Goal: Task Accomplishment & Management: Complete application form

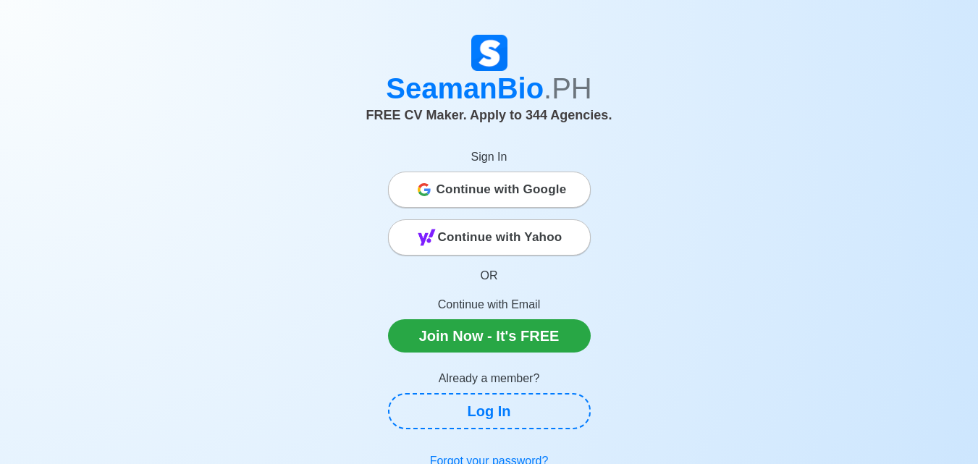
click at [503, 193] on span "Continue with Google" at bounding box center [502, 189] width 130 height 29
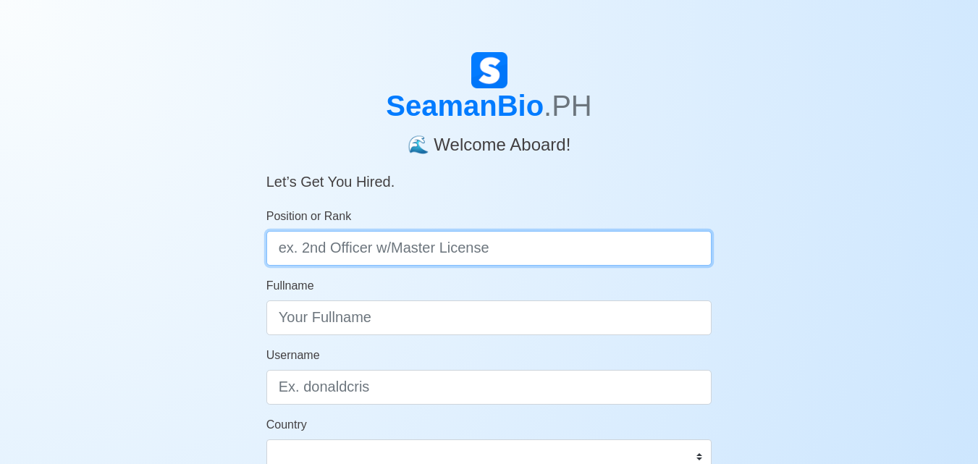
click at [391, 244] on input "Position or Rank" at bounding box center [489, 248] width 446 height 35
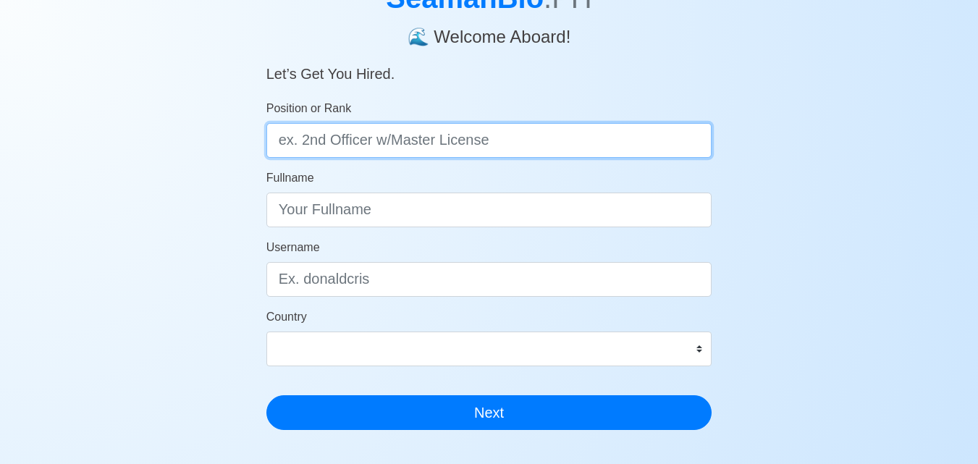
scroll to position [72, 0]
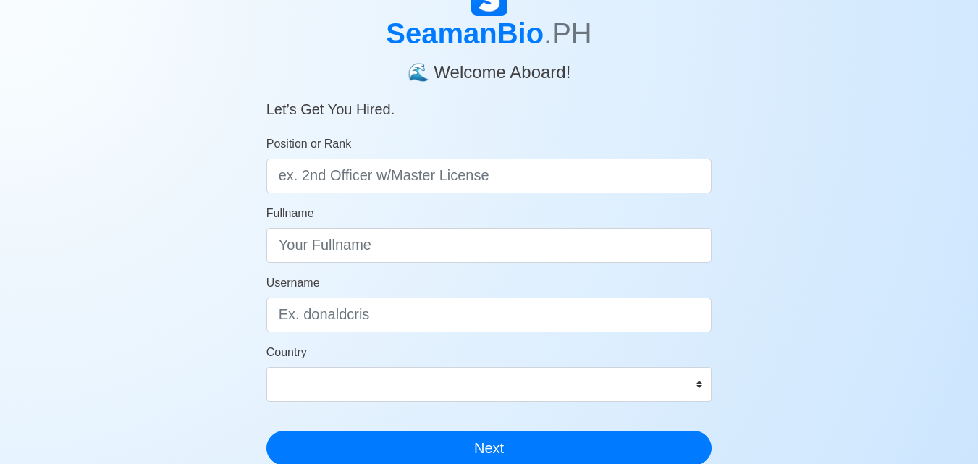
click at [283, 103] on h5 "Let’s Get You Hired." at bounding box center [489, 100] width 446 height 35
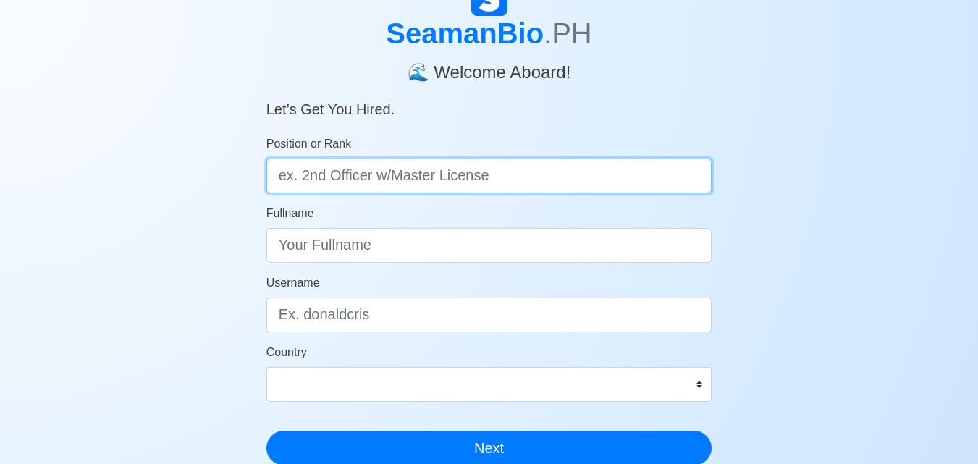
click at [304, 169] on input "Position or Rank" at bounding box center [489, 176] width 446 height 35
type input "messman"
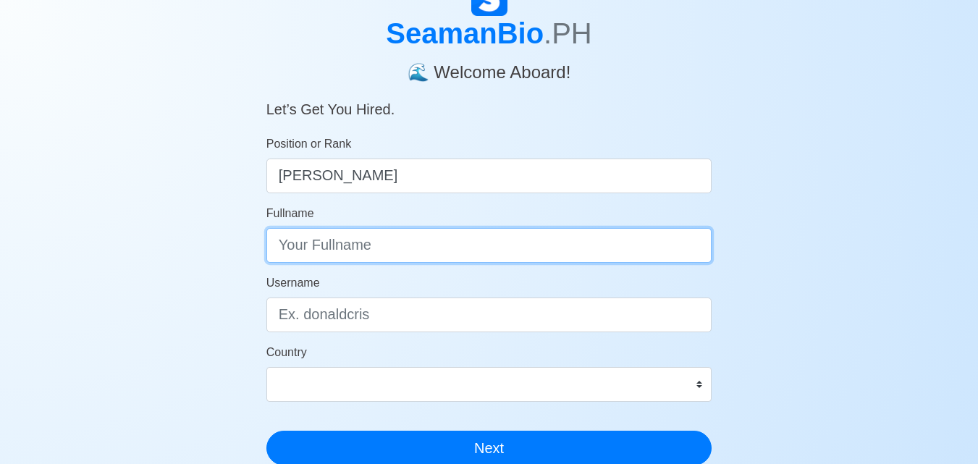
type input "p"
type input "john eduard pabongan"
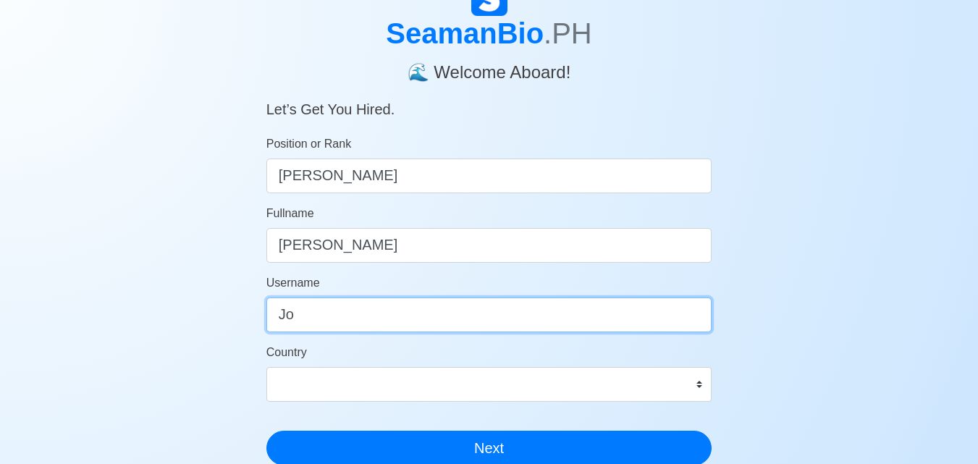
type input "J"
type input "Frances1108"
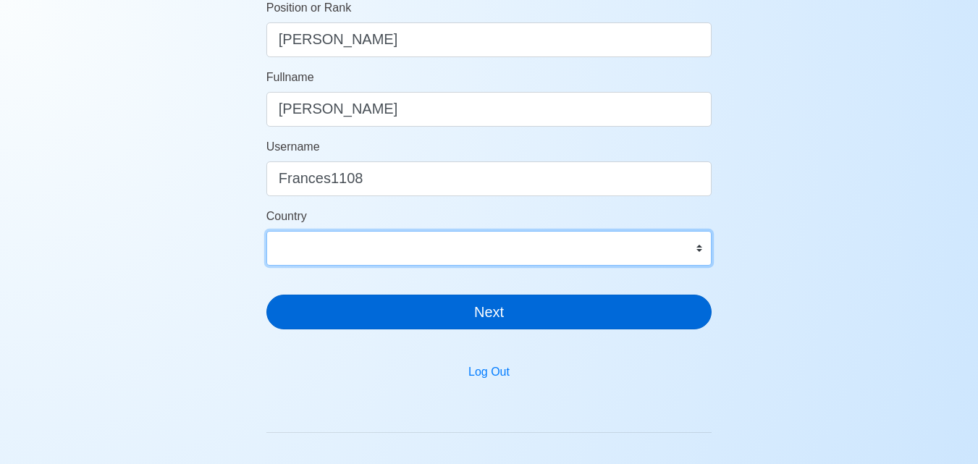
scroll to position [217, 0]
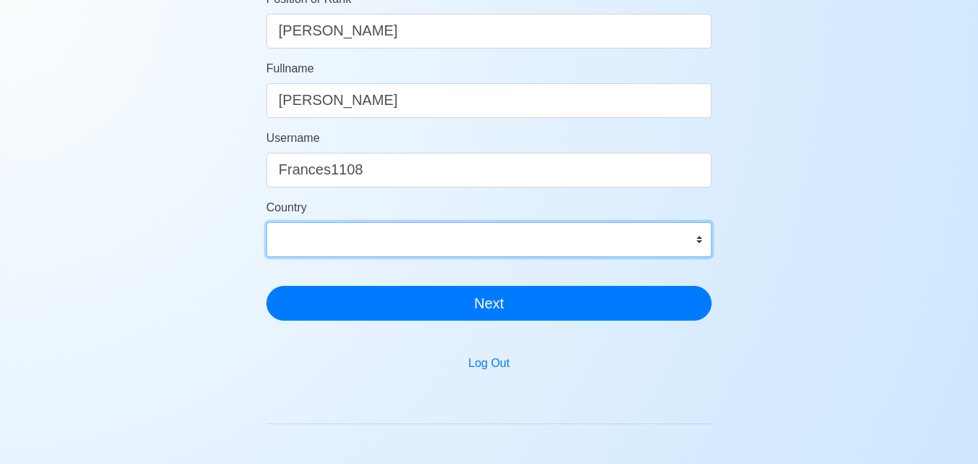
click at [362, 248] on select "Afghanistan Åland Islands Albania Algeria American Samoa Andorra Angola Anguill…" at bounding box center [489, 239] width 446 height 35
select select "PH"
click at [266, 222] on select "Afghanistan Åland Islands Albania Algeria American Samoa Andorra Angola Anguill…" at bounding box center [489, 239] width 446 height 35
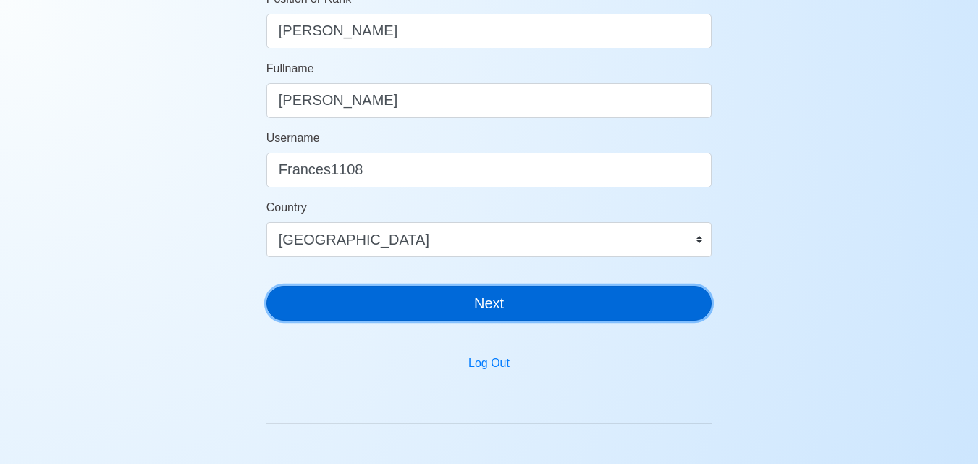
click at [428, 302] on button "Next" at bounding box center [489, 303] width 446 height 35
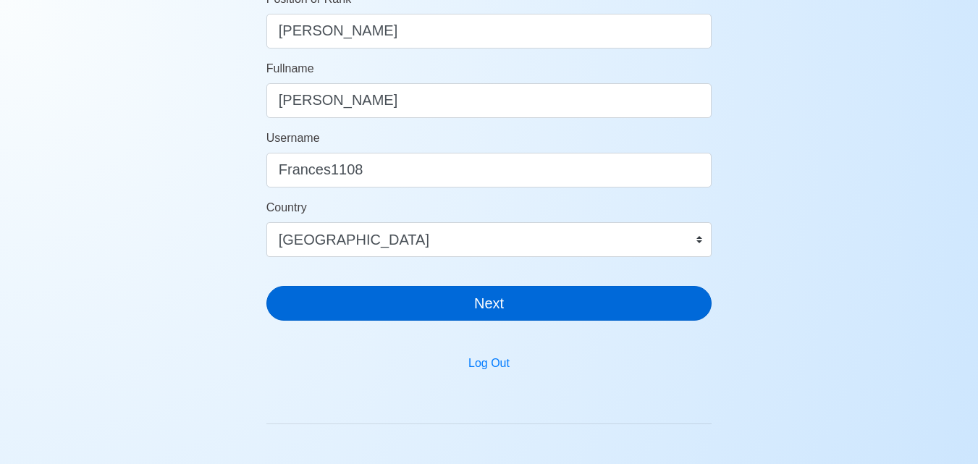
scroll to position [17, 0]
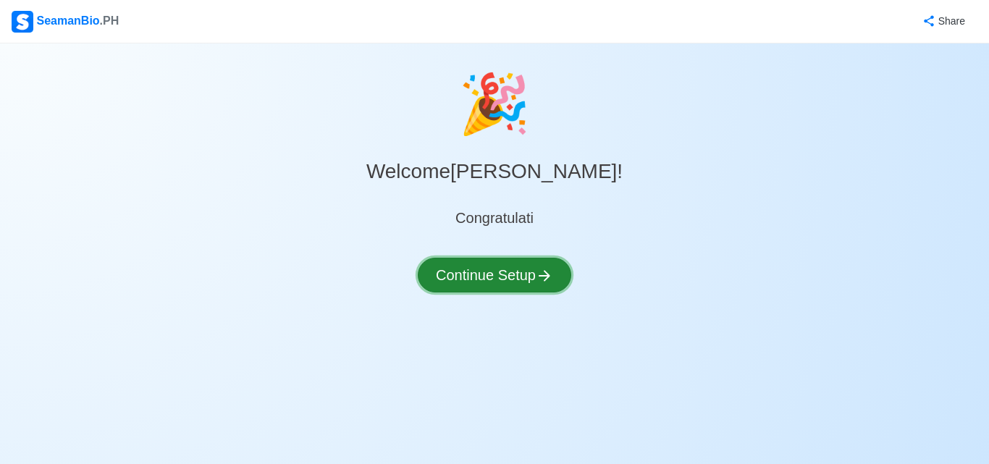
click at [513, 274] on button "Continue Setup" at bounding box center [495, 275] width 154 height 35
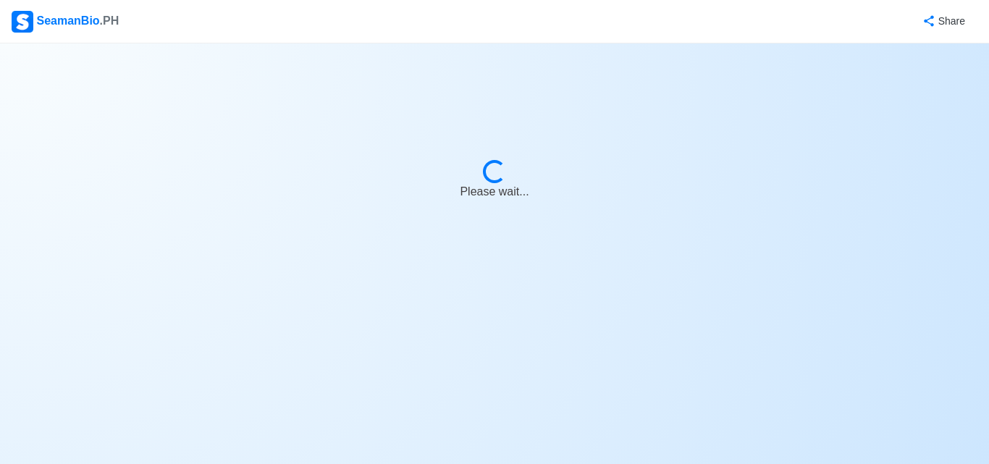
select select "Visible for Hiring"
select select "PH"
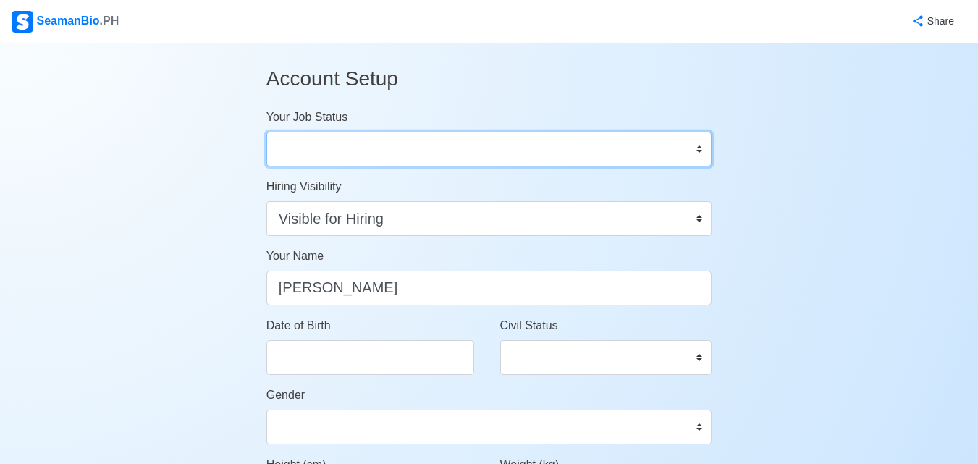
click at [329, 150] on select "Onboard Actively Looking for Job Not Looking for Job" at bounding box center [489, 149] width 446 height 35
select select "Actively Looking for Job"
click at [266, 132] on select "Onboard Actively Looking for Job Not Looking for Job" at bounding box center [489, 149] width 446 height 35
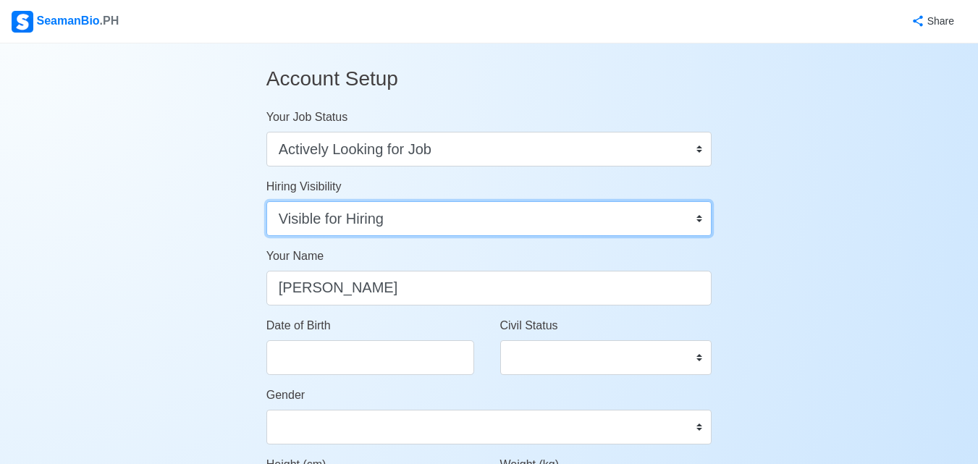
click at [327, 224] on select "Visible for Hiring Not Visible for Hiring" at bounding box center [489, 218] width 446 height 35
click at [266, 201] on select "Visible for Hiring Not Visible for Hiring" at bounding box center [489, 218] width 446 height 35
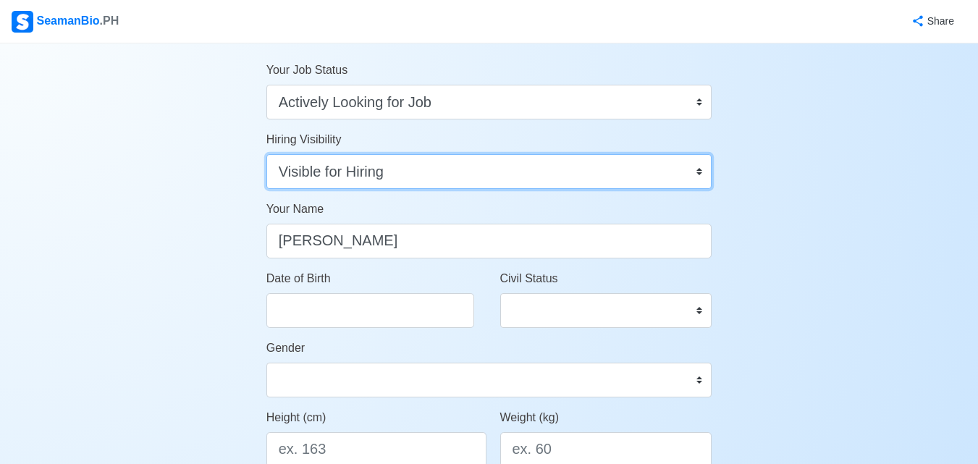
scroll to position [72, 0]
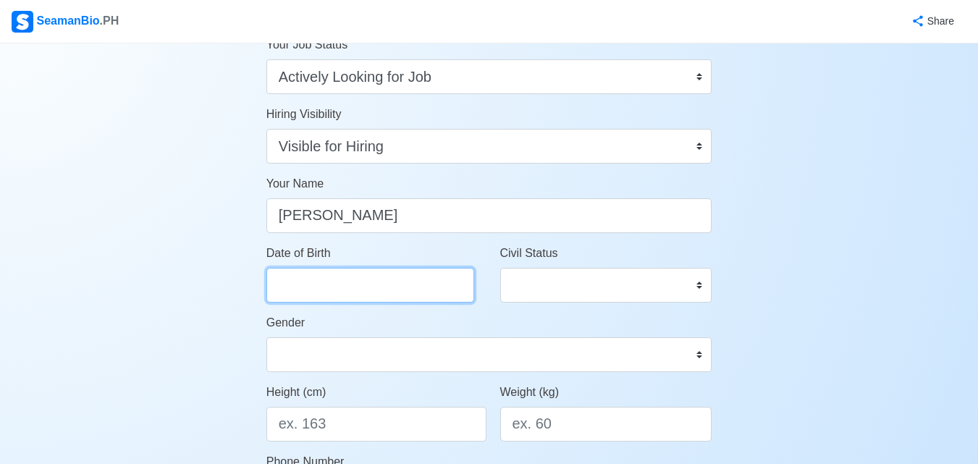
click at [323, 288] on input "Date of Birth" at bounding box center [370, 285] width 208 height 35
select select "****"
select select "*********"
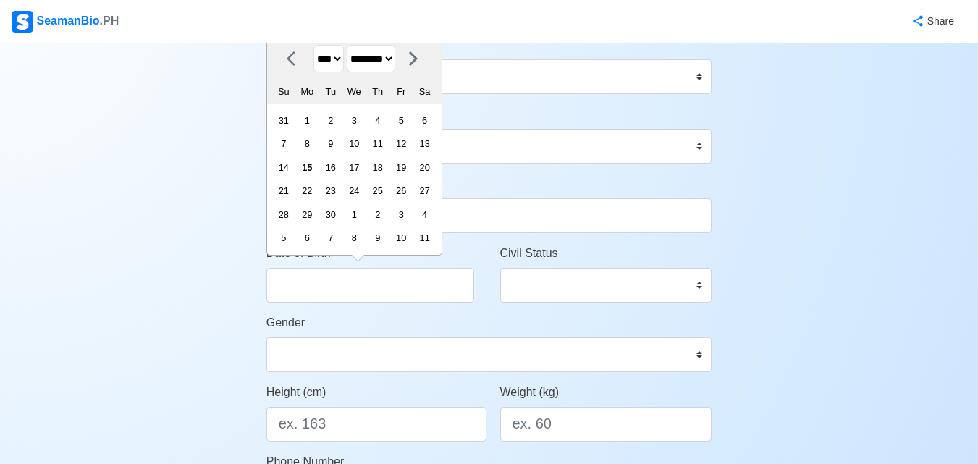
click at [337, 67] on select "**** **** **** **** **** **** **** **** **** **** **** **** **** **** **** ****…" at bounding box center [329, 59] width 30 height 28
select select "****"
click at [314, 45] on select "**** **** **** **** **** **** **** **** **** **** **** **** **** **** **** ****…" at bounding box center [329, 59] width 30 height 28
click at [379, 66] on select "******* ******** ***** ***** *** **** **** ****** ********* ******* ******** **…" at bounding box center [371, 59] width 49 height 28
select select "*******"
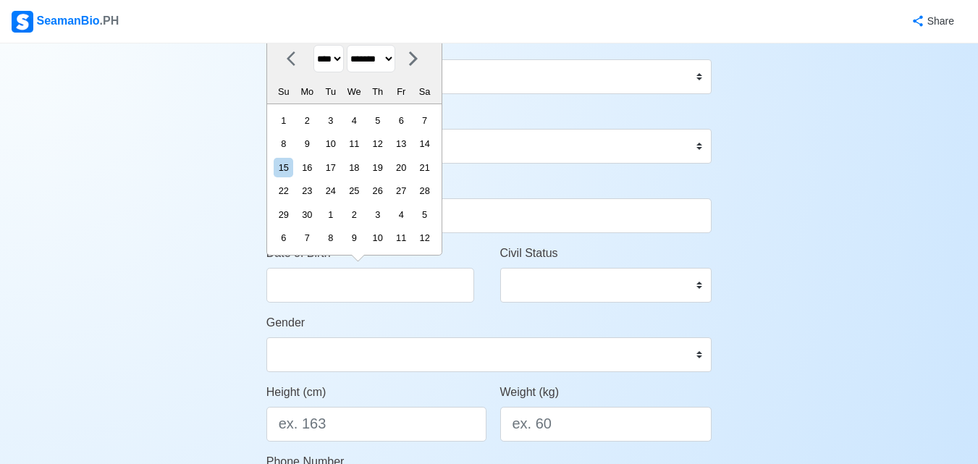
click at [353, 45] on select "******* ******** ***** ***** *** **** **** ****** ********* ******* ******** **…" at bounding box center [371, 59] width 49 height 28
click at [337, 193] on div "22" at bounding box center [331, 191] width 20 height 20
type input "10/22/1996"
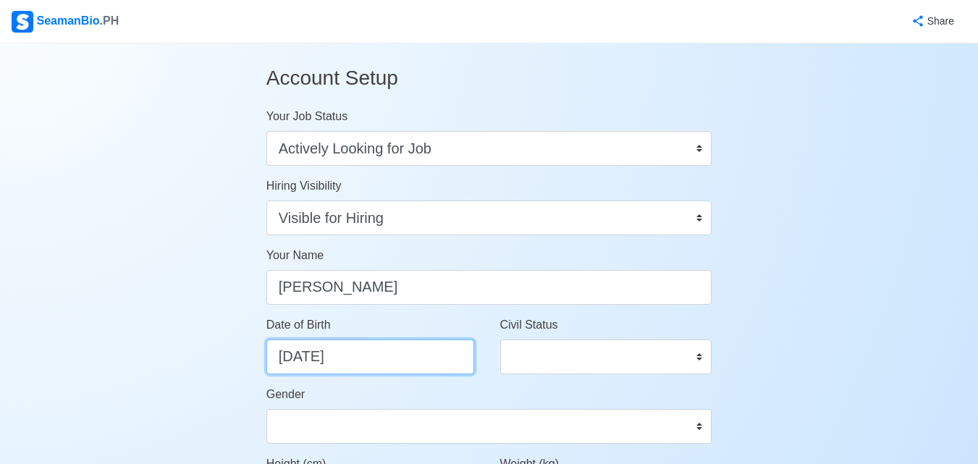
scroll to position [0, 0]
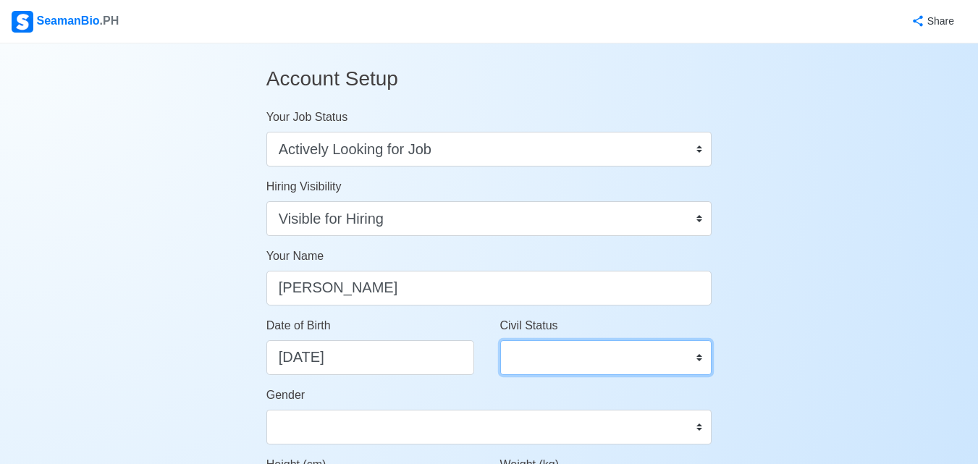
click at [525, 354] on select "Single Married Widowed Separated" at bounding box center [606, 357] width 212 height 35
select select "Single"
click at [500, 340] on select "Single Married Widowed Separated" at bounding box center [606, 357] width 212 height 35
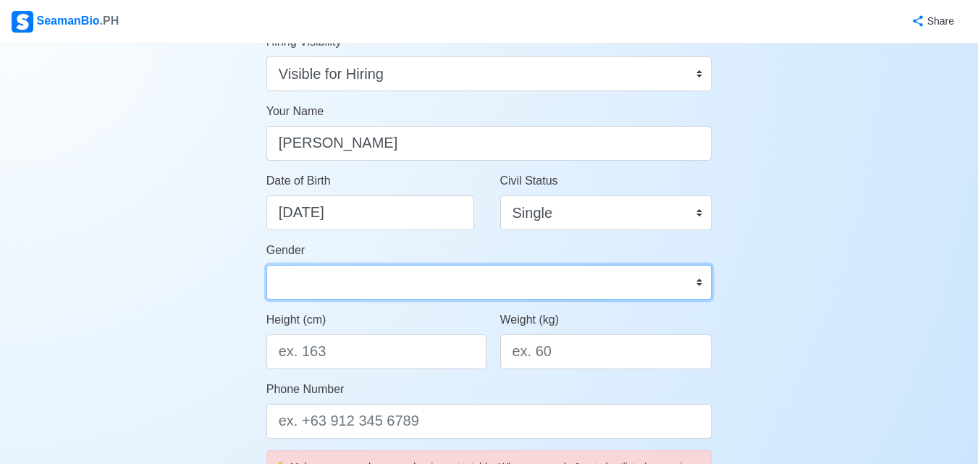
click at [310, 280] on select "Male Female" at bounding box center [489, 282] width 446 height 35
select select "[DEMOGRAPHIC_DATA]"
click at [266, 265] on select "Male Female" at bounding box center [489, 282] width 446 height 35
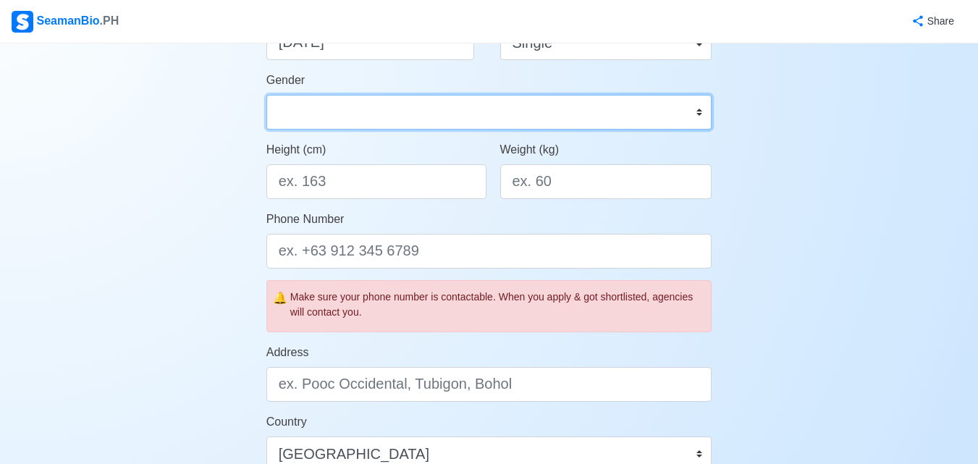
scroll to position [362, 0]
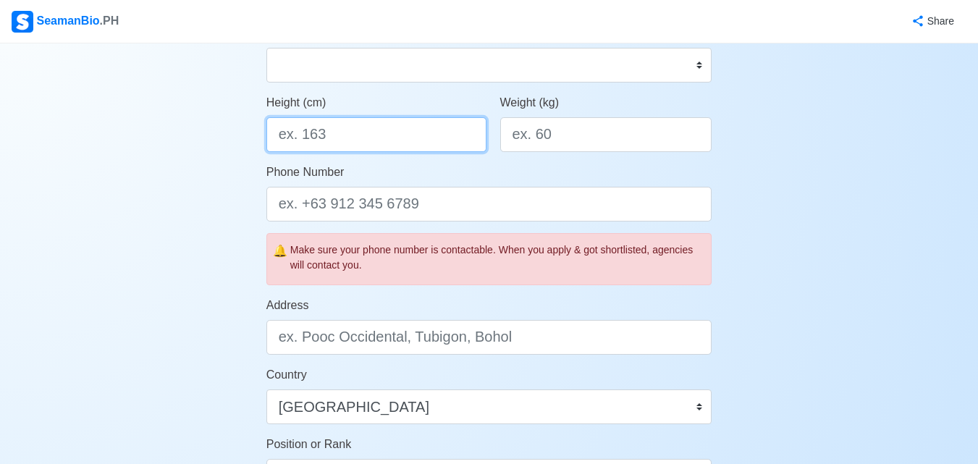
click at [298, 151] on input "Height (cm)" at bounding box center [376, 134] width 220 height 35
type input "179"
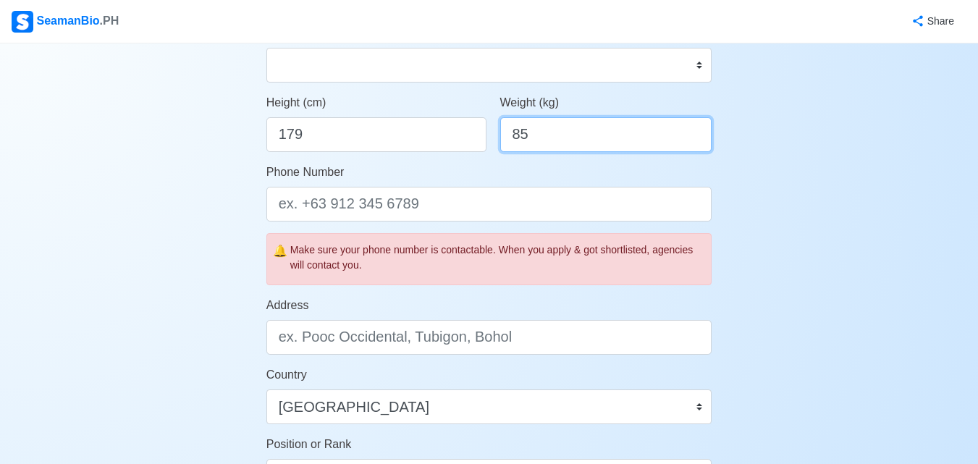
type input "85"
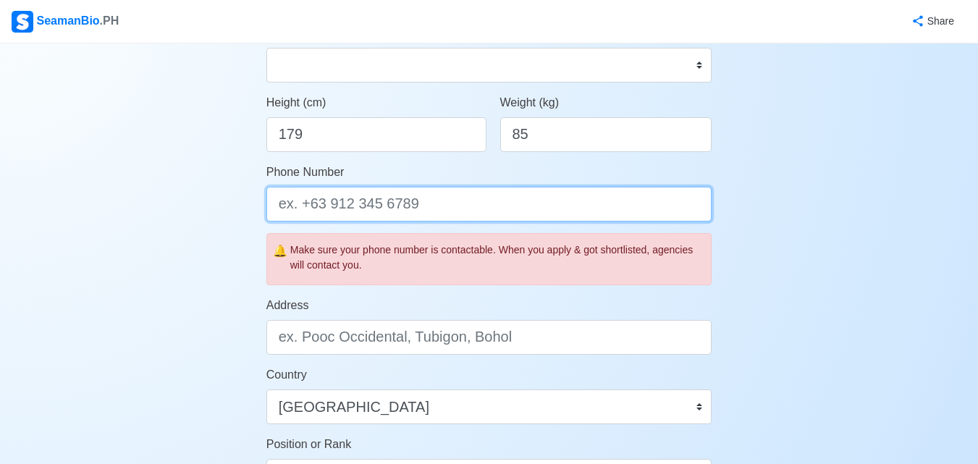
click at [349, 195] on input "Phone Number" at bounding box center [489, 204] width 446 height 35
type input "09560183641"
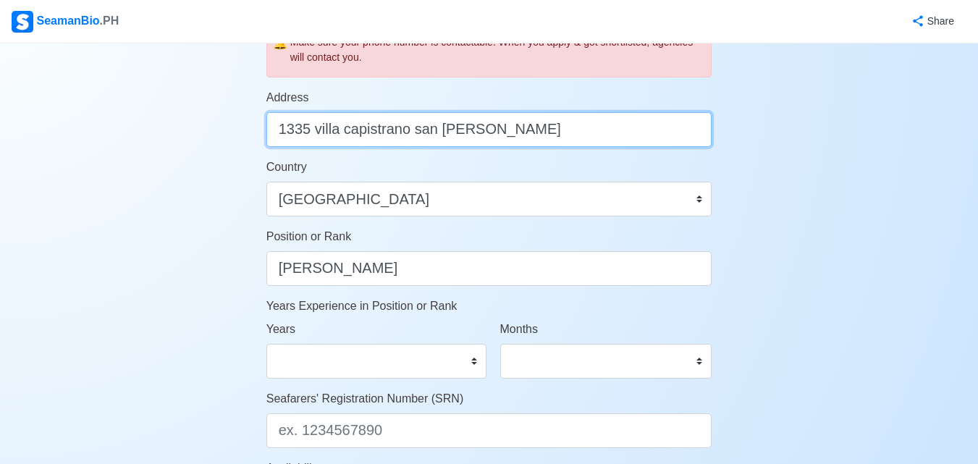
scroll to position [724, 0]
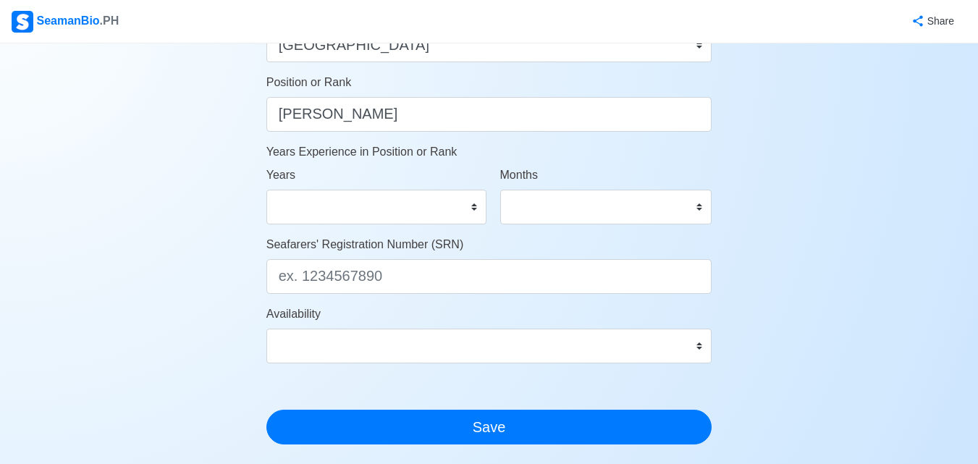
type input "1335 villa capistrano san joaquin"
click at [388, 207] on select "0 1 2 3 4 5 6 7 8 9 10 11 12 13 14 15 16 17 18 19 20 21 22 23 24 25 26 27 28 29…" at bounding box center [376, 207] width 220 height 35
select select "0"
click at [266, 190] on select "0 1 2 3 4 5 6 7 8 9 10 11 12 13 14 15 16 17 18 19 20 21 22 23 24 25 26 27 28 29…" at bounding box center [376, 207] width 220 height 35
click at [602, 206] on select "0 1 2 3 4 5 6 7 8 9 10 11" at bounding box center [606, 207] width 212 height 35
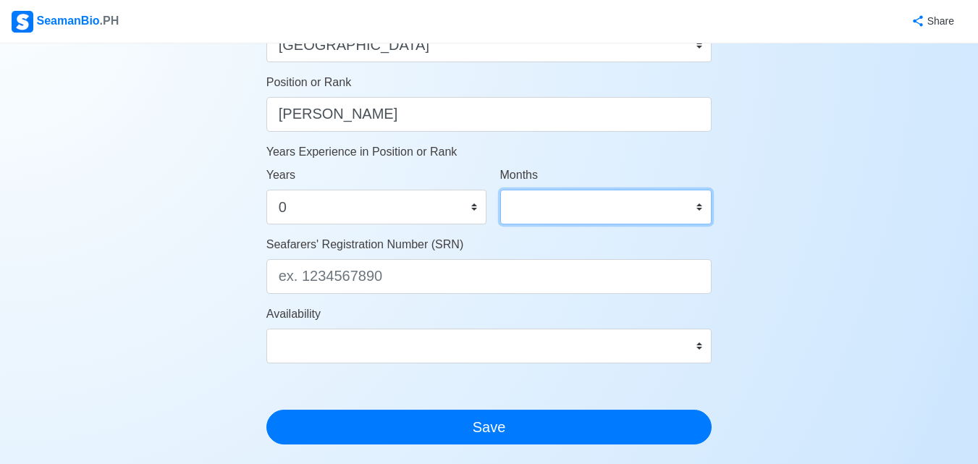
select select "3"
click at [500, 190] on select "0 1 2 3 4 5 6 7 8 9 10 11" at bounding box center [606, 207] width 212 height 35
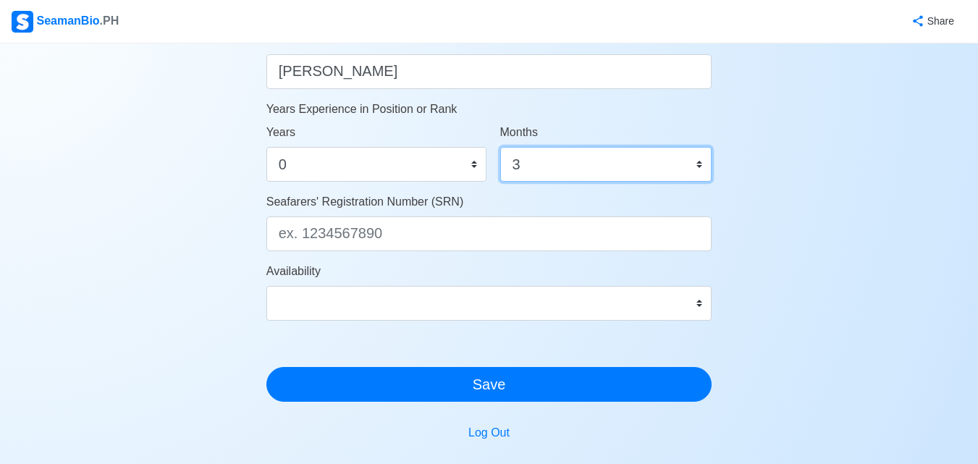
scroll to position [797, 0]
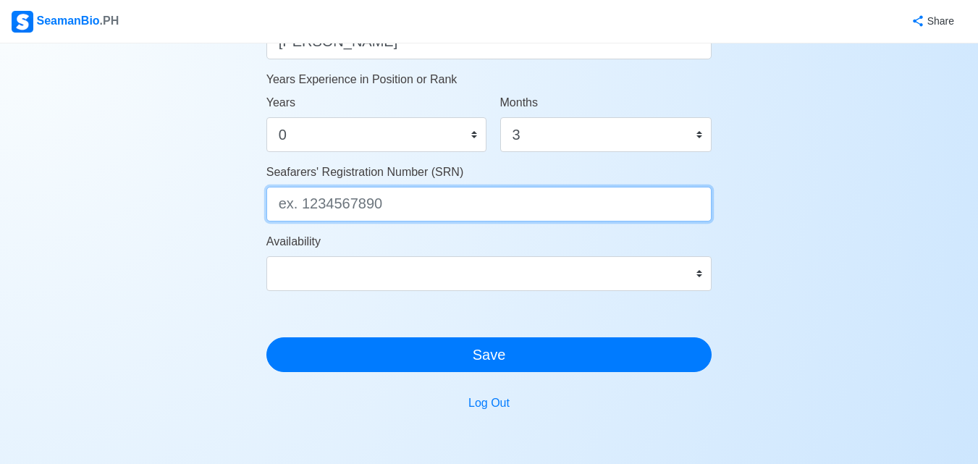
click at [308, 199] on input "Seafarers' Registration Number (SRN)" at bounding box center [489, 204] width 446 height 35
paste input "9610220243"
type input "9610220243"
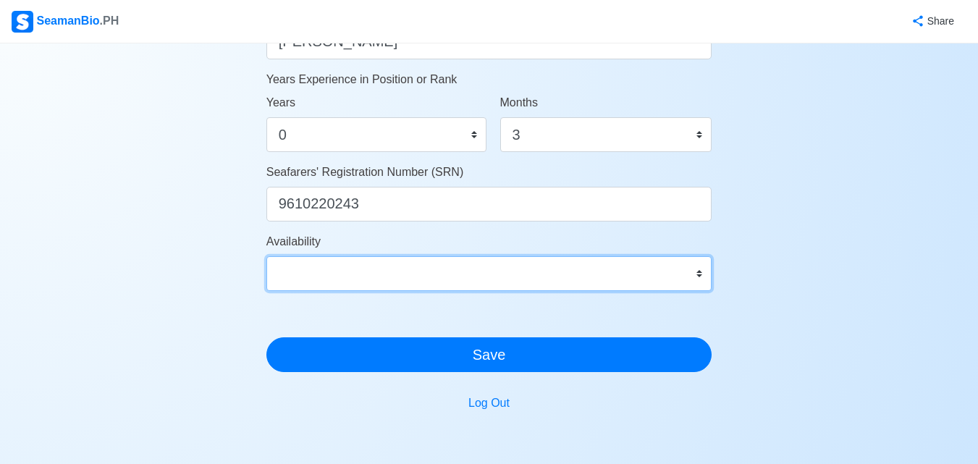
click at [346, 277] on select "Immediate Oct 2025 Nov 2025 Dec 2025 Jan 2026 Feb 2026 Mar 2026 Apr 2026 May 20…" at bounding box center [489, 273] width 446 height 35
select select "4102416000000"
click at [266, 256] on select "Immediate Oct 2025 Nov 2025 Dec 2025 Jan 2026 Feb 2026 Mar 2026 Apr 2026 May 20…" at bounding box center [489, 273] width 446 height 35
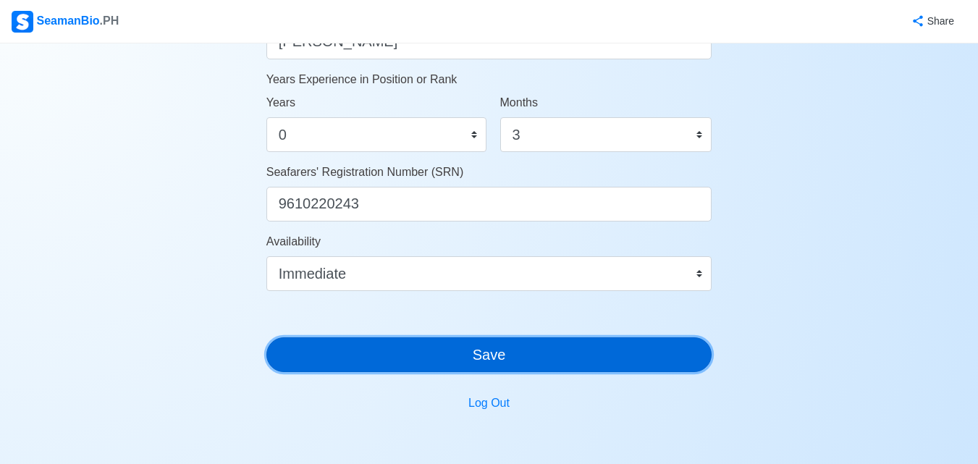
click at [395, 355] on button "Save" at bounding box center [489, 354] width 446 height 35
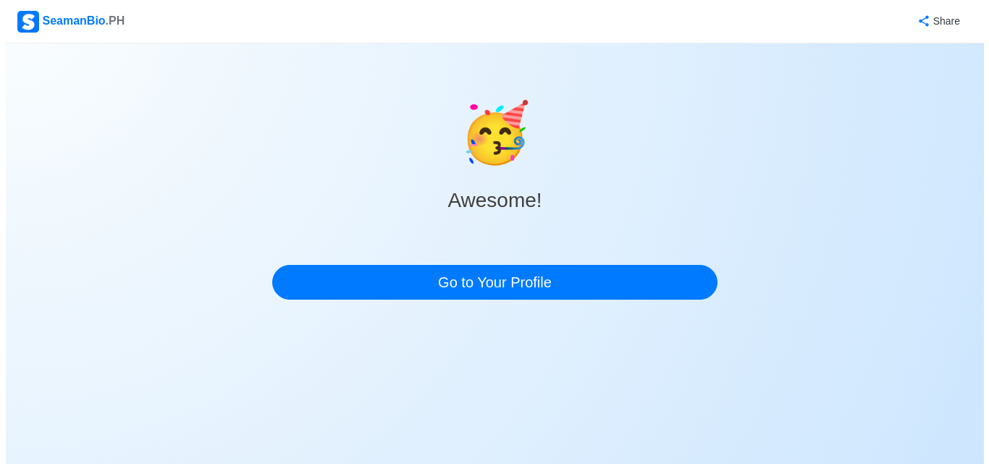
scroll to position [0, 0]
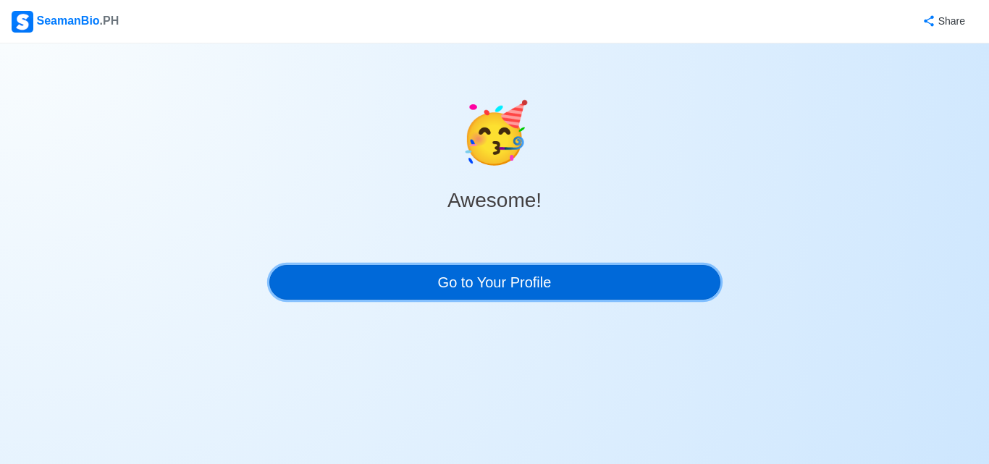
click at [513, 285] on link "Go to Your Profile" at bounding box center [494, 282] width 451 height 35
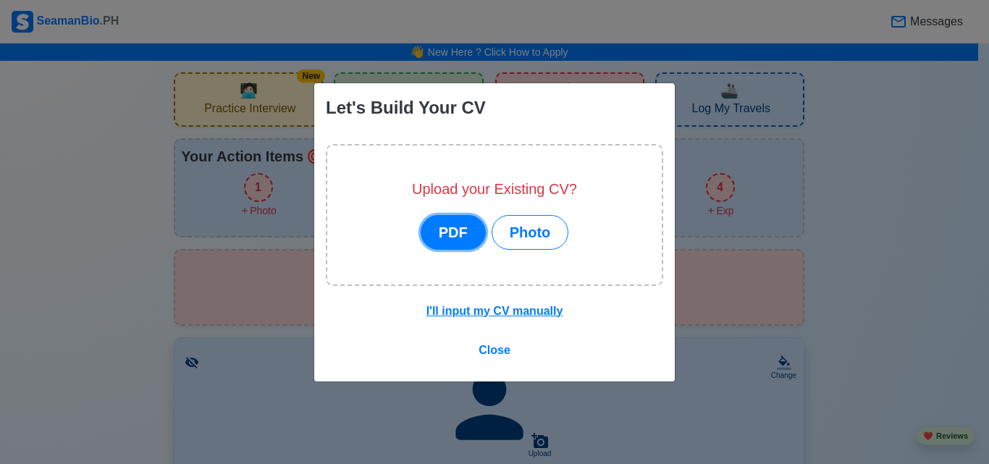
click at [454, 235] on button "PDF" at bounding box center [453, 232] width 65 height 35
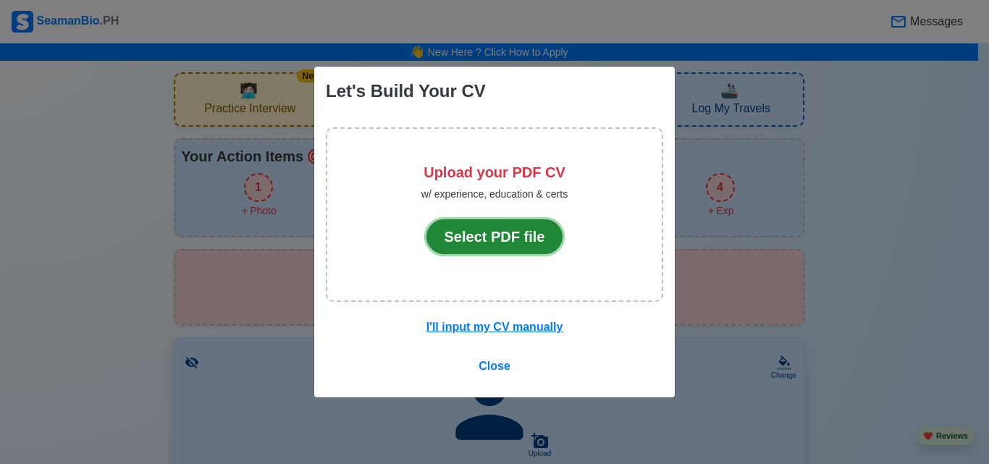
click at [442, 230] on button "Select PDF file" at bounding box center [495, 236] width 137 height 35
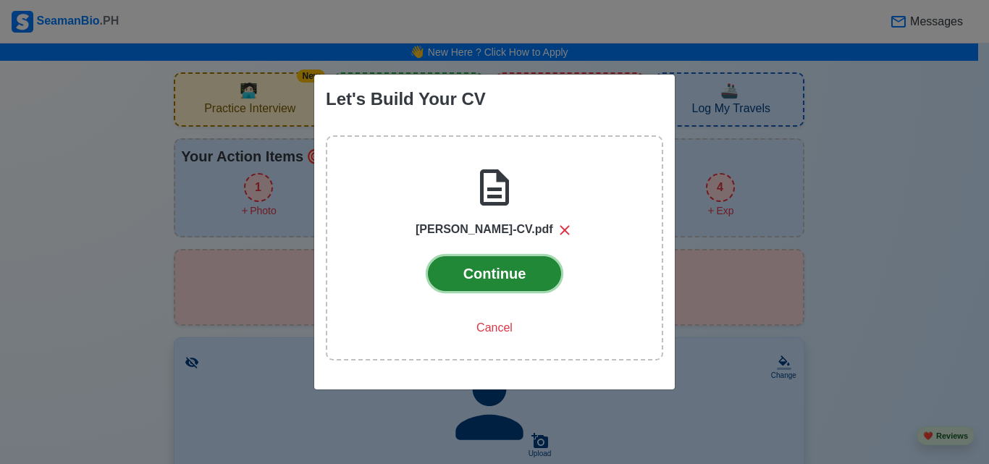
click at [499, 274] on button "Continue" at bounding box center [495, 273] width 134 height 35
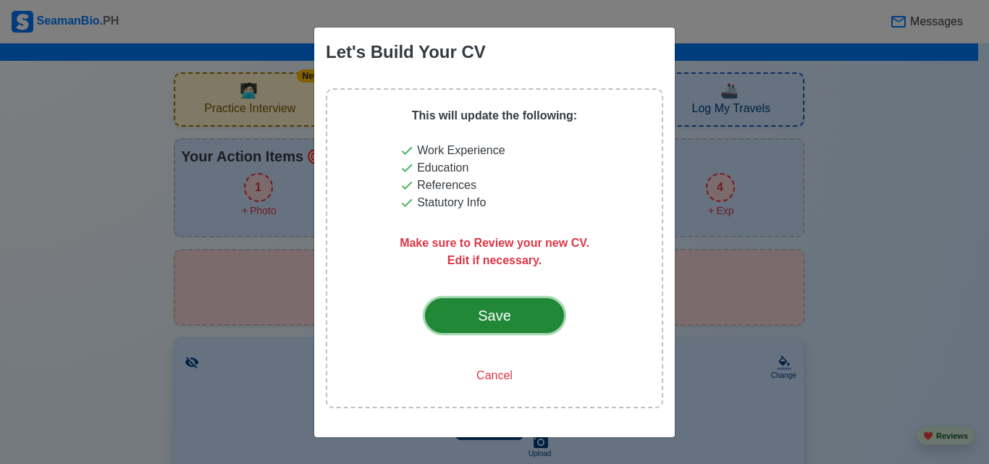
click at [513, 310] on div "Save" at bounding box center [495, 316] width 68 height 22
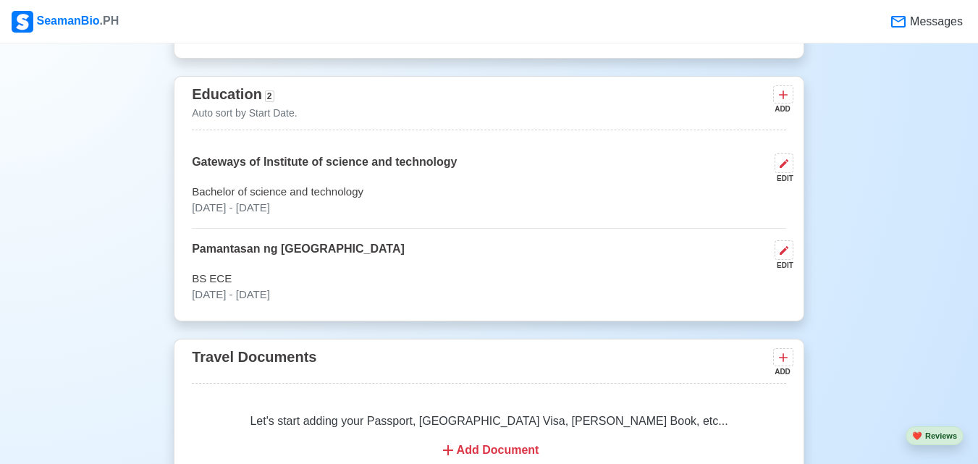
scroll to position [1159, 0]
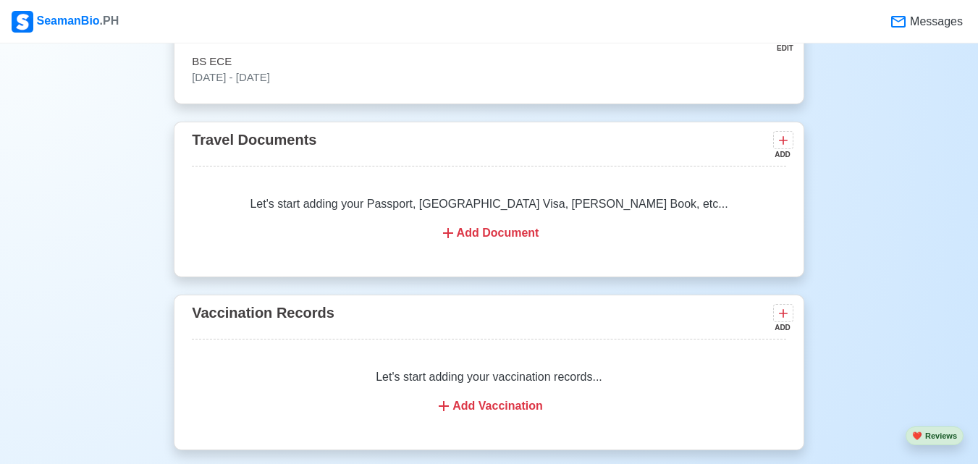
click at [460, 224] on div "Add Document" at bounding box center [489, 232] width 560 height 17
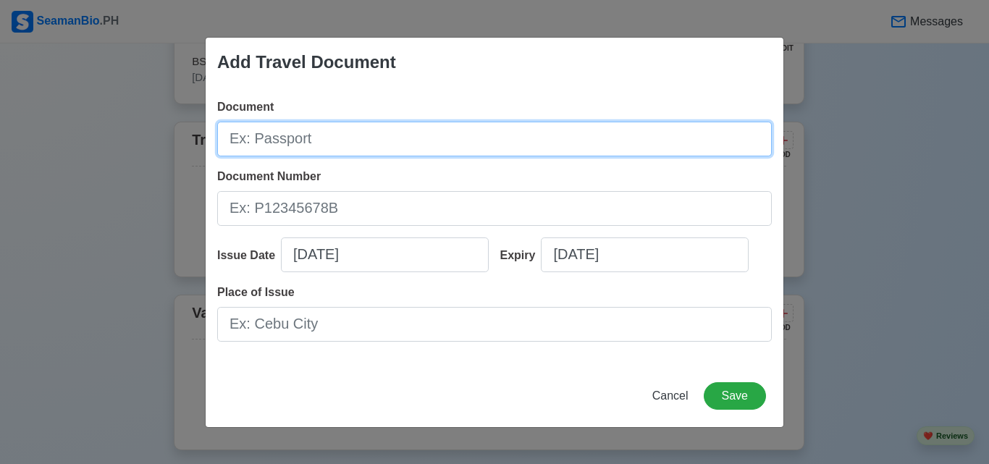
click at [309, 141] on input "Document" at bounding box center [494, 139] width 555 height 35
type input "Passport"
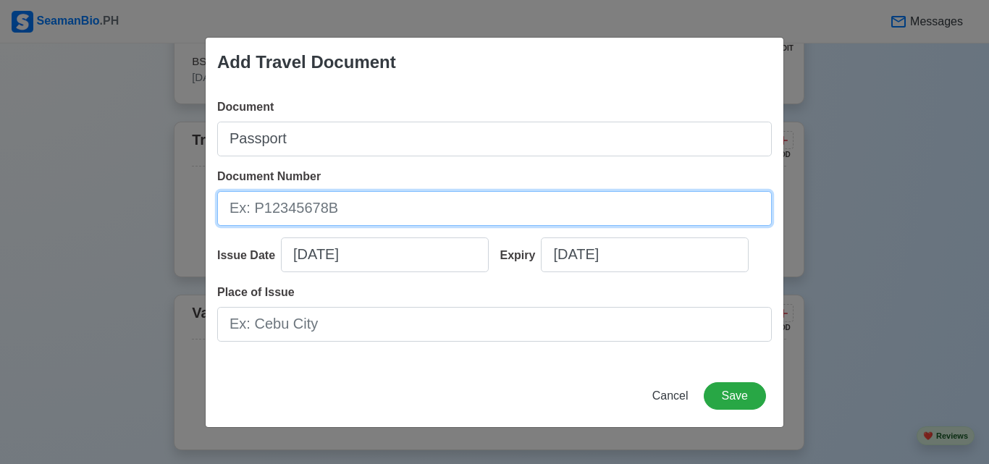
type input "p"
type input "P6613327C"
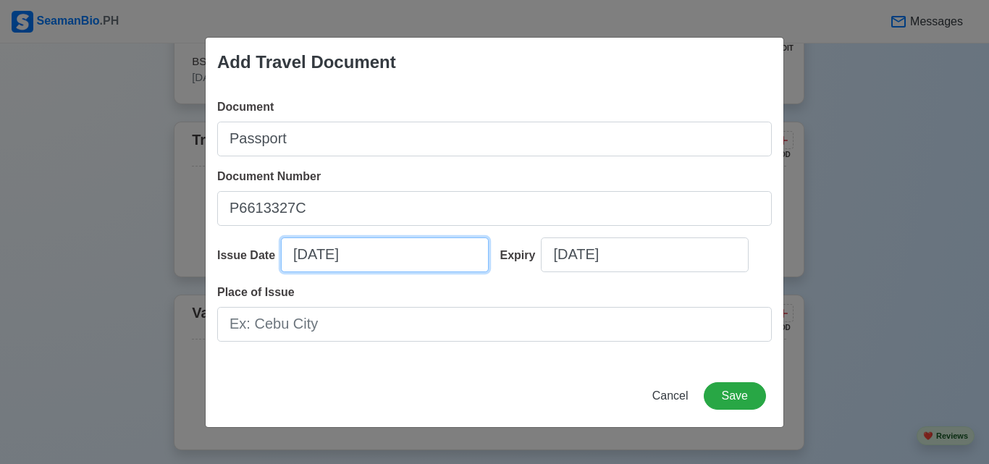
click at [344, 253] on input "09/15/2025" at bounding box center [385, 255] width 208 height 35
select select "****"
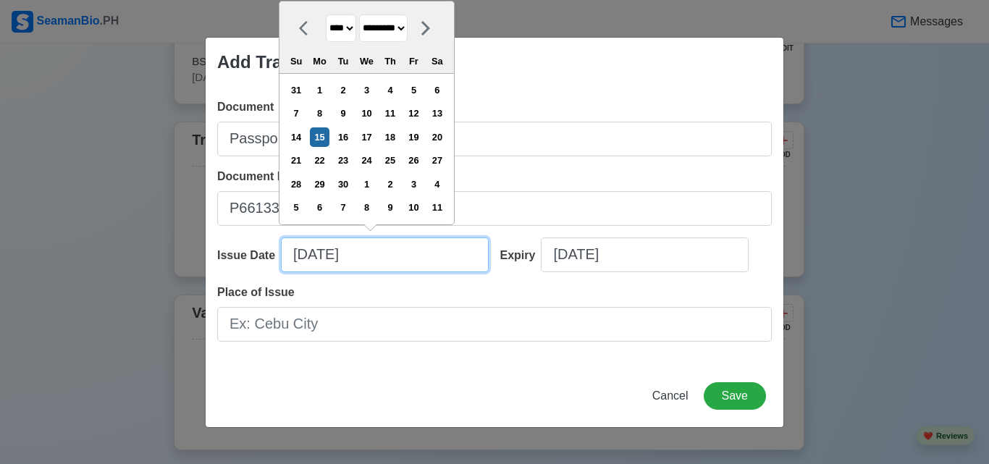
click at [303, 251] on input "09/15/2025" at bounding box center [385, 255] width 208 height 35
click at [385, 29] on select "******* ******** ***** ***** *** **** **** ****** ********* ******* ******** **…" at bounding box center [383, 28] width 49 height 28
select select "*****"
click at [366, 14] on select "******* ******** ***** ***** *** **** **** ****** ********* ******* ******** **…" at bounding box center [383, 28] width 49 height 28
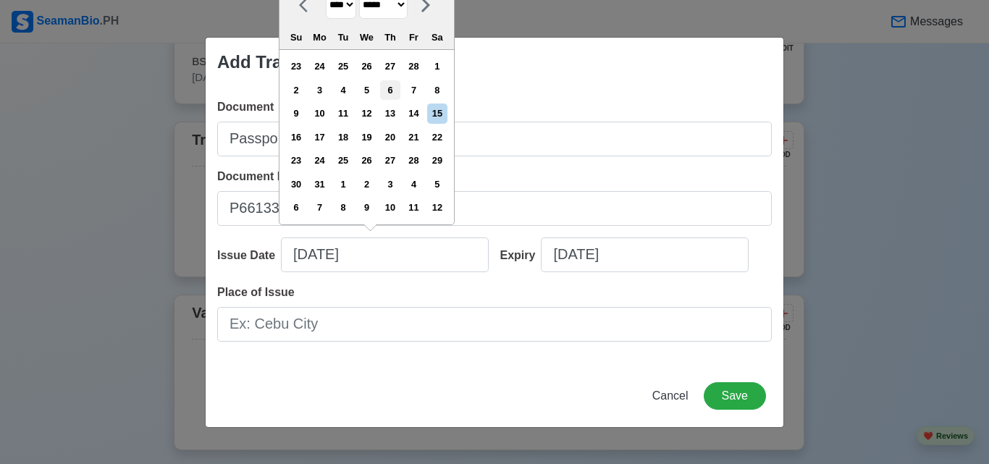
click at [390, 87] on div "6" at bounding box center [390, 90] width 20 height 20
type input "03/06/2025"
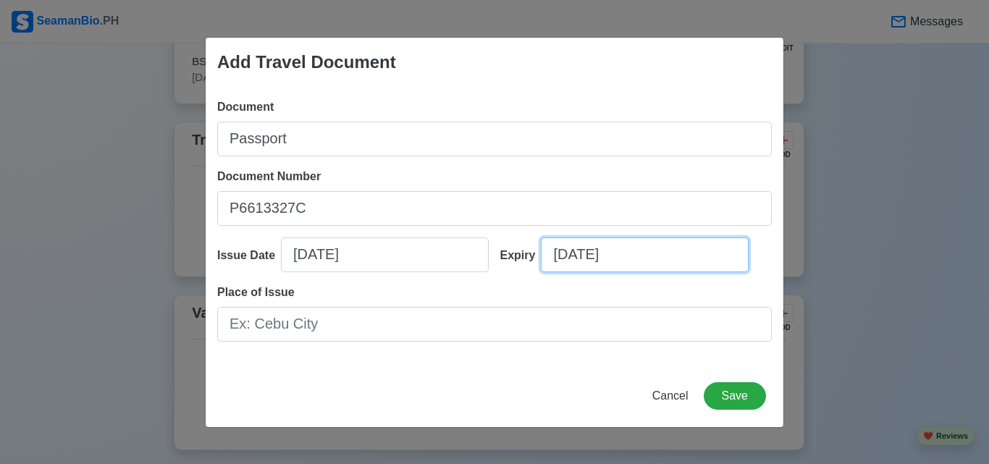
select select "****"
select select "*********"
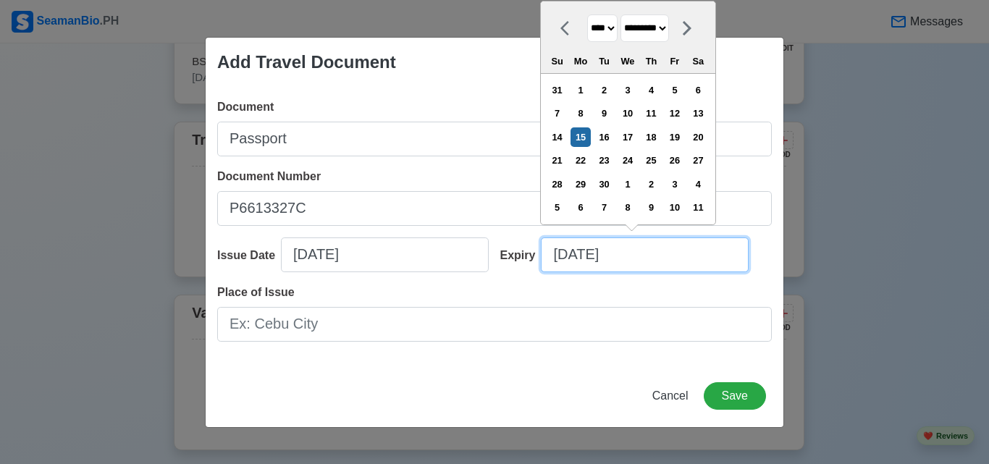
click at [605, 256] on input "09/15/2025" at bounding box center [645, 255] width 208 height 35
click at [610, 28] on select "**** **** **** **** **** **** **** **** **** **** **** **** **** **** **** ****…" at bounding box center [602, 28] width 30 height 28
select select "****"
click at [587, 14] on select "**** **** **** **** **** **** **** **** **** **** **** **** **** **** **** ****…" at bounding box center [602, 28] width 30 height 28
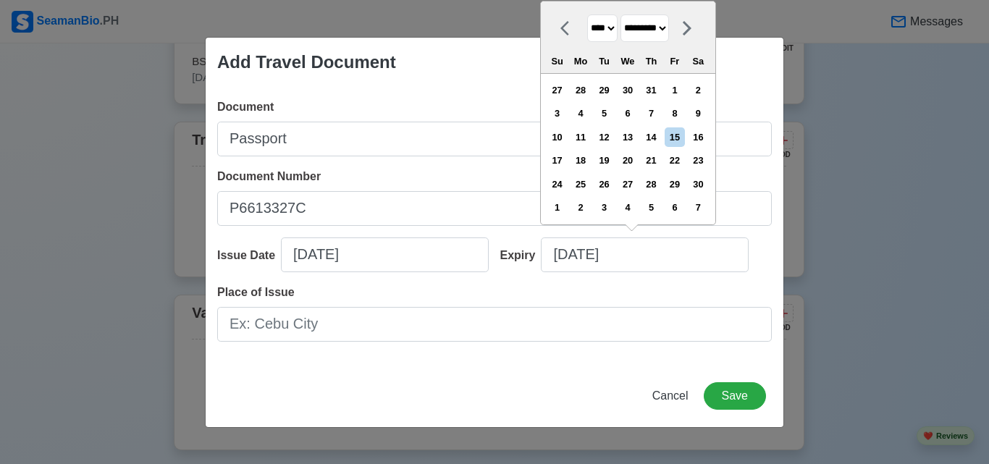
drag, startPoint x: 632, startPoint y: 21, endPoint x: 642, endPoint y: 25, distance: 10.4
click at [634, 21] on select "******* ******** ***** ***** *** **** **** ****** ********* ******* ******** **…" at bounding box center [645, 28] width 49 height 28
select select "*****"
click at [626, 14] on select "******* ******** ***** ***** *** **** **** ****** ********* ******* ******** **…" at bounding box center [645, 28] width 49 height 28
click at [590, 113] on div "6" at bounding box center [581, 114] width 20 height 20
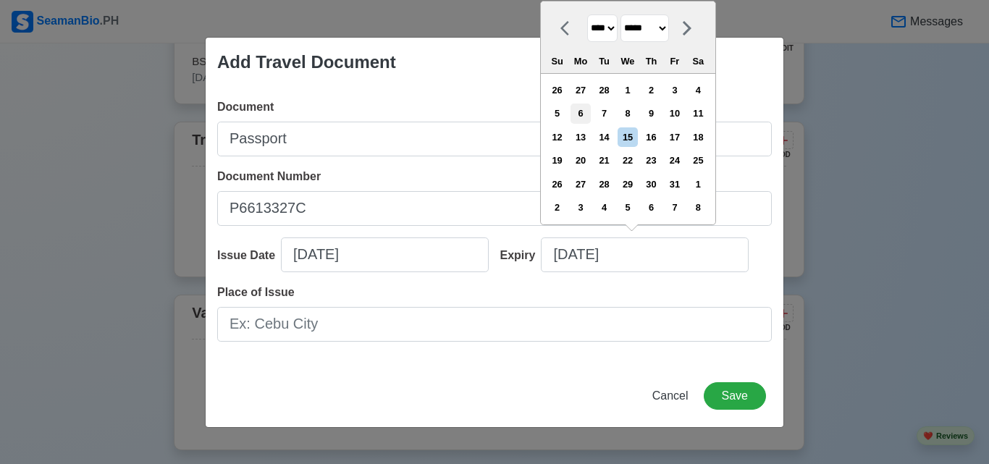
type input "03/06/2034"
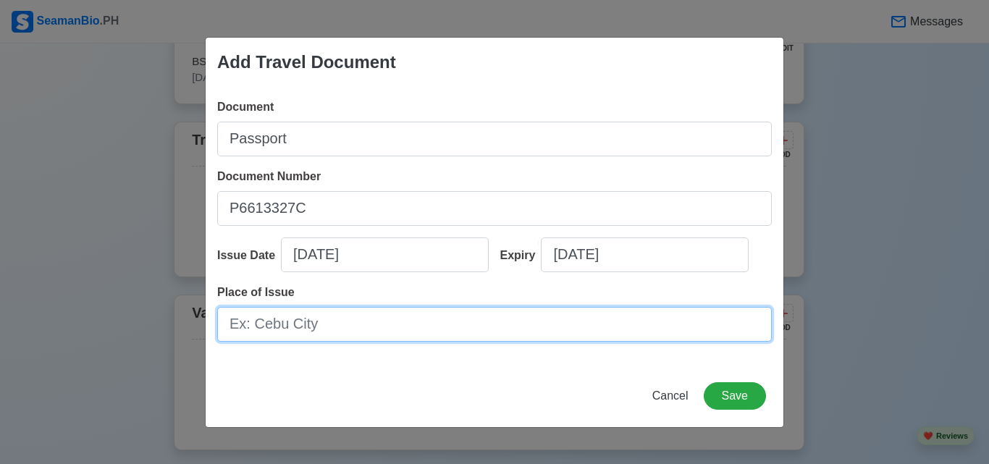
click at [319, 331] on input "Place of Issue" at bounding box center [494, 324] width 555 height 35
type input "NCR"
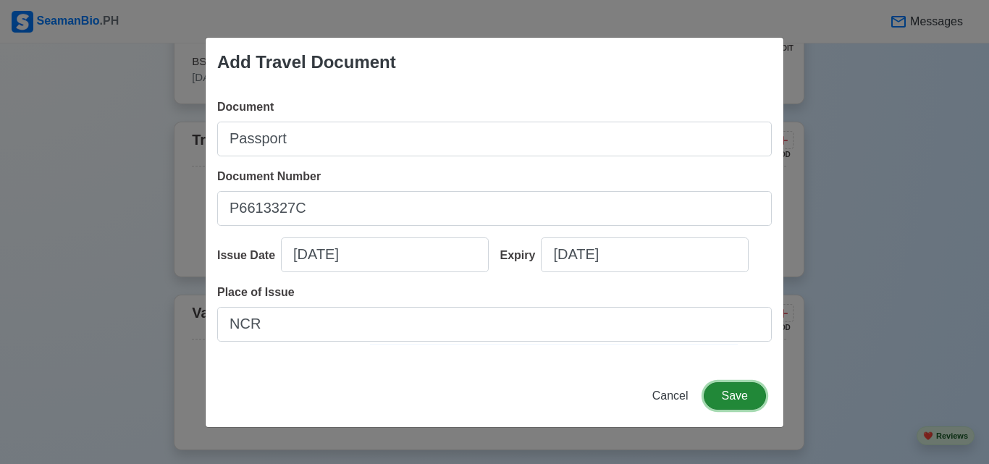
click at [727, 406] on button "Save" at bounding box center [735, 396] width 62 height 28
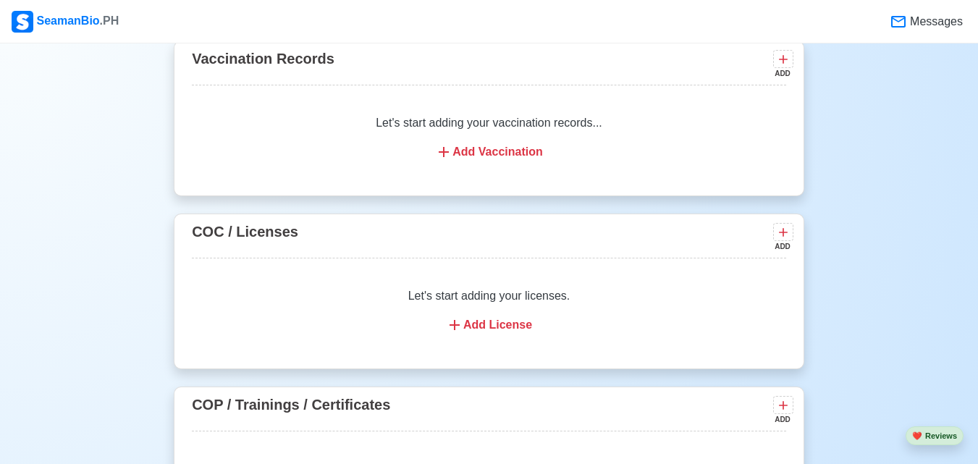
scroll to position [1593, 0]
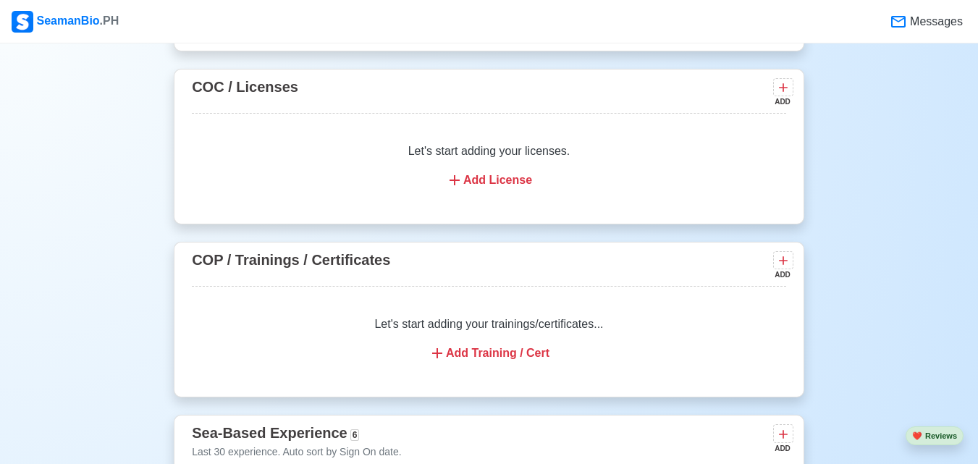
click at [515, 345] on div "Add Training / Cert" at bounding box center [489, 353] width 560 height 17
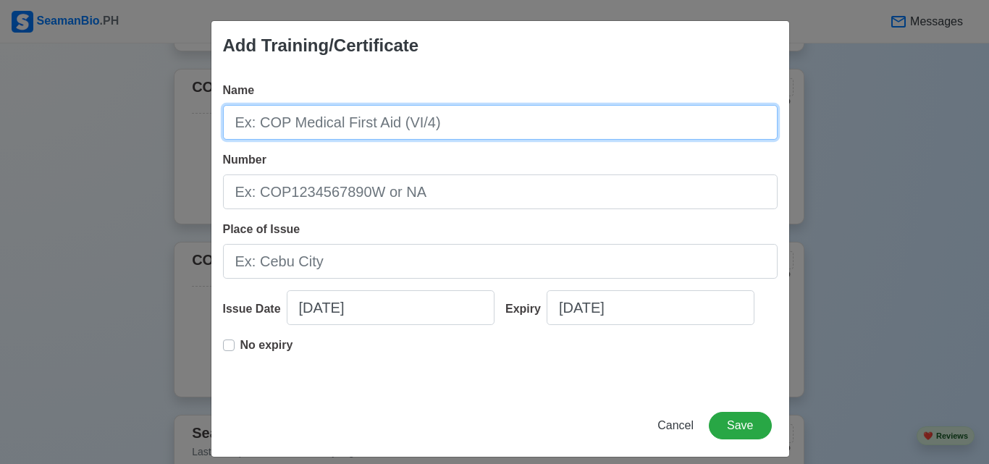
click at [426, 134] on input "Name" at bounding box center [500, 122] width 555 height 35
type input "N"
type input "BASIC TRAINING"
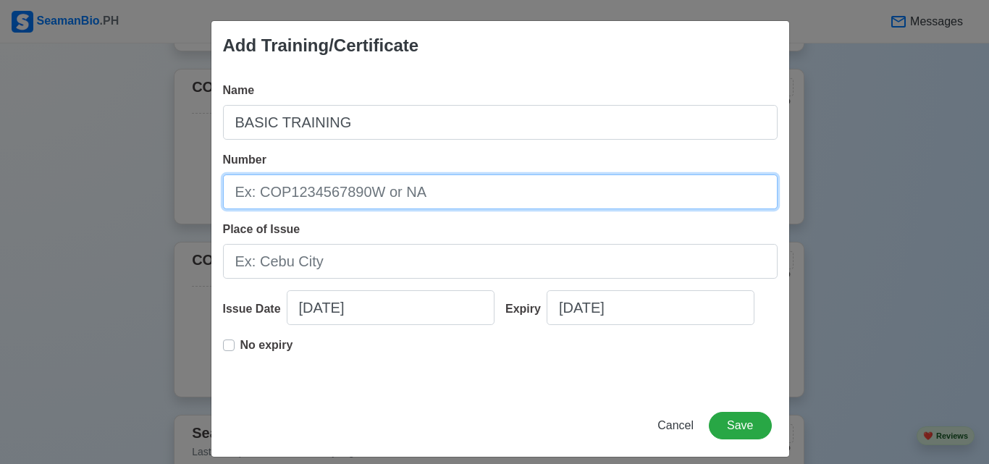
click at [324, 200] on input "Number" at bounding box center [500, 192] width 555 height 35
type input "BT250286656"
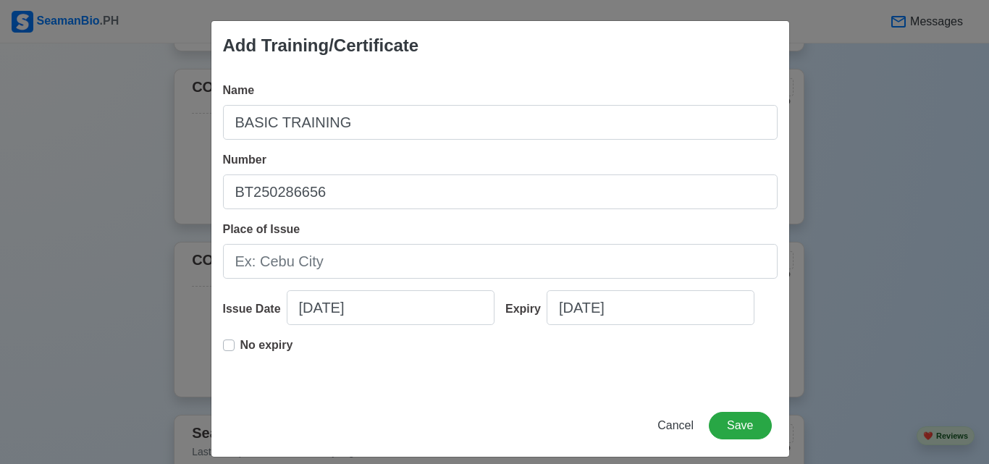
click at [329, 241] on div "Place of Issue" at bounding box center [500, 250] width 555 height 58
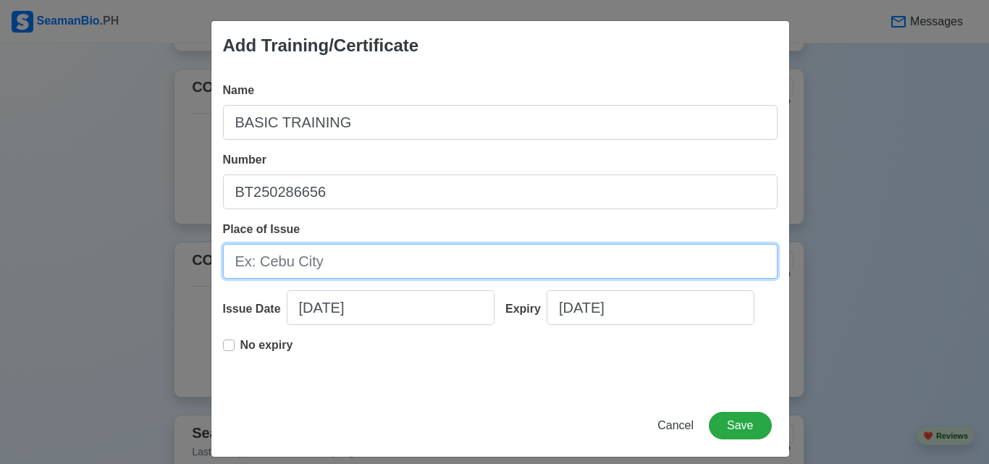
click at [328, 262] on input "Place of Issue" at bounding box center [500, 261] width 555 height 35
type input "NCR"
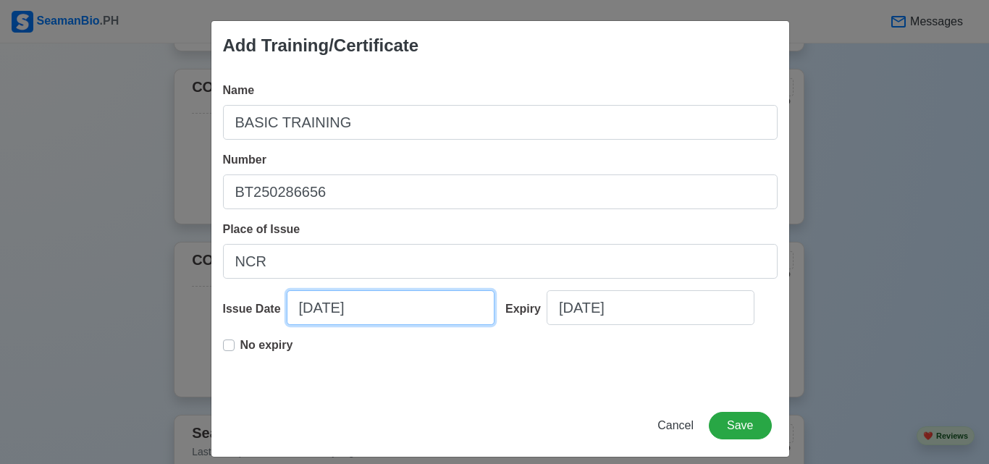
click at [300, 305] on input "09/15/2025" at bounding box center [391, 307] width 208 height 35
select select "****"
select select "*********"
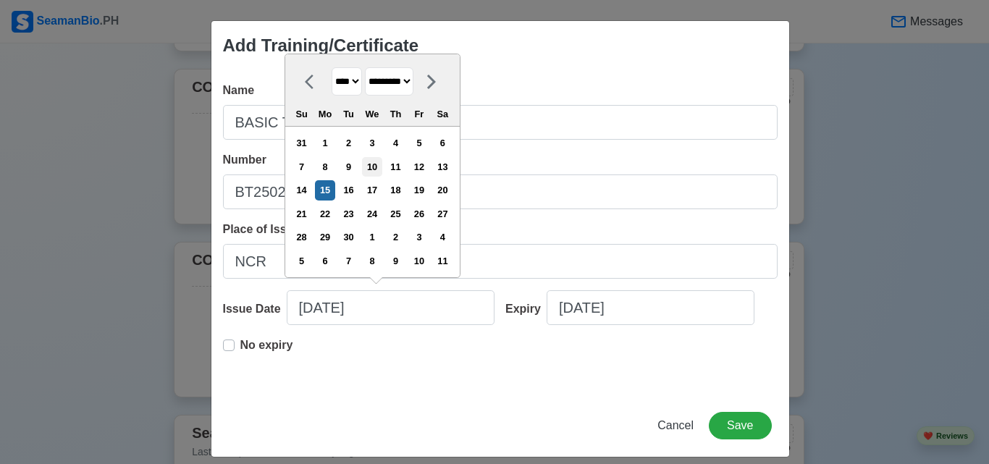
click at [376, 161] on div "10" at bounding box center [372, 167] width 20 height 20
type input "09/10/2025"
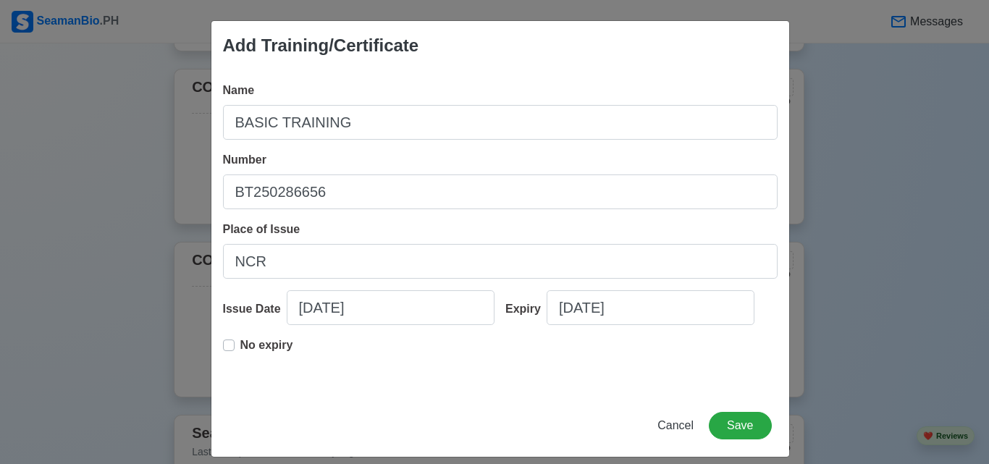
click at [461, 340] on div "No expiry" at bounding box center [500, 360] width 555 height 46
click at [240, 342] on label "No expiry" at bounding box center [266, 351] width 53 height 29
type input "09/10/2025"
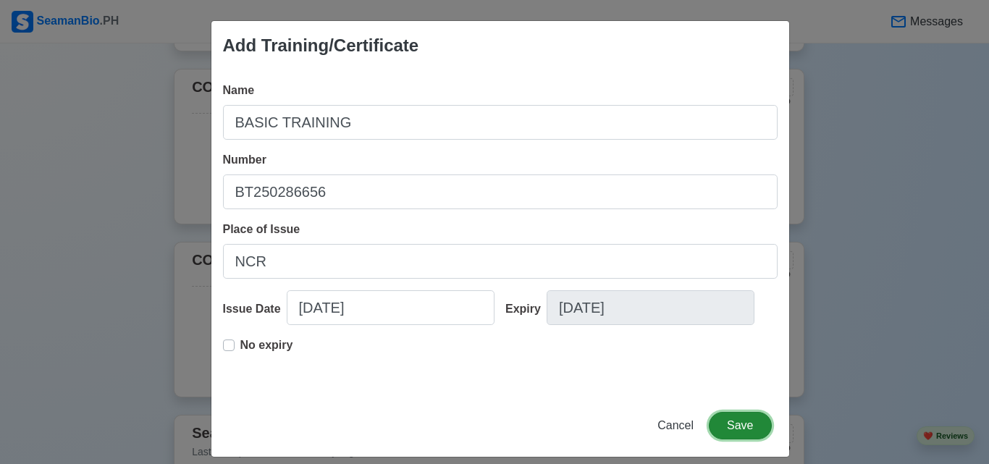
click at [750, 427] on button "Save" at bounding box center [740, 426] width 62 height 28
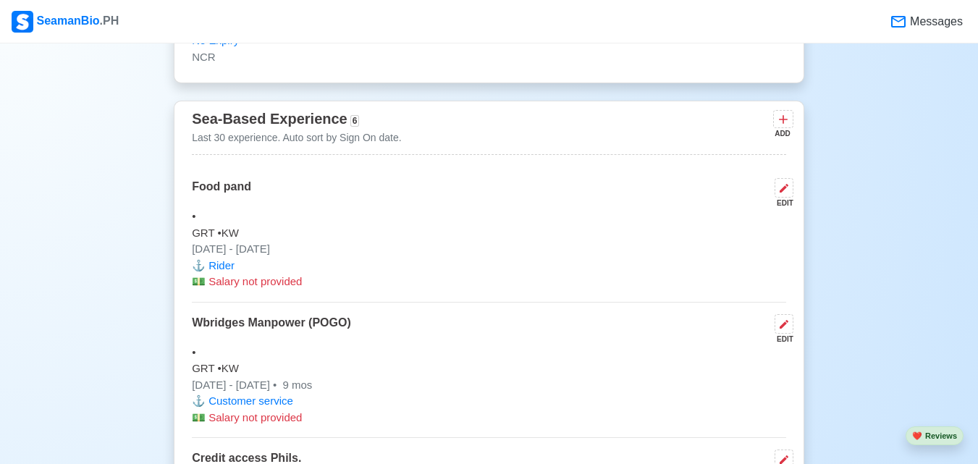
scroll to position [1883, 0]
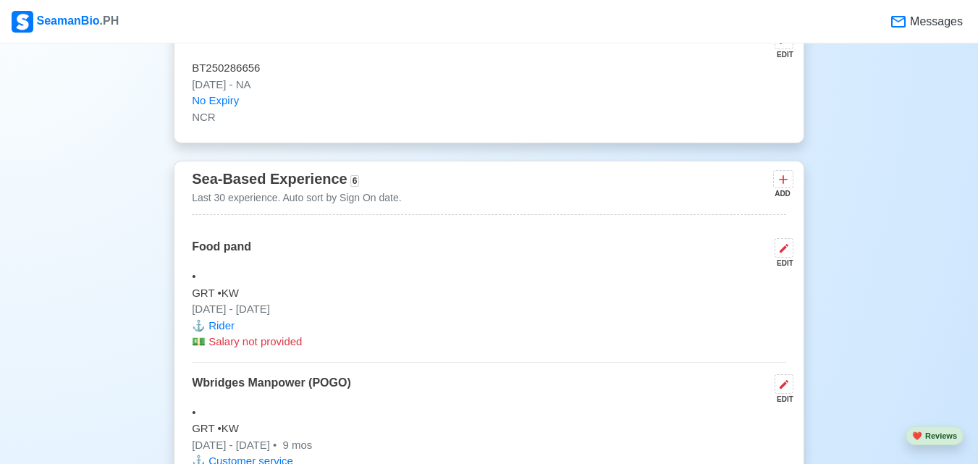
click at [665, 177] on div "Sea-Based Experience 6 Last 30 experience. Auto sort by Sign On date. ADD" at bounding box center [489, 191] width 595 height 48
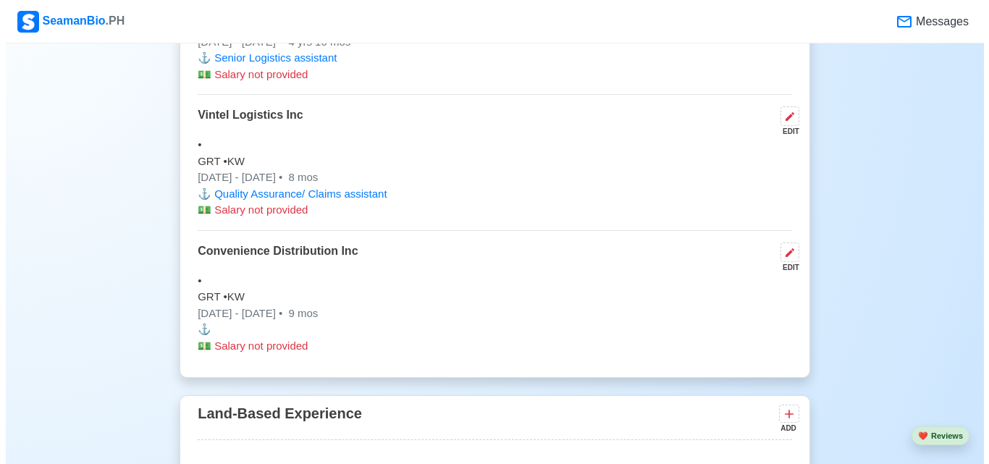
scroll to position [2752, 0]
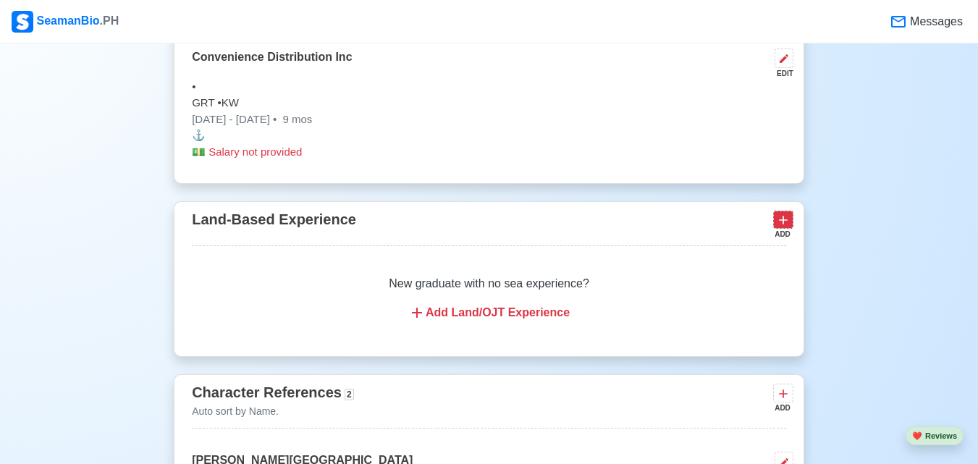
click at [781, 215] on icon at bounding box center [783, 220] width 14 height 14
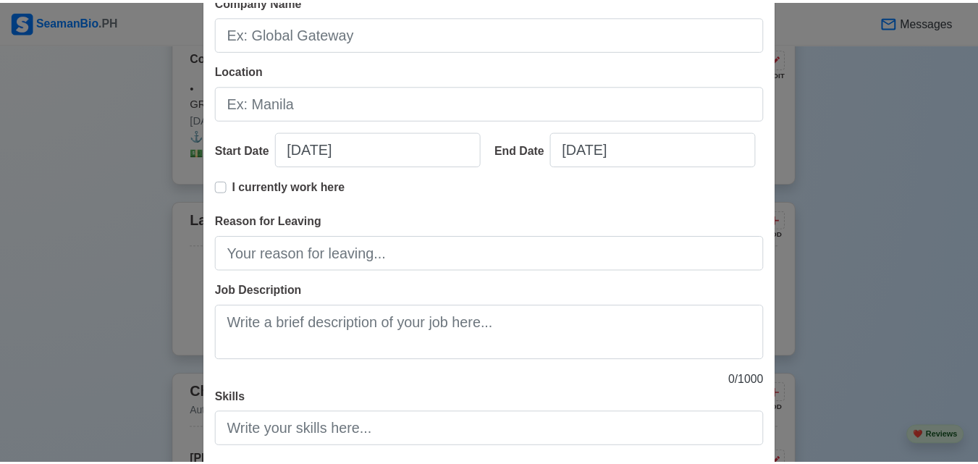
scroll to position [248, 0]
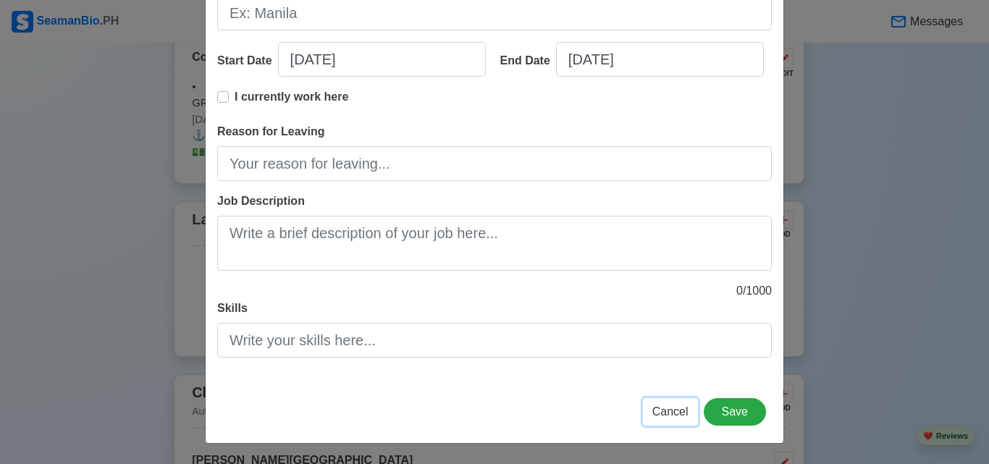
click at [657, 409] on span "Cancel" at bounding box center [670, 412] width 36 height 12
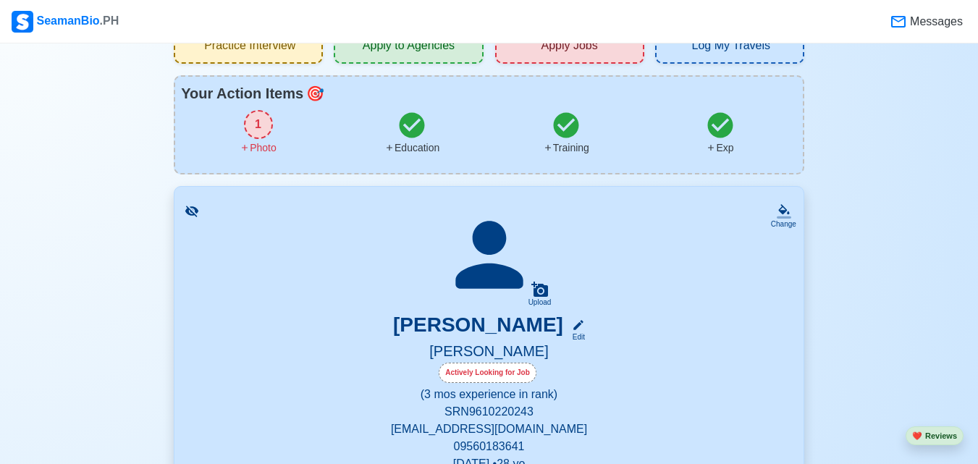
scroll to position [0, 0]
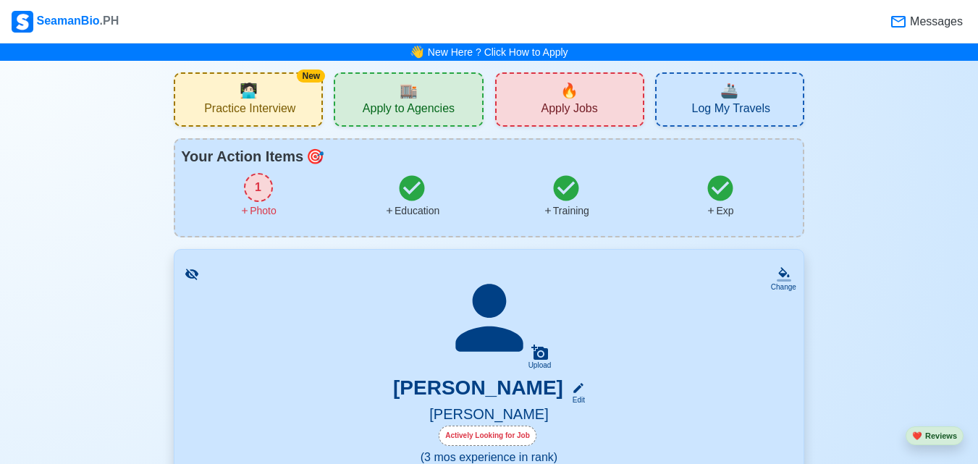
click at [379, 97] on div "🏬 Apply to Agencies" at bounding box center [408, 99] width 149 height 54
click at [561, 188] on icon at bounding box center [565, 187] width 25 height 25
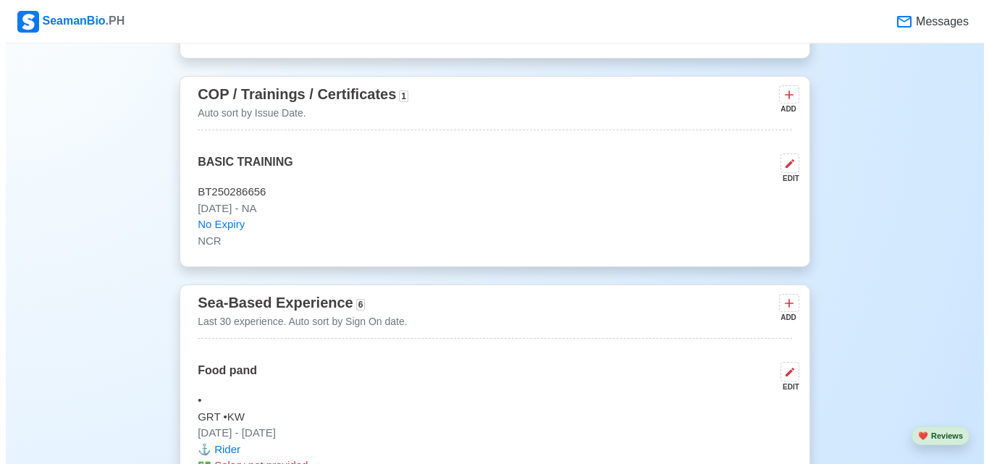
scroll to position [1760, 0]
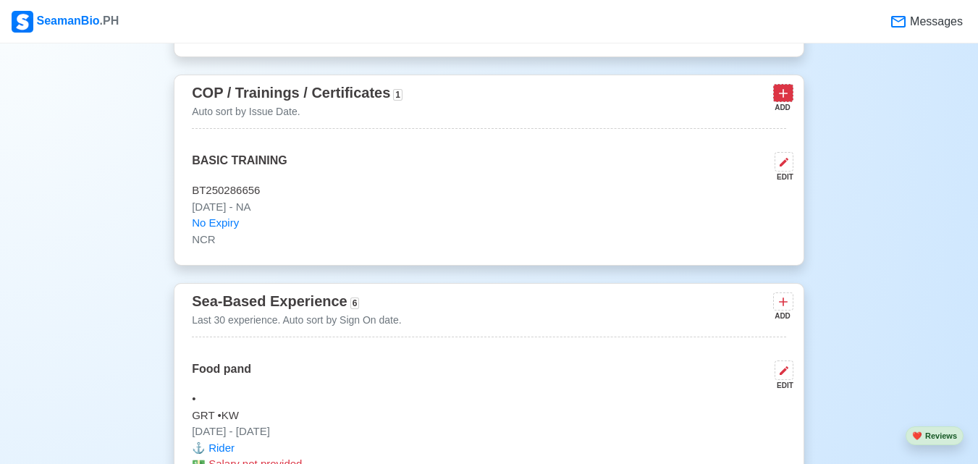
click at [780, 86] on icon at bounding box center [783, 93] width 14 height 14
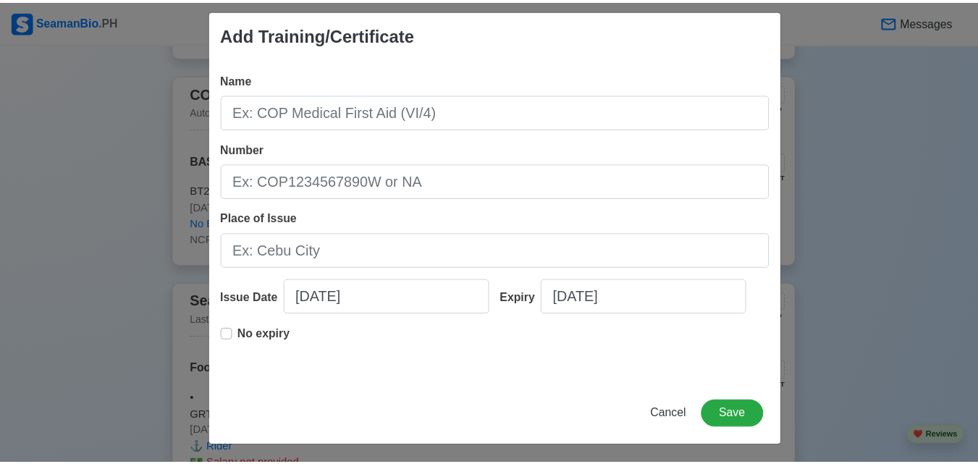
scroll to position [14, 0]
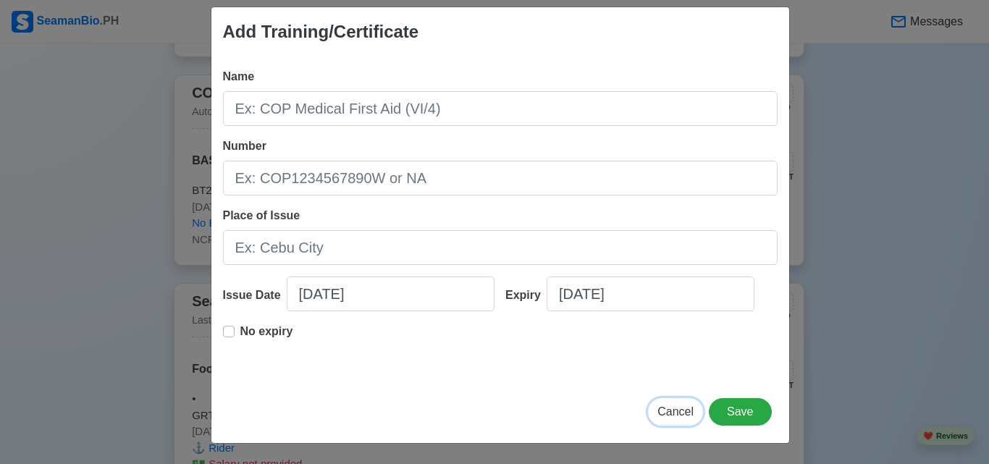
click at [673, 411] on span "Cancel" at bounding box center [676, 412] width 36 height 12
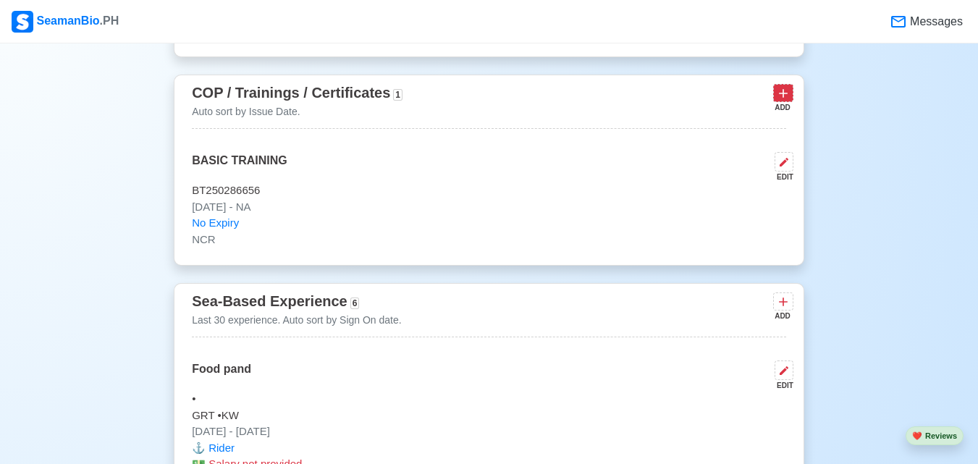
click at [785, 86] on icon at bounding box center [783, 93] width 14 height 14
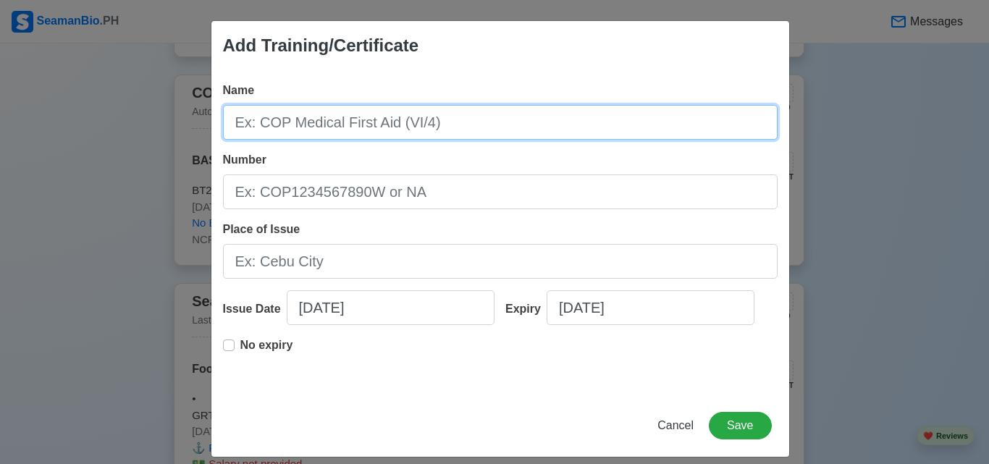
click at [290, 127] on input "Name" at bounding box center [500, 122] width 555 height 35
click at [322, 122] on input "Name" at bounding box center [500, 122] width 555 height 35
drag, startPoint x: 248, startPoint y: 133, endPoint x: 214, endPoint y: 122, distance: 35.5
click at [212, 126] on div "Name C Number Place of Issue Issue Date 09/15/2025 Expiry 09/15/2025 No expiry" at bounding box center [500, 232] width 578 height 324
paste input "Maintaining Computer Systems and Networks"
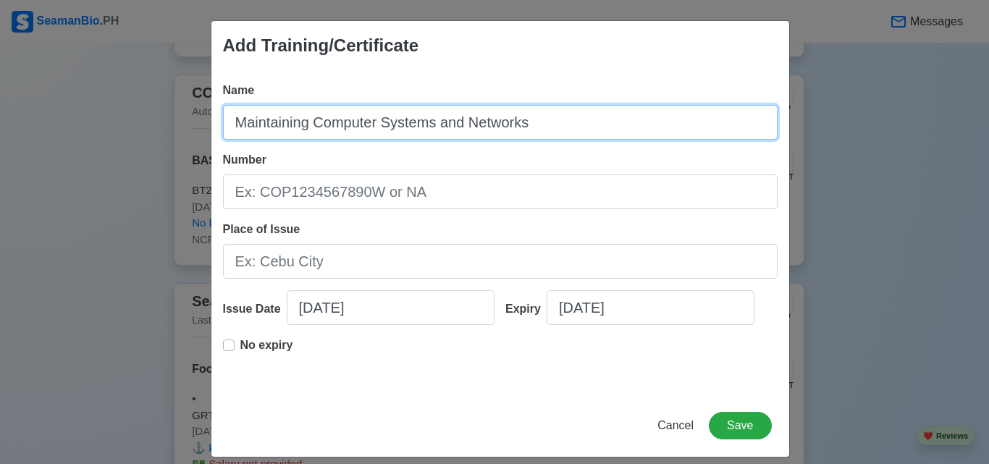
type input "Maintaining Computer Systems and Networks"
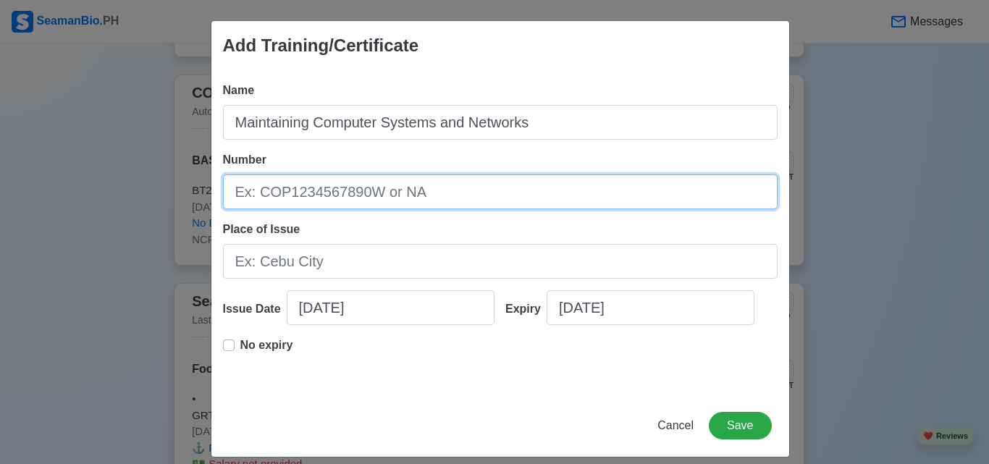
click at [285, 185] on input "Number" at bounding box center [500, 192] width 555 height 35
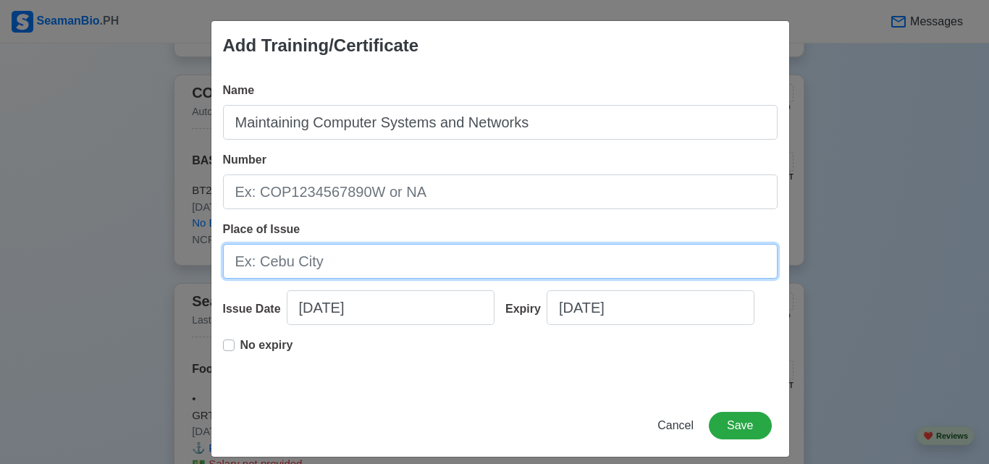
click at [272, 266] on input "Place of Issue" at bounding box center [500, 261] width 555 height 35
type input "TAGUIG"
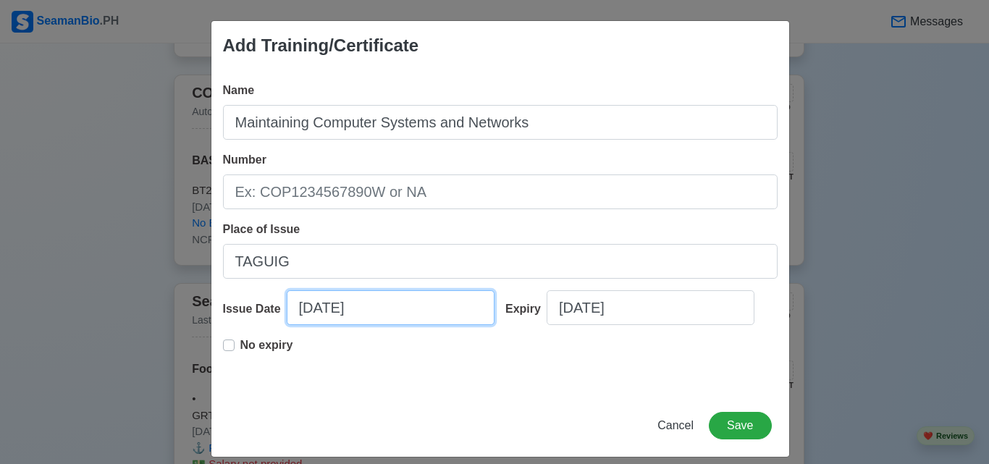
select select "****"
select select "*********"
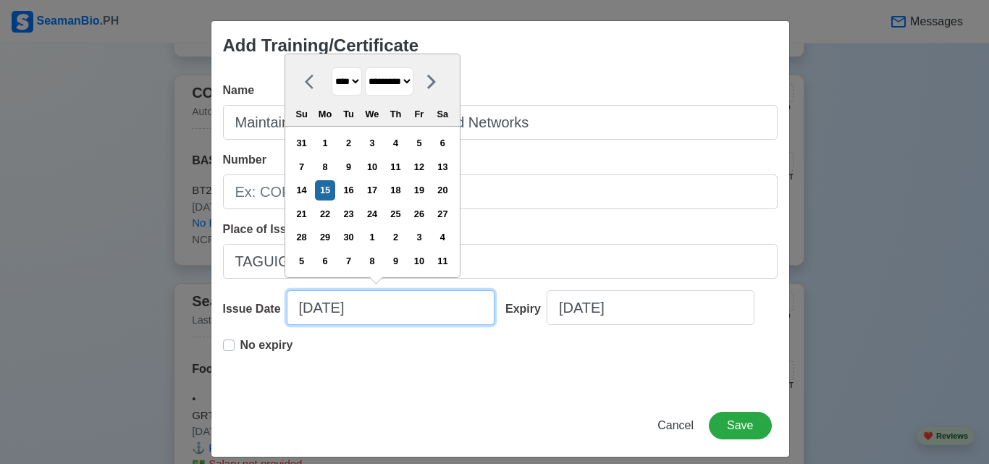
click at [301, 308] on input "09/15/2025" at bounding box center [391, 307] width 208 height 35
click at [357, 82] on select "**** **** **** **** **** **** **** **** **** **** **** **** **** **** **** ****…" at bounding box center [347, 81] width 30 height 28
select select "****"
click at [332, 67] on select "**** **** **** **** **** **** **** **** **** **** **** **** **** **** **** ****…" at bounding box center [347, 81] width 30 height 28
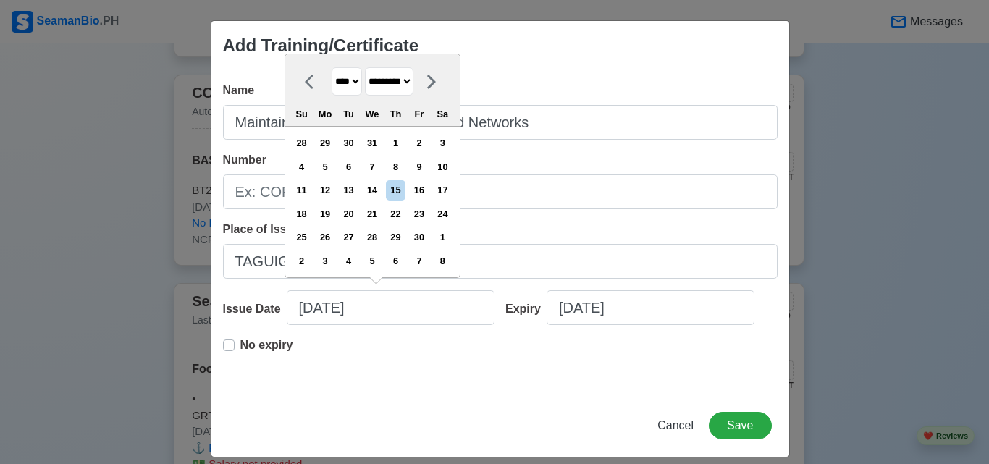
click at [386, 78] on select "******* ******** ***** ***** *** **** **** ****** ********* ******* ******** **…" at bounding box center [389, 81] width 49 height 28
select select "*******"
click at [366, 67] on select "******* ******** ***** ***** *** **** **** ****** ********* ******* ******** **…" at bounding box center [389, 81] width 49 height 28
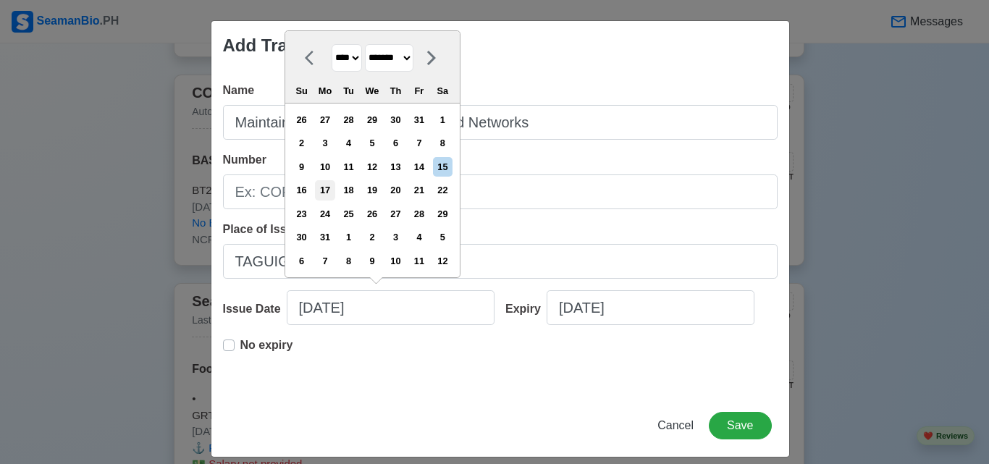
click at [329, 191] on div "17" at bounding box center [325, 190] width 20 height 20
type input "01/17/2022"
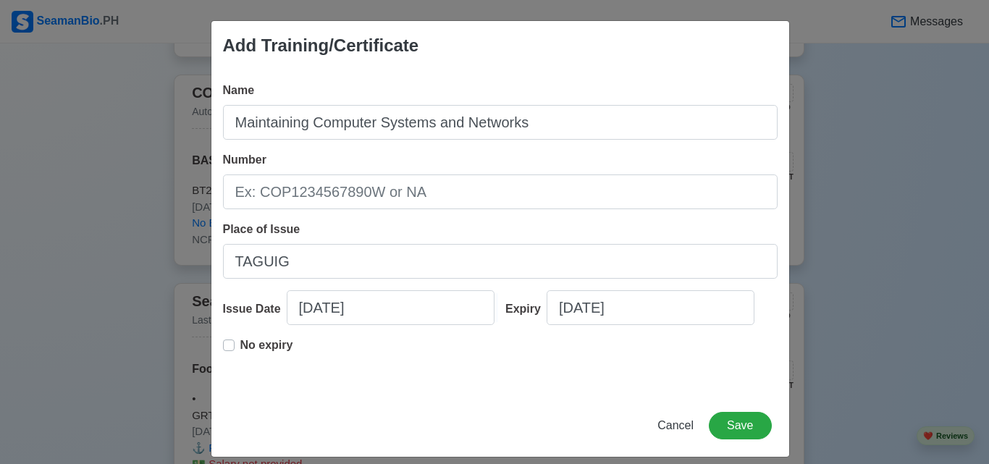
drag, startPoint x: 223, startPoint y: 349, endPoint x: 269, endPoint y: 351, distance: 45.7
click at [240, 348] on label "No expiry" at bounding box center [266, 351] width 53 height 29
type input "01/17/2022"
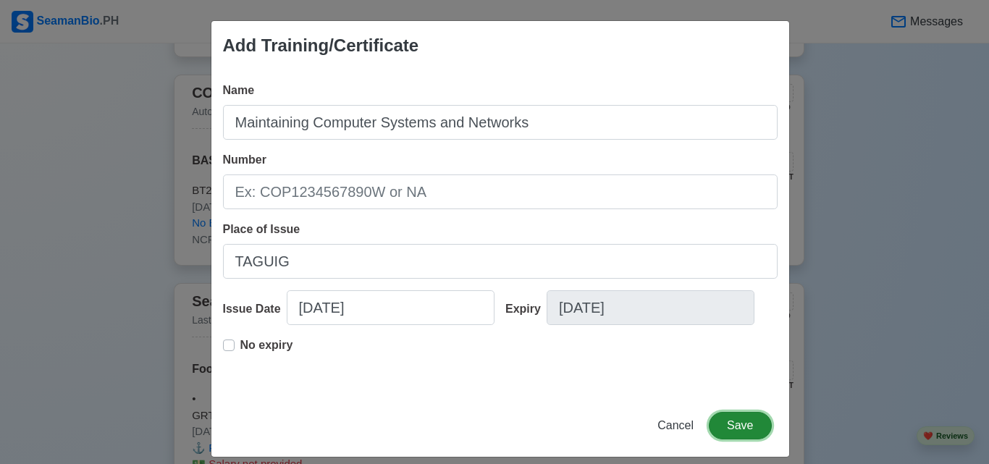
click at [720, 431] on button "Save" at bounding box center [740, 426] width 62 height 28
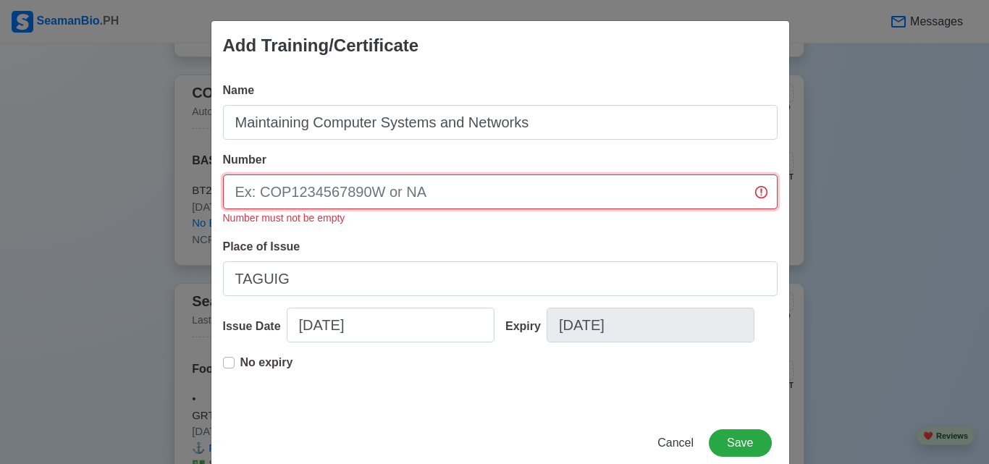
drag, startPoint x: 362, startPoint y: 190, endPoint x: 388, endPoint y: 190, distance: 26.1
click at [362, 190] on input "Number" at bounding box center [500, 192] width 555 height 35
type input "NA"
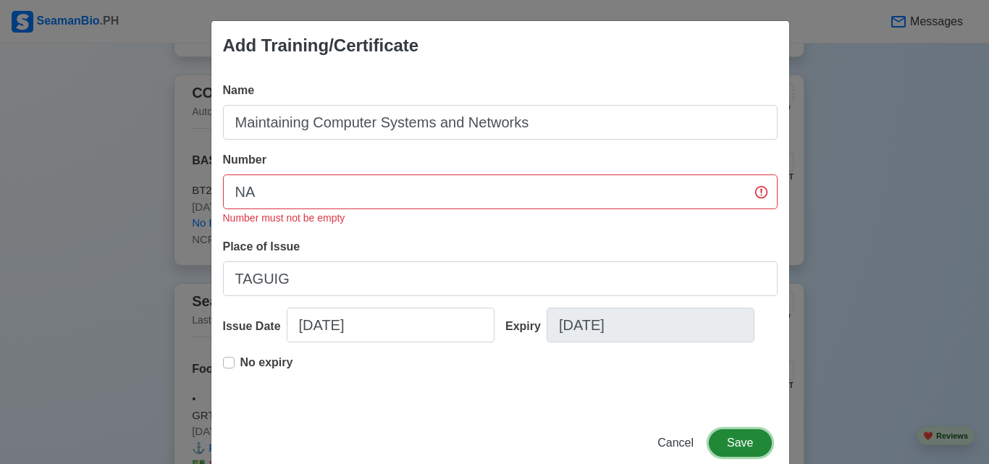
click at [749, 447] on button "Save" at bounding box center [740, 443] width 62 height 28
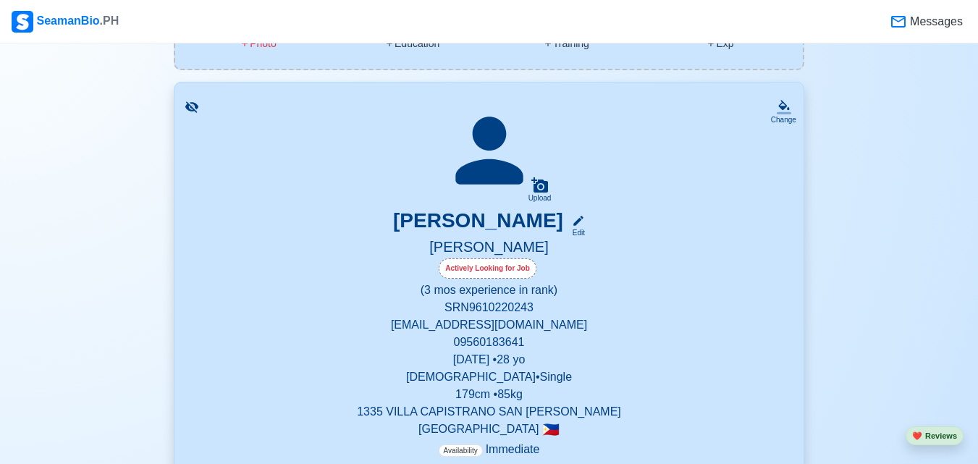
scroll to position [0, 0]
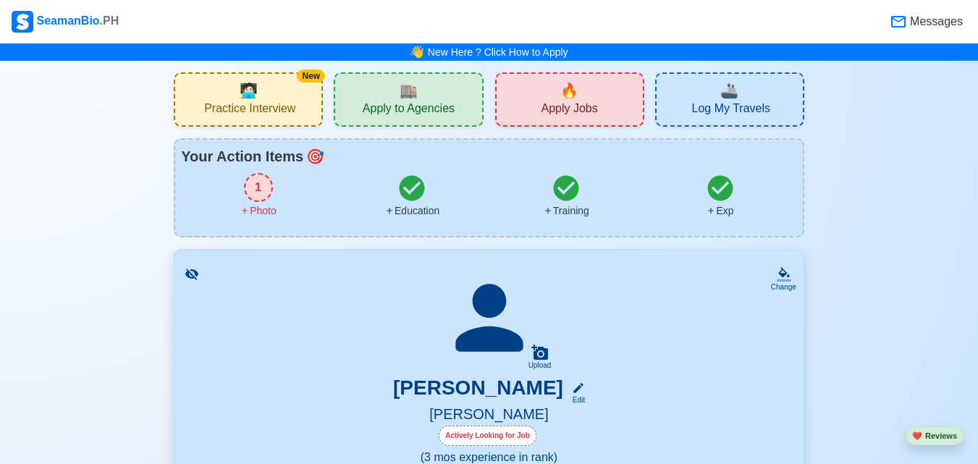
click at [413, 97] on span "🏬" at bounding box center [409, 91] width 18 height 22
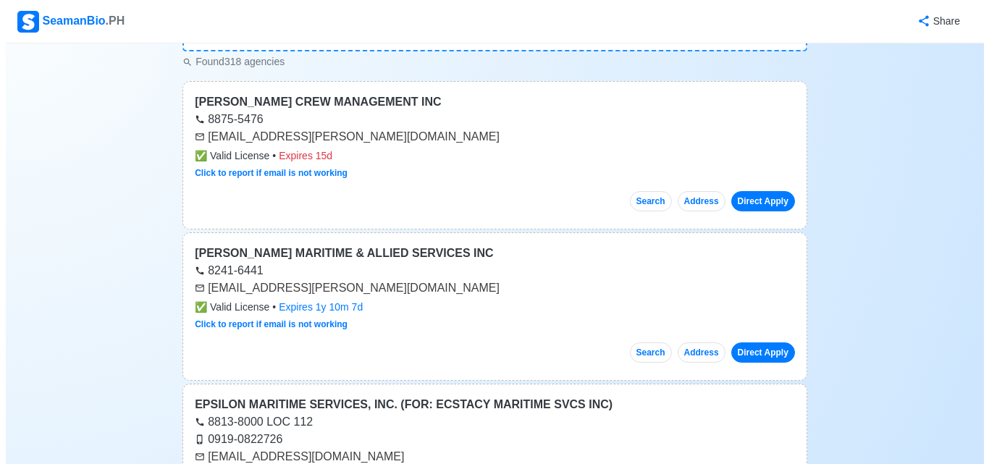
scroll to position [290, 0]
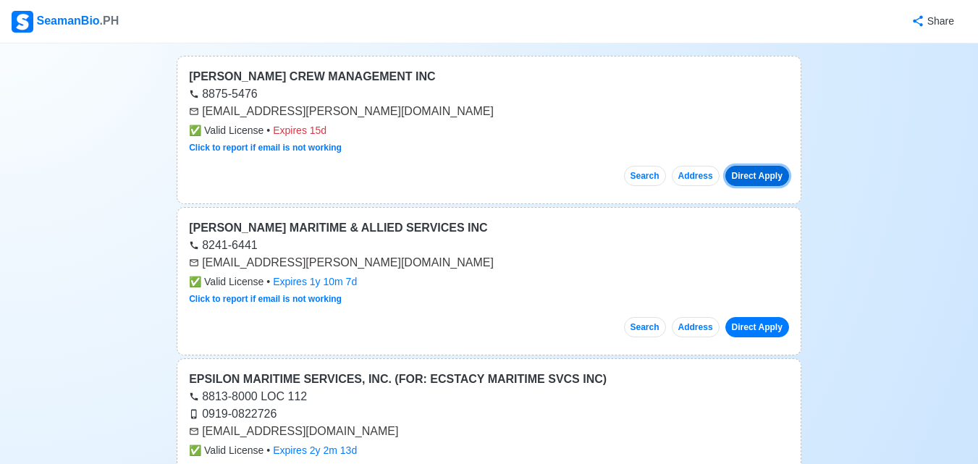
click at [752, 180] on button "Direct Apply" at bounding box center [758, 176] width 64 height 20
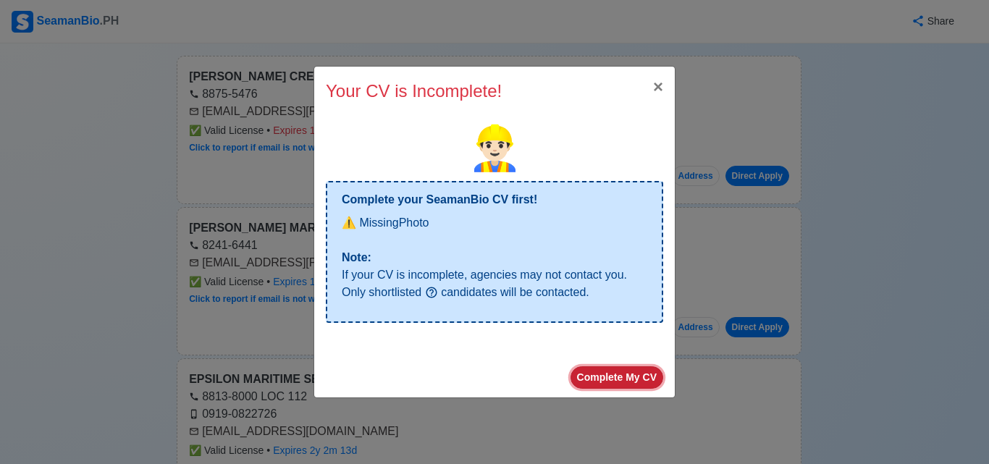
click at [613, 378] on button "Complete My CV" at bounding box center [617, 377] width 93 height 22
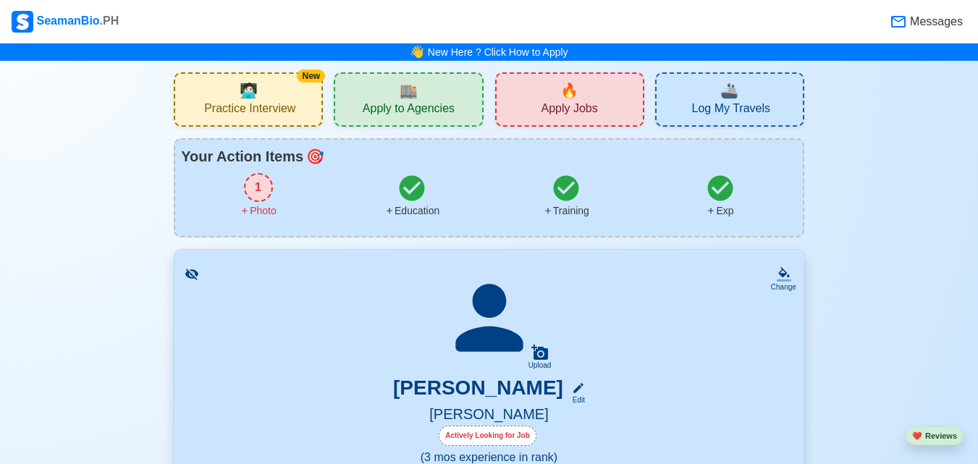
click at [251, 183] on div "1" at bounding box center [258, 187] width 29 height 29
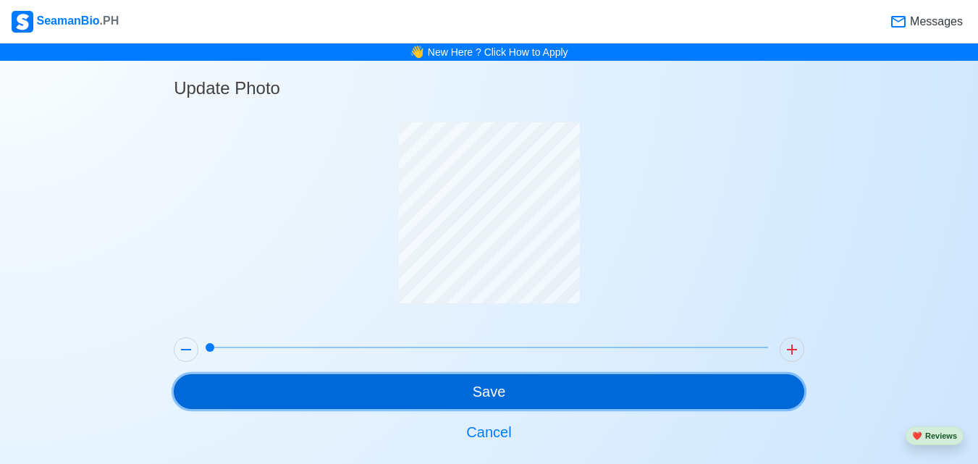
click at [504, 382] on button "Save" at bounding box center [489, 391] width 631 height 35
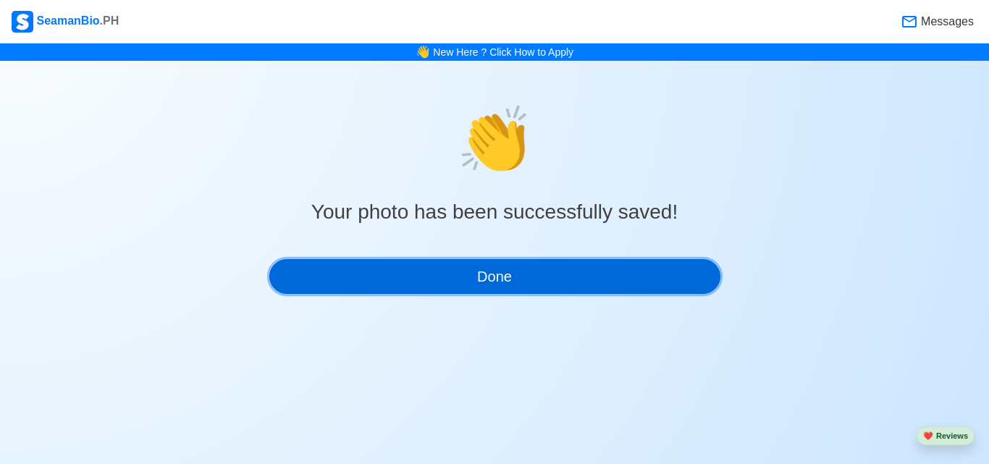
click at [495, 287] on button "Done" at bounding box center [494, 276] width 451 height 35
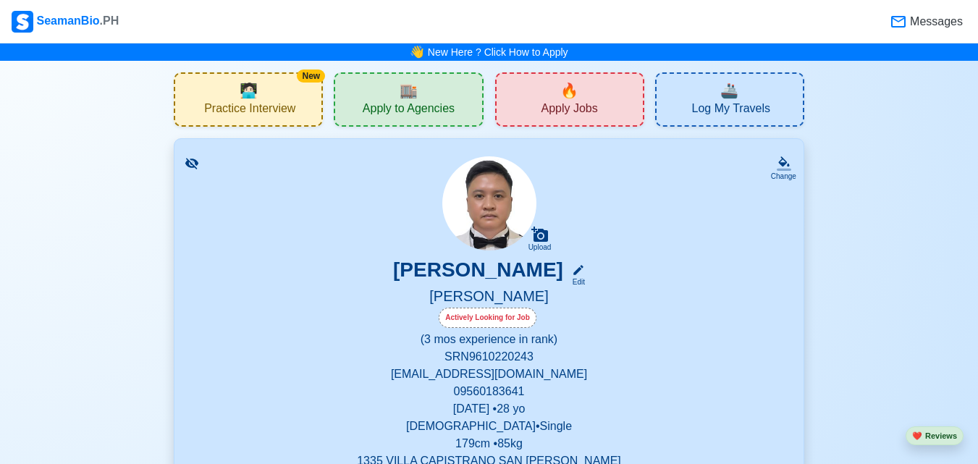
click at [427, 95] on div "🏬 Apply to Agencies" at bounding box center [408, 99] width 149 height 54
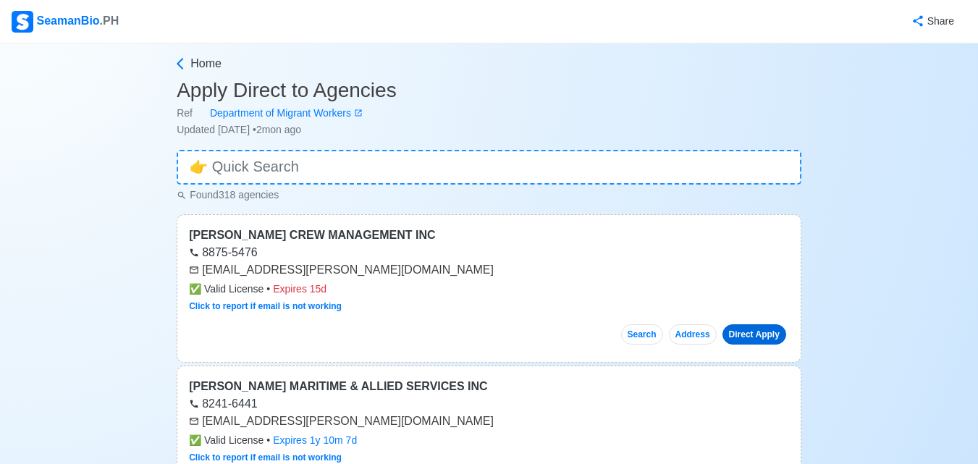
click at [742, 335] on link "Direct Apply" at bounding box center [755, 334] width 64 height 20
click at [175, 64] on icon at bounding box center [180, 63] width 14 height 14
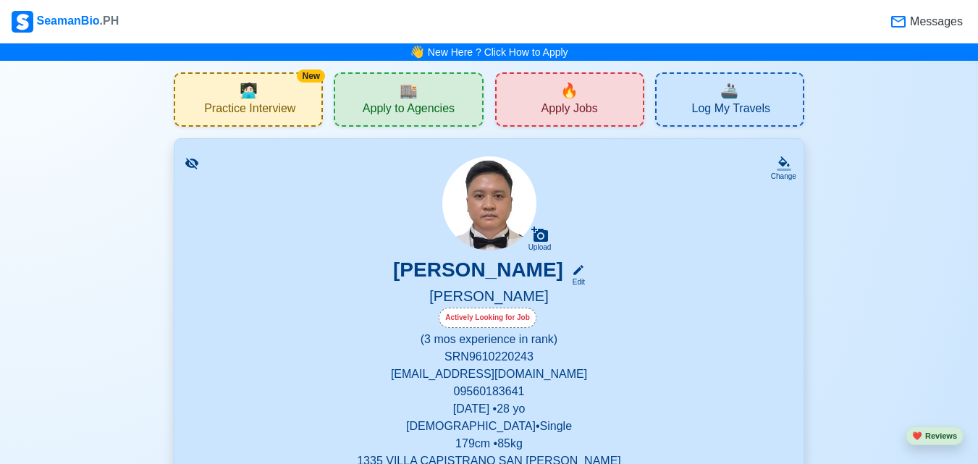
click at [615, 100] on div "🔥 Apply Jobs" at bounding box center [569, 99] width 149 height 54
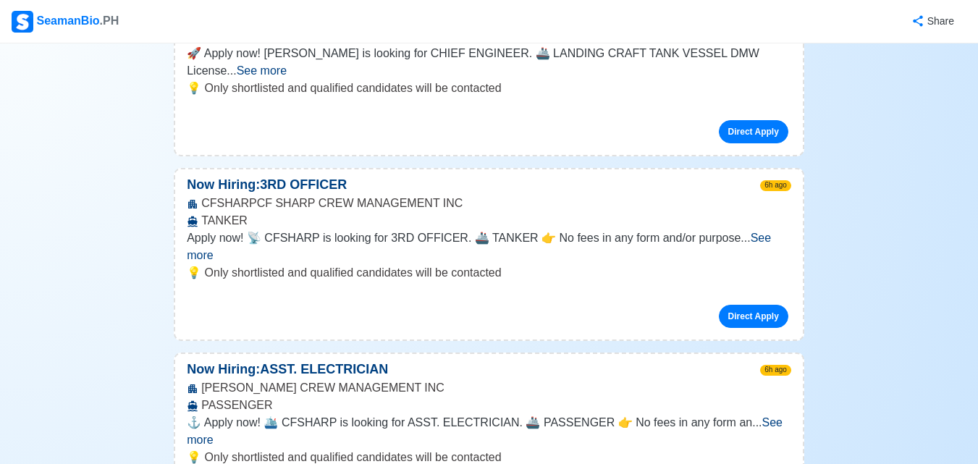
scroll to position [2390, 0]
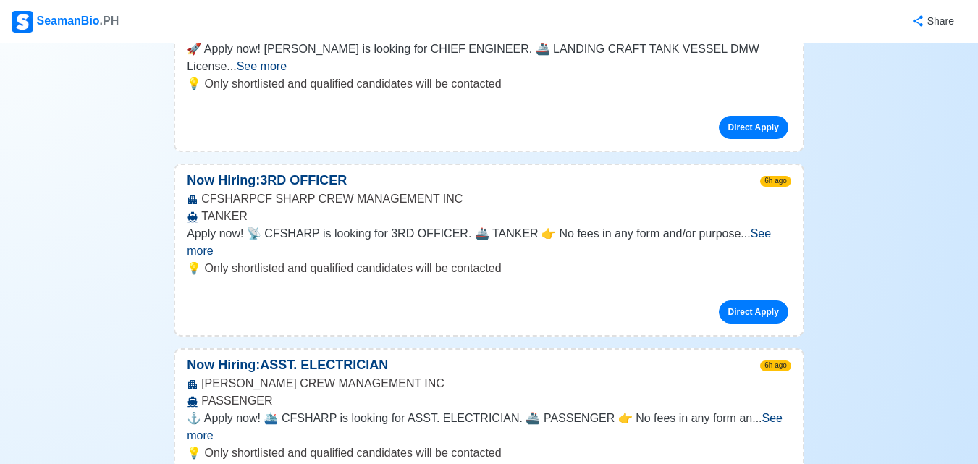
click at [749, 412] on span "See more" at bounding box center [485, 427] width 596 height 30
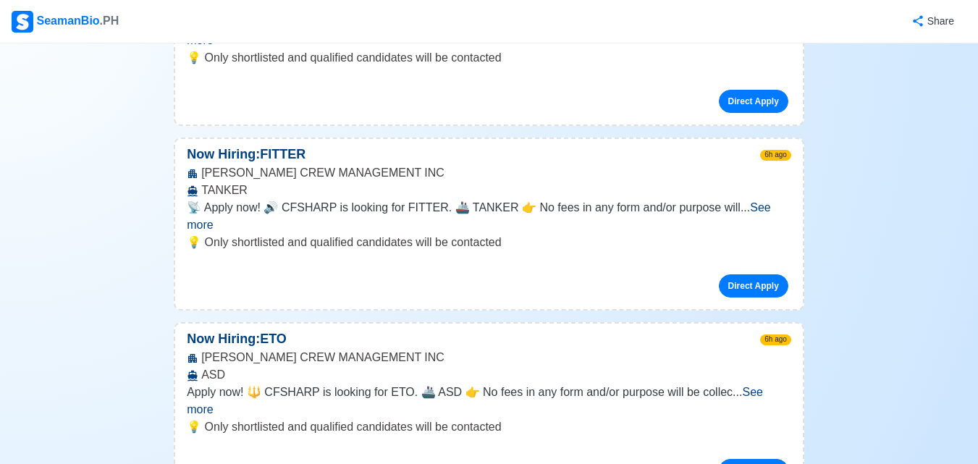
scroll to position [4562, 0]
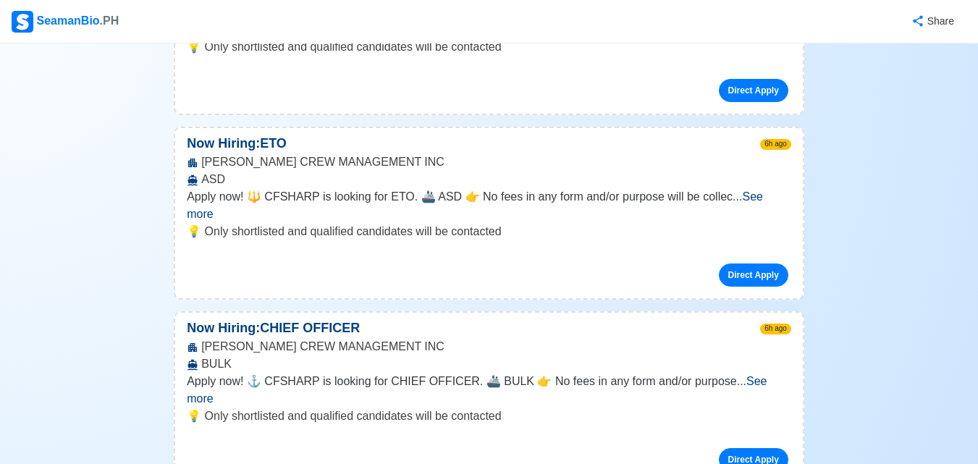
drag, startPoint x: 708, startPoint y: 205, endPoint x: 719, endPoint y: 206, distance: 11.0
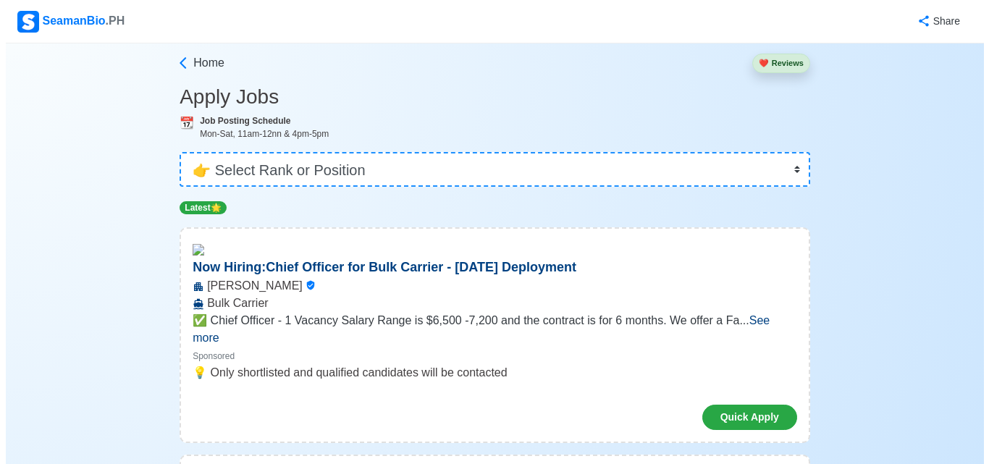
scroll to position [0, 0]
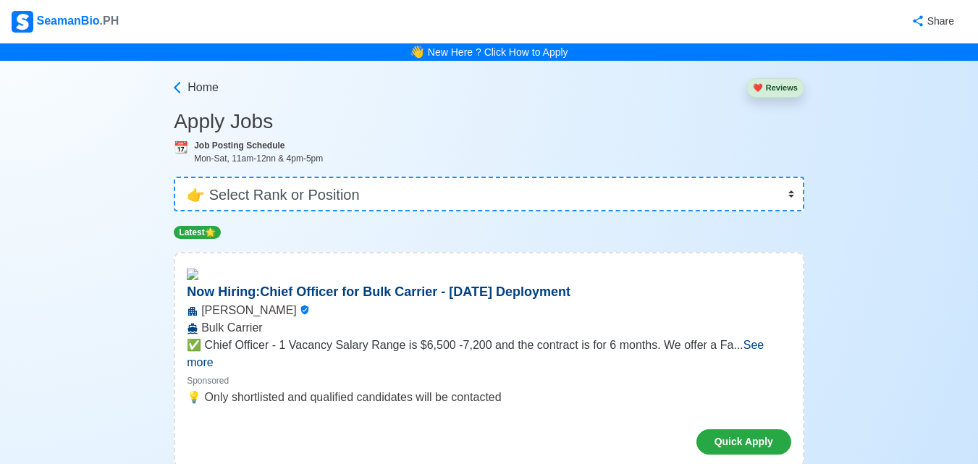
click at [781, 189] on select "👉 Select Rank or Position Master Chief Officer 2nd Officer 3rd Officer Junior O…" at bounding box center [489, 194] width 631 height 35
select select "[PERSON_NAME]"
click at [175, 177] on select "👉 Select Rank or Position Master Chief Officer 2nd Officer 3rd Officer Junior O…" at bounding box center [489, 194] width 631 height 35
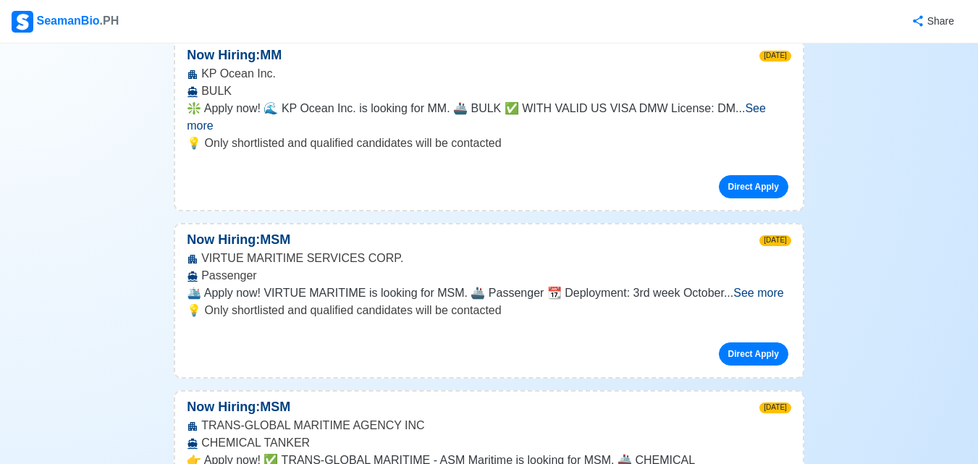
scroll to position [1303, 0]
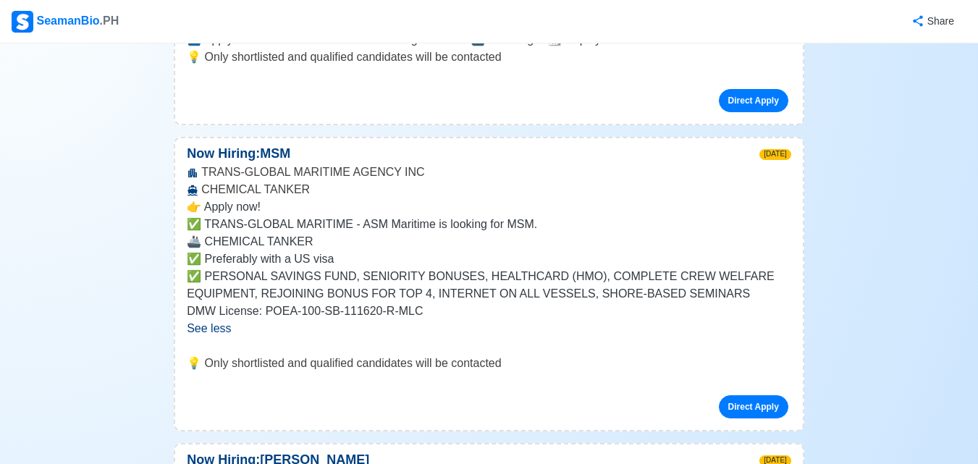
scroll to position [1521, 0]
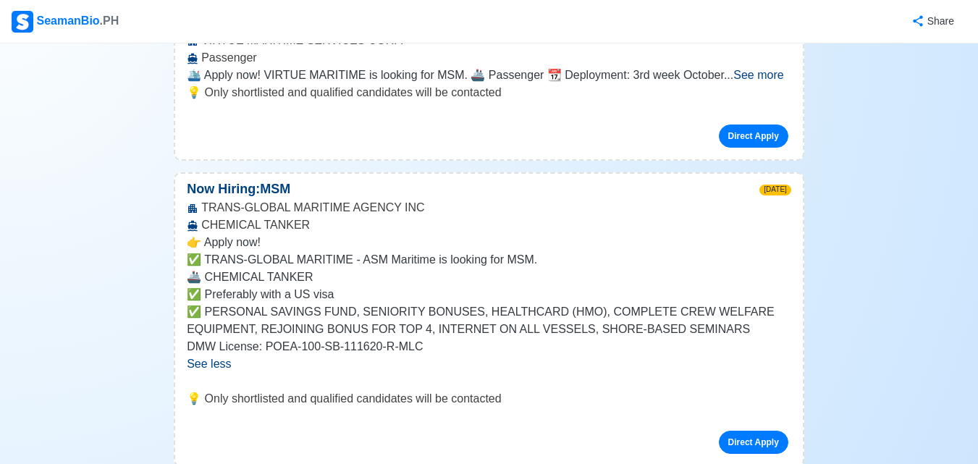
click at [243, 234] on p "👉 Apply now!" at bounding box center [489, 242] width 605 height 17
click at [241, 269] on p "🚢 CHEMICAL TANKER" at bounding box center [489, 277] width 605 height 17
click at [259, 286] on p "✅ Preferably with a US visa" at bounding box center [489, 294] width 605 height 17
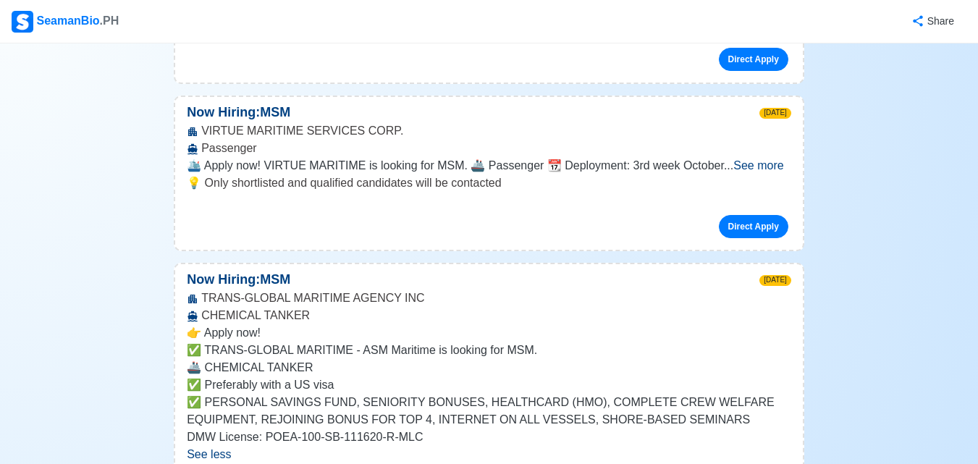
scroll to position [1231, 0]
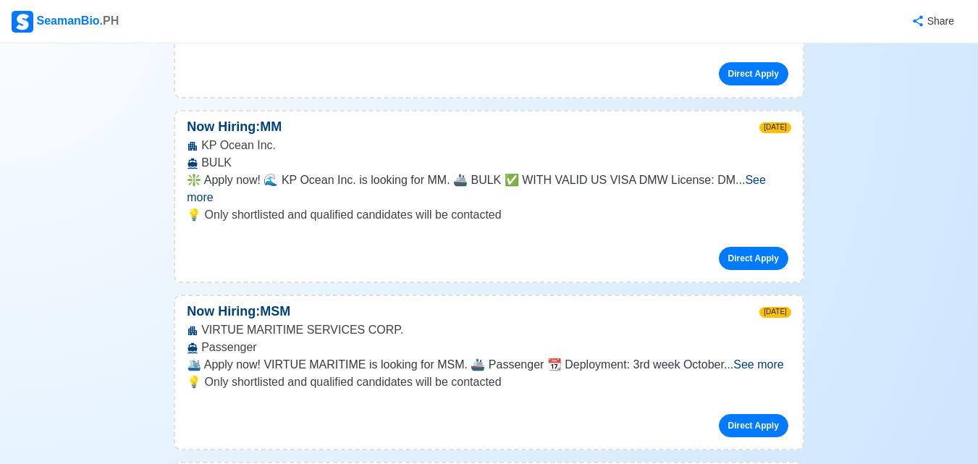
click at [747, 358] on span "See more" at bounding box center [759, 364] width 50 height 12
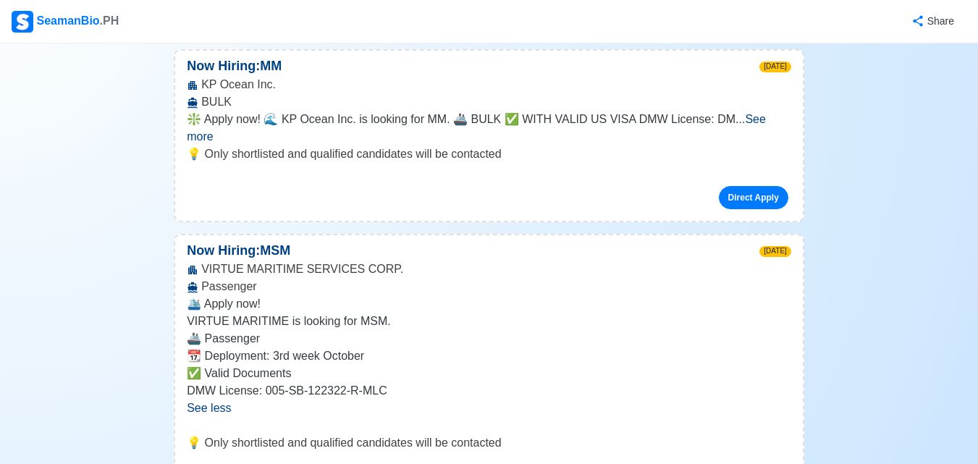
scroll to position [1376, 0]
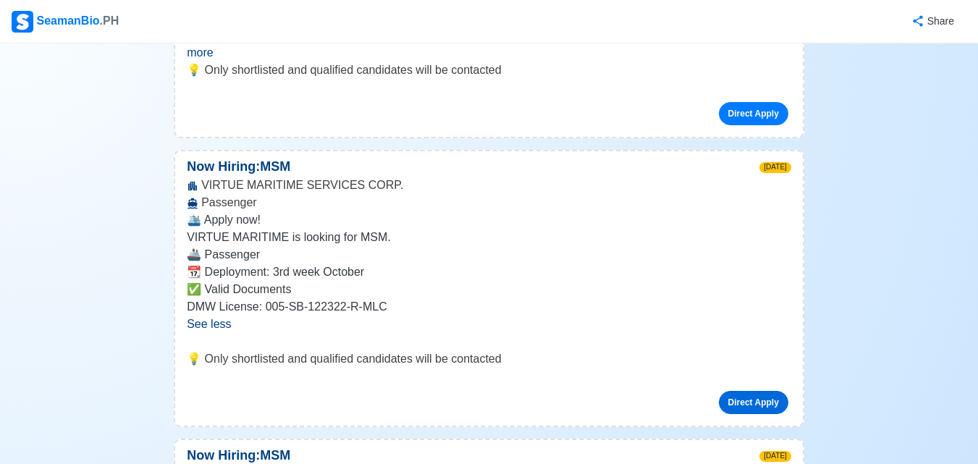
click at [749, 391] on link "Direct Apply" at bounding box center [754, 402] width 70 height 23
click at [243, 157] on p "Now Hiring: MSM" at bounding box center [238, 167] width 127 height 20
click at [274, 177] on div "VIRTUE MARITIME SERVICES CORP. Passenger" at bounding box center [489, 194] width 628 height 35
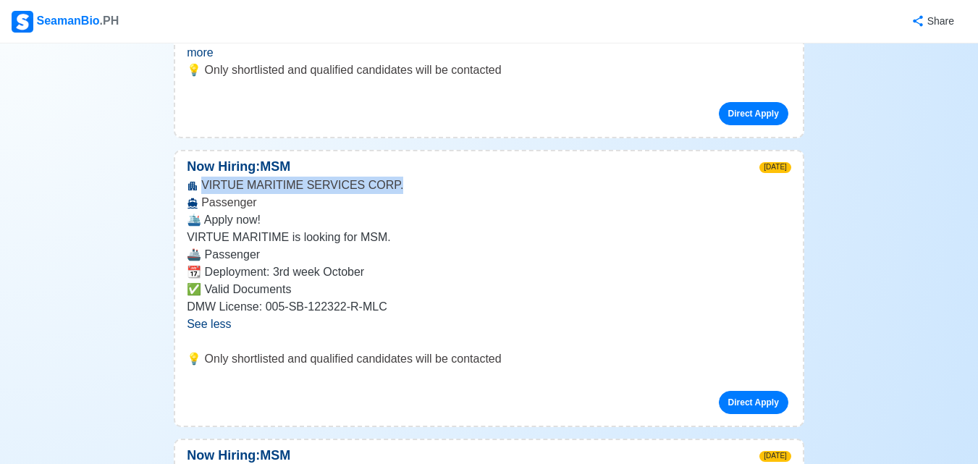
drag, startPoint x: 200, startPoint y: 100, endPoint x: 389, endPoint y: 97, distance: 189.0
click at [389, 177] on div "VIRTUE MARITIME SERVICES CORP. Passenger" at bounding box center [489, 194] width 628 height 35
copy div "VIRTUE MARITIME SERVICES CORP."
click at [272, 264] on p "📆 Deployment: 3rd week October" at bounding box center [489, 272] width 605 height 17
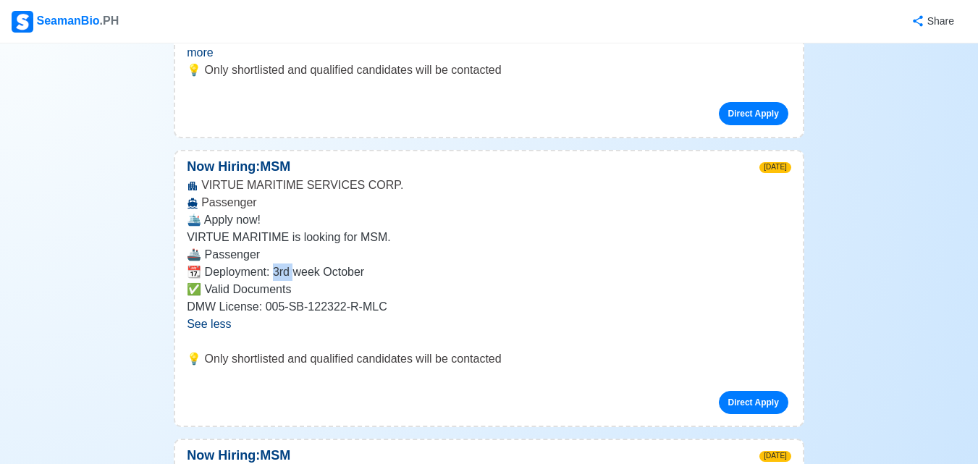
click at [272, 264] on p "📆 Deployment: 3rd week October" at bounding box center [489, 272] width 605 height 17
click at [281, 211] on p "🛳️ Apply now!" at bounding box center [489, 219] width 605 height 17
drag, startPoint x: 206, startPoint y: 91, endPoint x: 398, endPoint y: 95, distance: 192.7
click at [398, 177] on div "VIRTUE MARITIME SERVICES CORP. Passenger" at bounding box center [489, 194] width 628 height 35
click at [264, 177] on div "VIRTUE MARITIME SERVICES CORP. Passenger" at bounding box center [489, 194] width 628 height 35
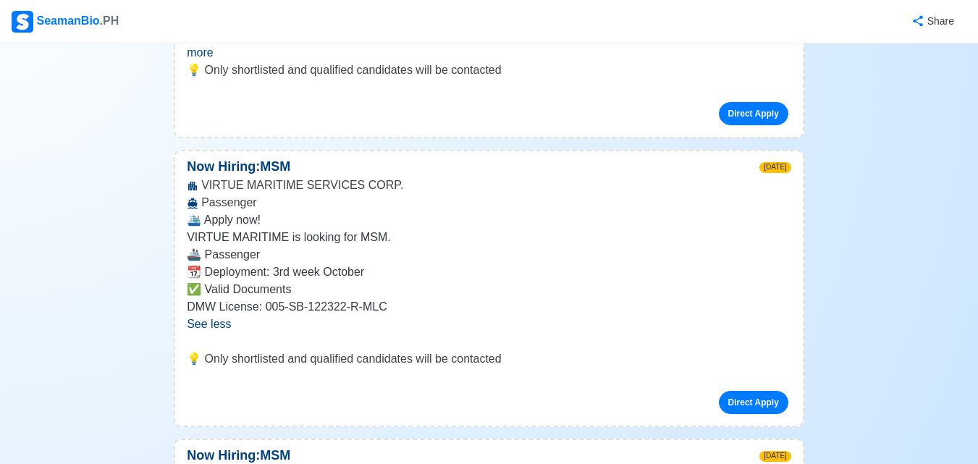
click at [278, 157] on p "Now Hiring: MSM" at bounding box center [238, 167] width 127 height 20
click at [430, 211] on p "🛳️ Apply now!" at bounding box center [489, 219] width 605 height 17
drag, startPoint x: 430, startPoint y: 128, endPoint x: 422, endPoint y: 133, distance: 9.4
click at [428, 211] on p "🛳️ Apply now!" at bounding box center [489, 219] width 605 height 17
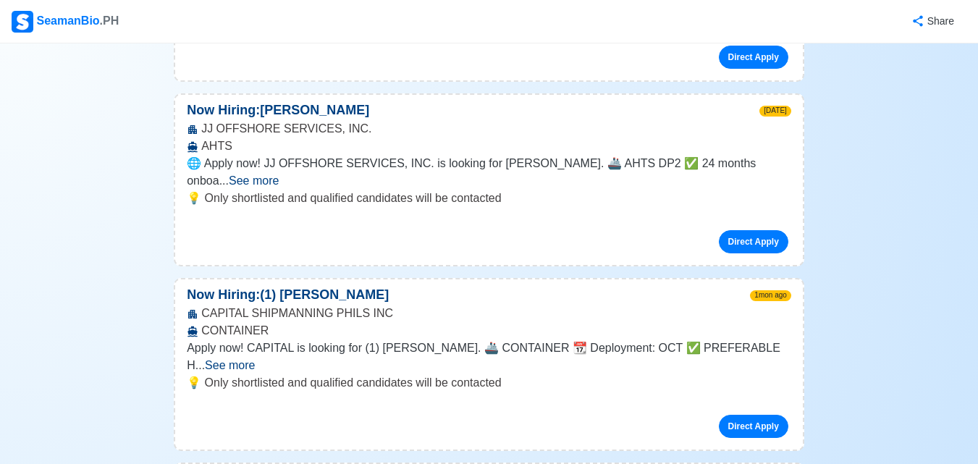
scroll to position [1955, 0]
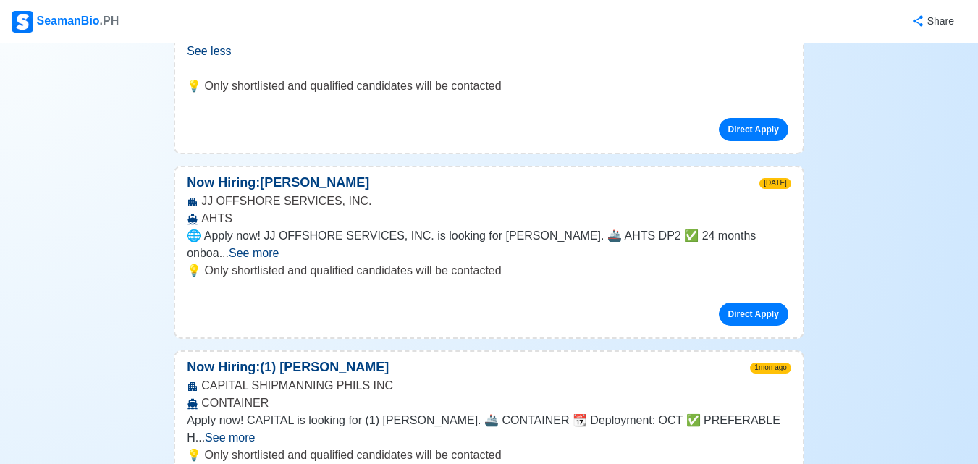
click at [279, 247] on span "See more" at bounding box center [254, 253] width 50 height 12
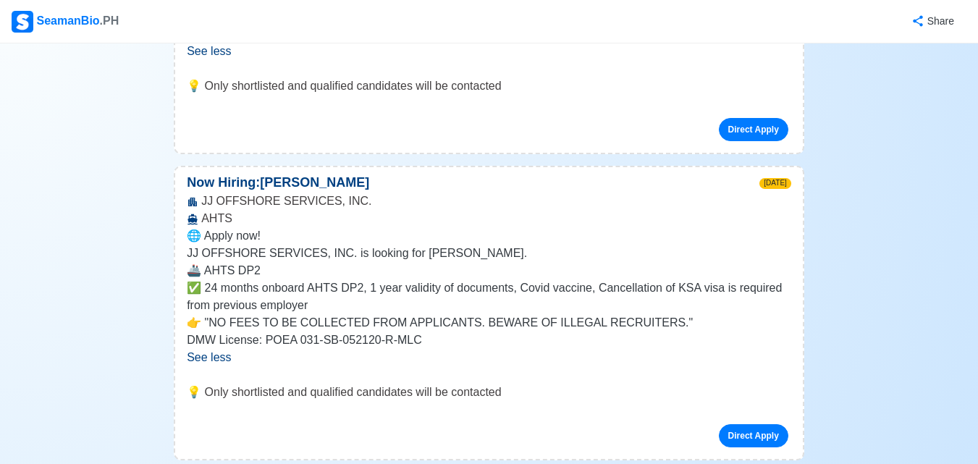
click at [238, 245] on p "JJ OFFSHORE SERVICES, INC. is looking for [PERSON_NAME]." at bounding box center [489, 253] width 605 height 17
click at [749, 424] on link "Direct Apply" at bounding box center [754, 435] width 70 height 23
click at [275, 173] on p "Now Hiring: [PERSON_NAME]" at bounding box center [278, 183] width 206 height 20
click at [243, 173] on p "Now Hiring: [PERSON_NAME]" at bounding box center [278, 183] width 206 height 20
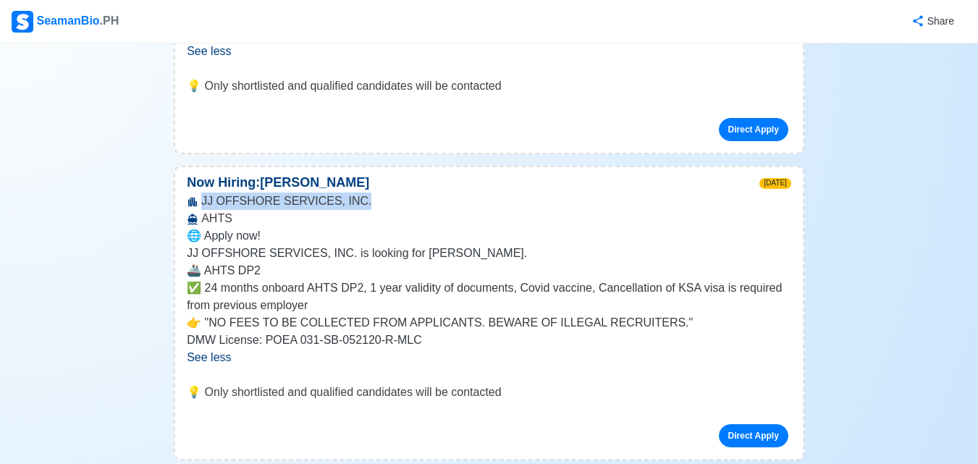
drag, startPoint x: 201, startPoint y: 114, endPoint x: 388, endPoint y: 115, distance: 187.6
click at [387, 193] on div "JJ OFFSHORE SERVICES, INC. AHTS" at bounding box center [489, 210] width 628 height 35
copy div "JJ OFFSHORE SERVICES, INC."
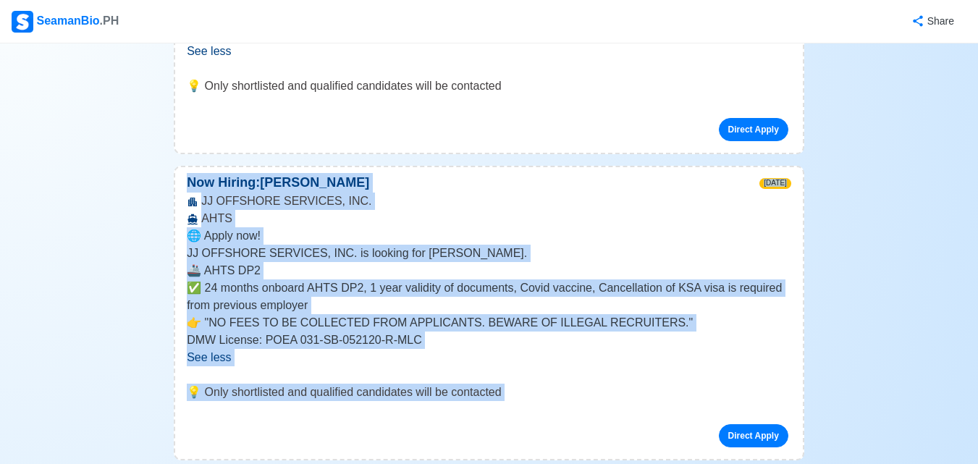
drag, startPoint x: 293, startPoint y: 327, endPoint x: 183, endPoint y: 96, distance: 254.9
click at [183, 166] on div "Now Hiring: [PERSON_NAME] [DATE] JJ OFFSHORE SERVICES, INC. AHTS 🌐 Apply now! J…" at bounding box center [489, 313] width 631 height 295
copy div "Now Hiring: [PERSON_NAME] [DATE] JJ OFFSHORE SERVICES, INC. AHTS 🌐 Apply now! J…"
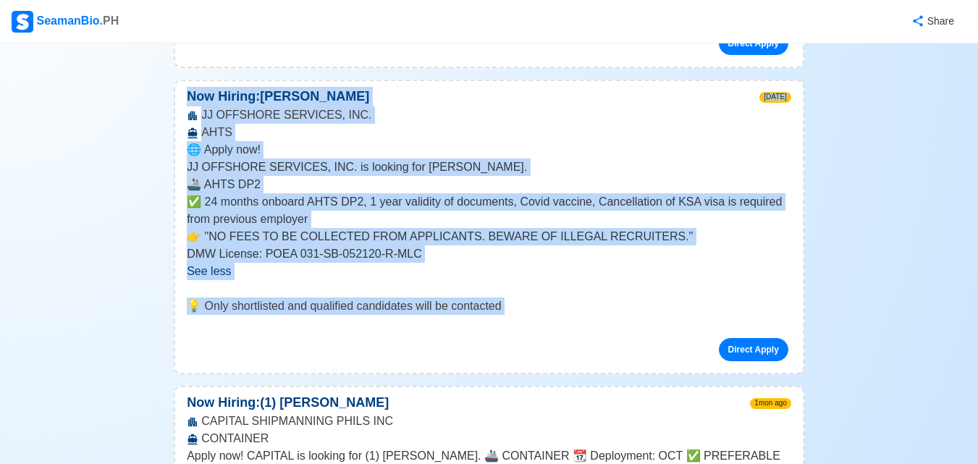
scroll to position [2245, 0]
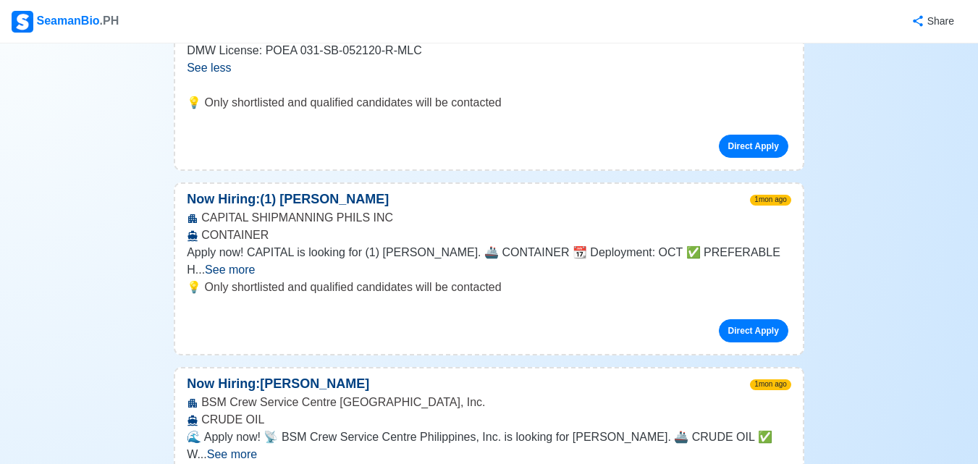
click at [255, 264] on span "See more" at bounding box center [230, 270] width 50 height 12
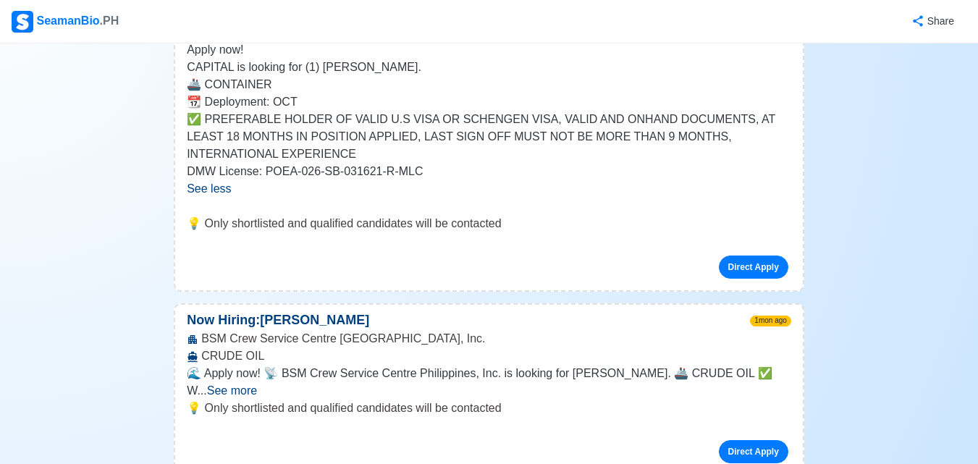
scroll to position [2679, 0]
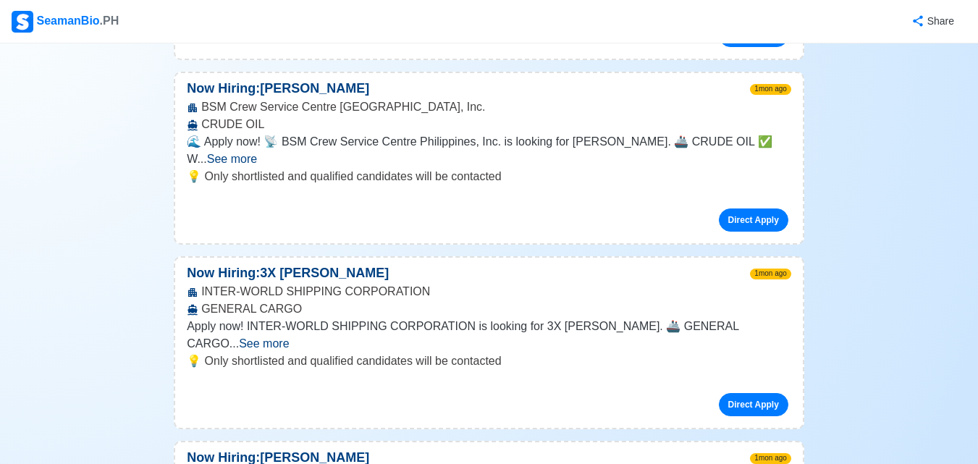
click at [289, 337] on span "See more" at bounding box center [264, 343] width 50 height 12
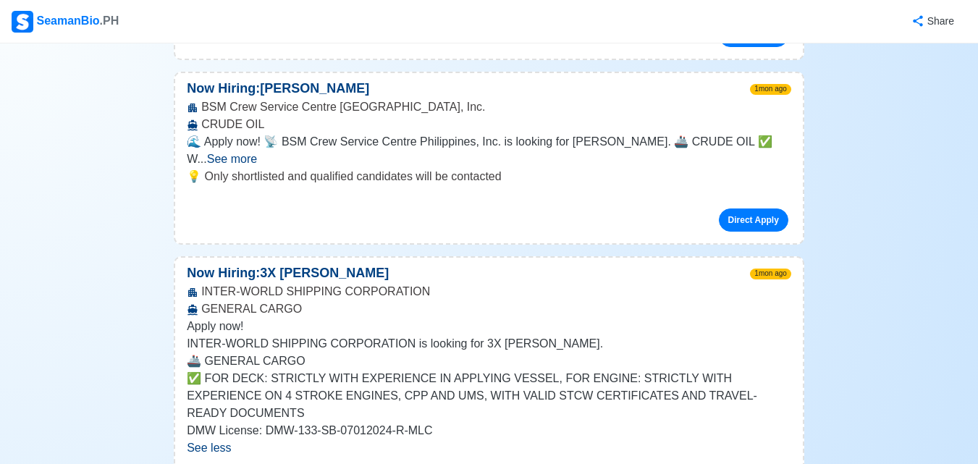
scroll to position [2897, 0]
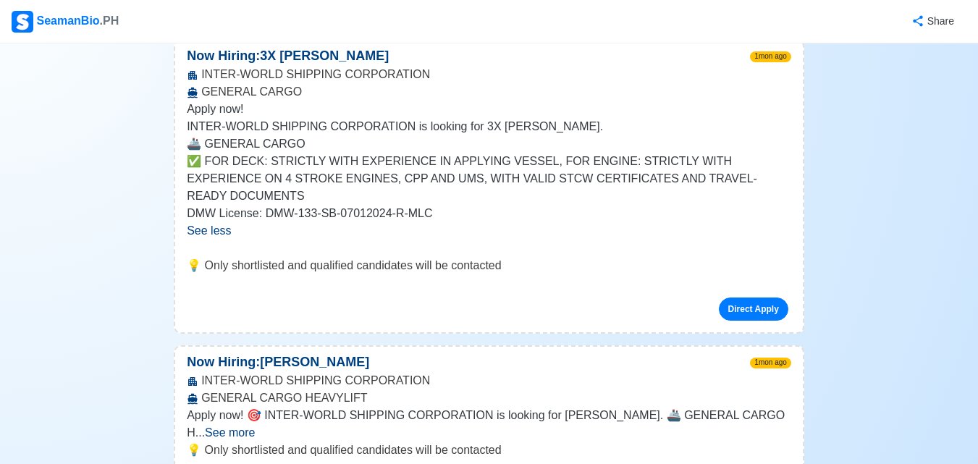
click at [255, 427] on span "See more" at bounding box center [230, 433] width 50 height 12
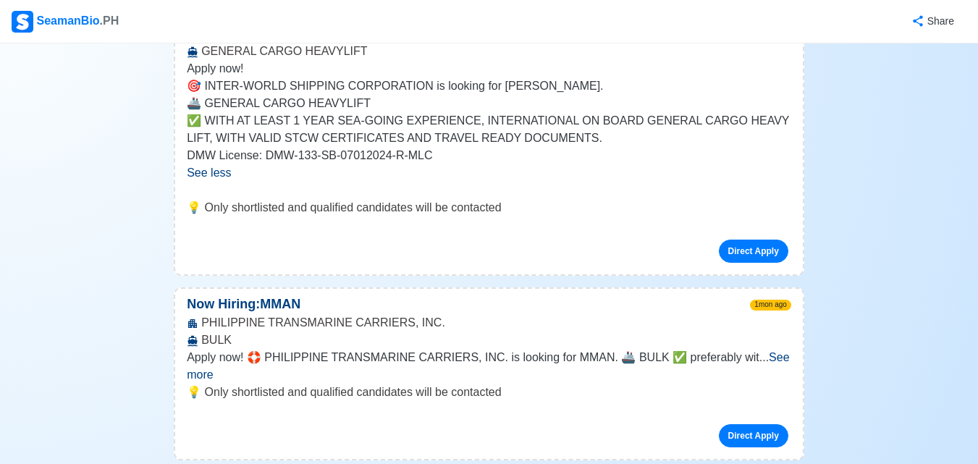
scroll to position [3259, 0]
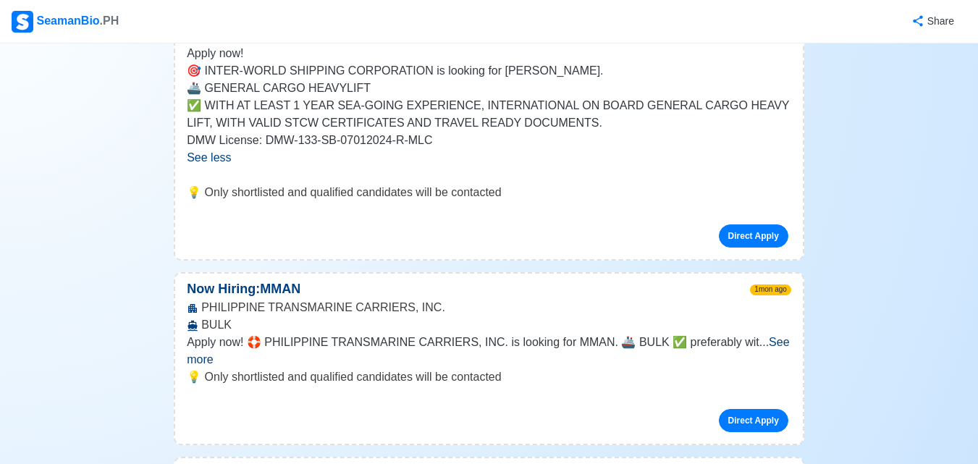
click at [755, 336] on span "See more" at bounding box center [488, 351] width 602 height 30
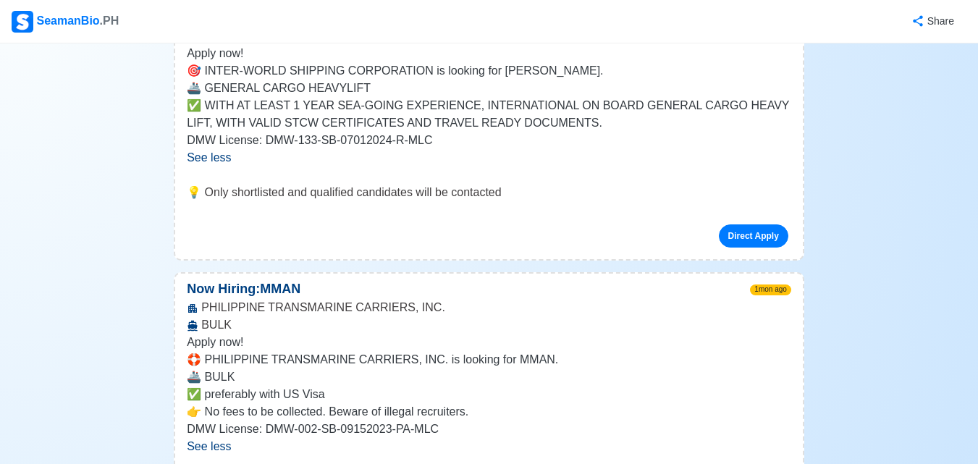
drag, startPoint x: 197, startPoint y: 184, endPoint x: 385, endPoint y: 188, distance: 188.3
click at [344, 299] on div "PHILIPPINE TRANSMARINE CARRIERS, INC. BULK" at bounding box center [489, 316] width 628 height 35
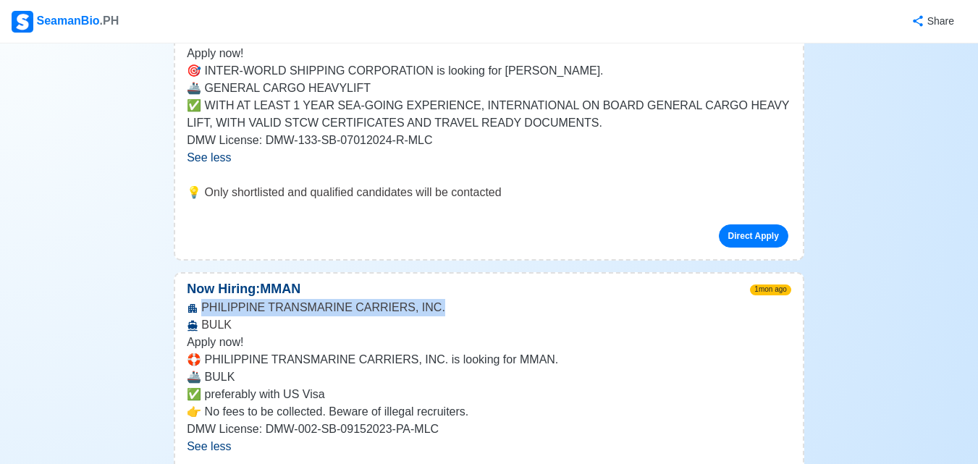
drag, startPoint x: 424, startPoint y: 190, endPoint x: 197, endPoint y: 189, distance: 227.4
click at [197, 299] on div "PHILIPPINE TRANSMARINE CARRIERS, INC. BULK" at bounding box center [489, 316] width 628 height 35
copy div "PHILIPPINE TRANSMARINE CARRIERS, INC."
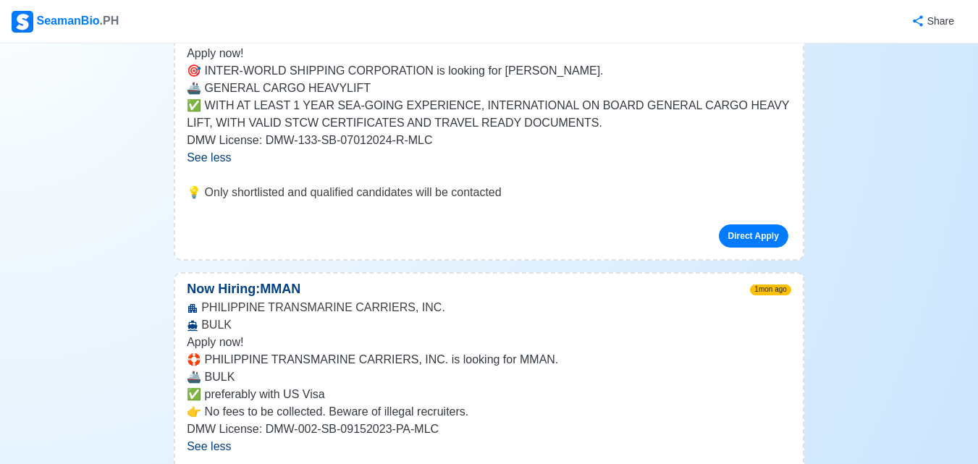
drag, startPoint x: 293, startPoint y: 342, endPoint x: 310, endPoint y: 353, distance: 19.9
click at [293, 343] on div "Apply now! 🛟 PHILIPPINE TRANSMARINE CARRIERS, INC. is looking for MMAN. 🚢 BULK …" at bounding box center [489, 403] width 628 height 139
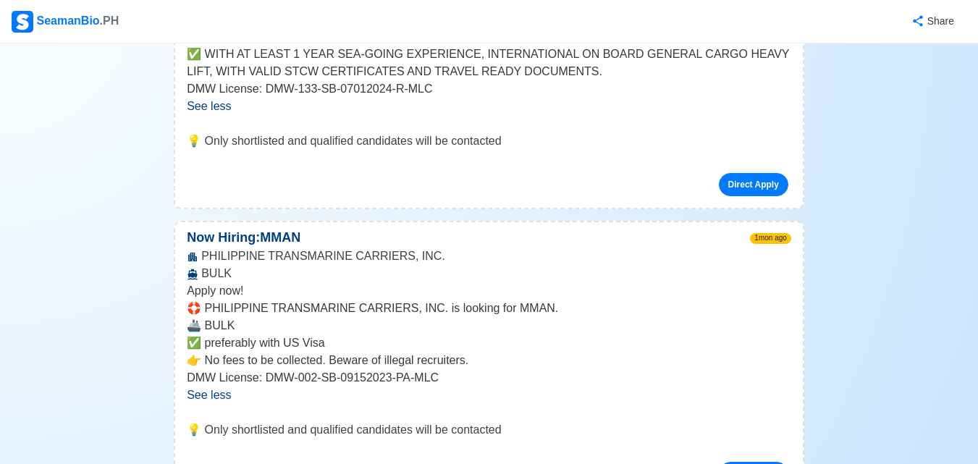
scroll to position [3476, 0]
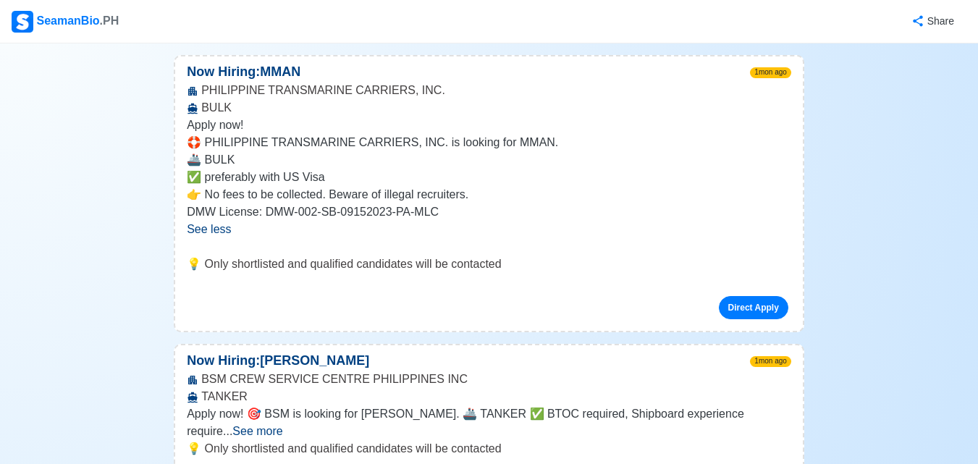
click at [282, 425] on span "See more" at bounding box center [257, 431] width 50 height 12
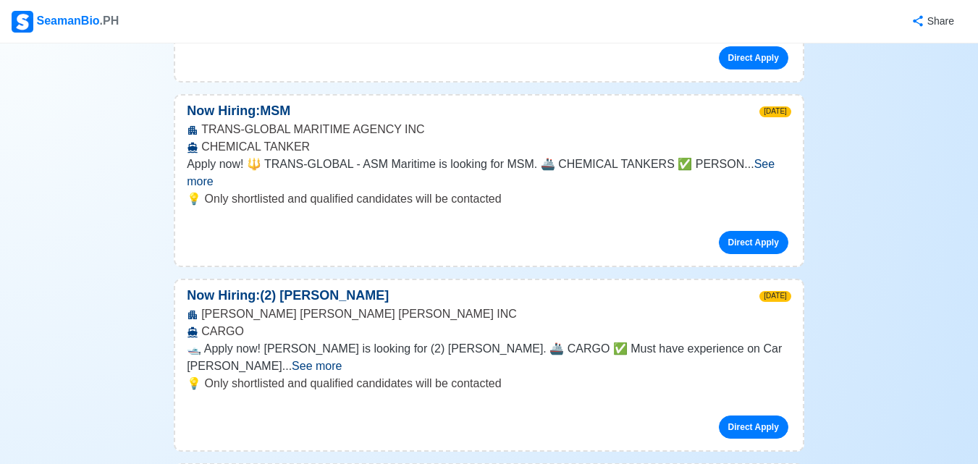
scroll to position [0, 0]
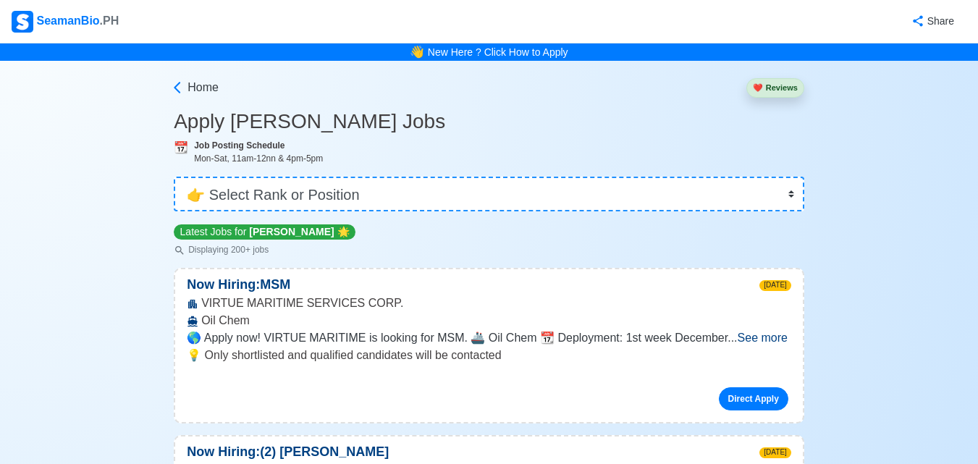
click at [748, 340] on span "See more" at bounding box center [763, 338] width 50 height 12
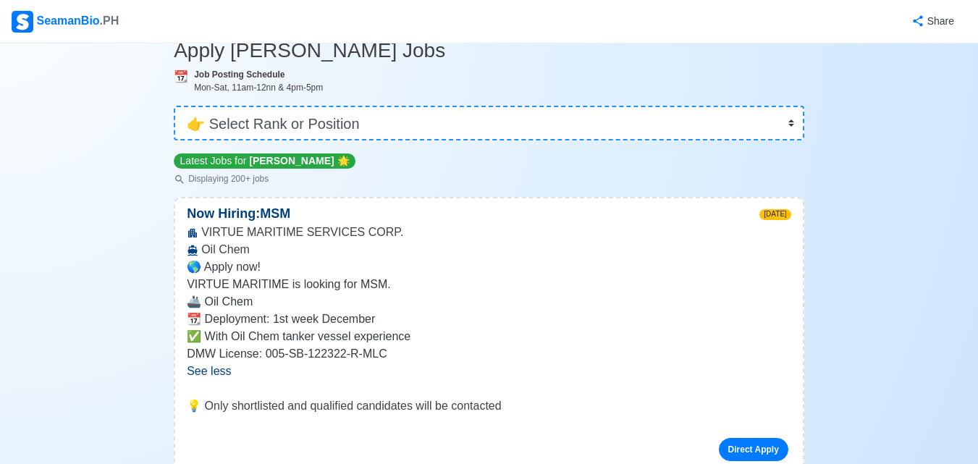
scroll to position [145, 0]
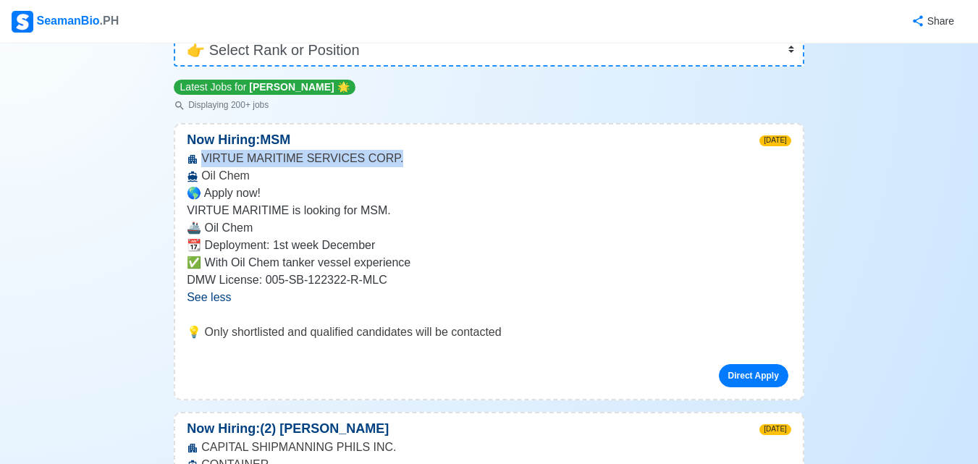
drag, startPoint x: 394, startPoint y: 165, endPoint x: 200, endPoint y: 168, distance: 194.1
click at [200, 168] on div "VIRTUE MARITIME SERVICES CORP. Oil Chem" at bounding box center [489, 167] width 628 height 35
copy div "VIRTUE MARITIME SERVICES CORP."
click at [315, 269] on p "✅ With Oil Chem tanker vessel experience" at bounding box center [489, 262] width 605 height 17
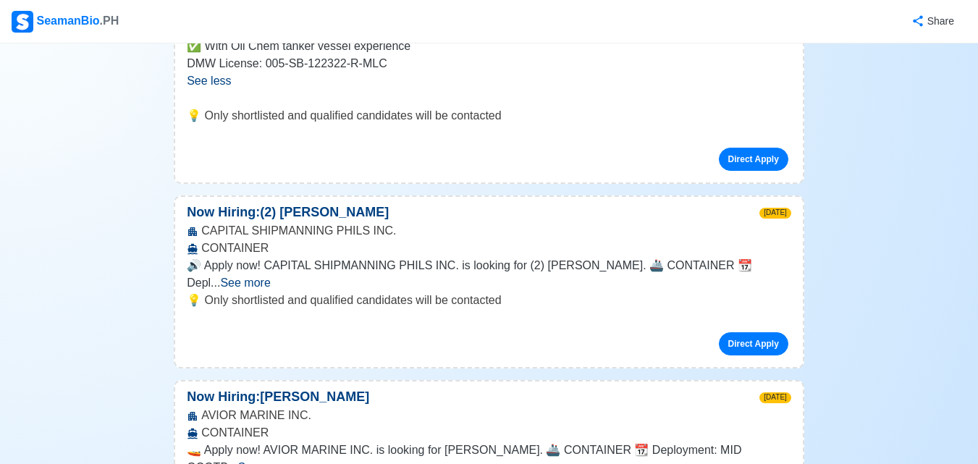
scroll to position [362, 0]
click at [270, 276] on span "See more" at bounding box center [245, 282] width 50 height 12
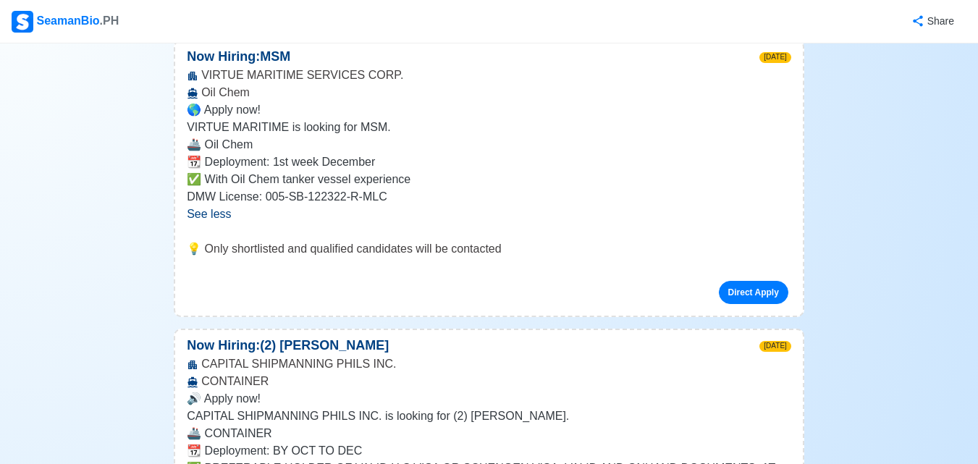
scroll to position [72, 0]
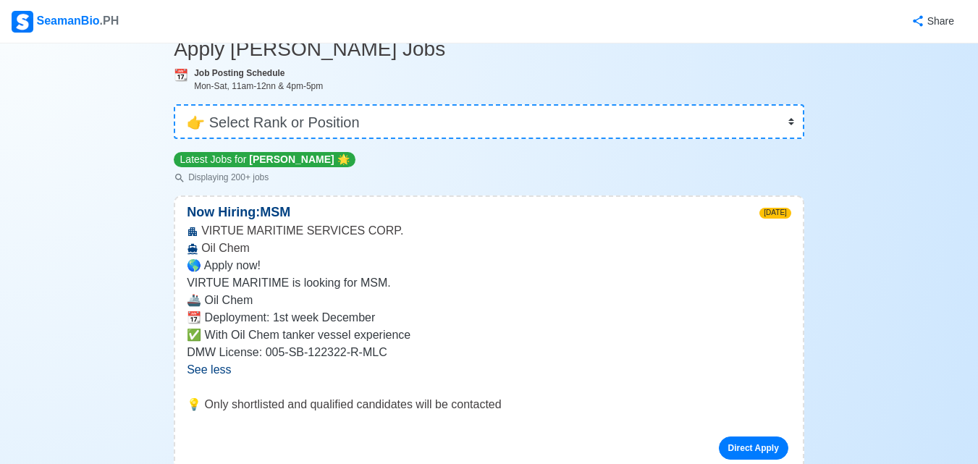
click at [272, 239] on div "VIRTUE MARITIME SERVICES CORP. Oil Chem" at bounding box center [489, 239] width 628 height 35
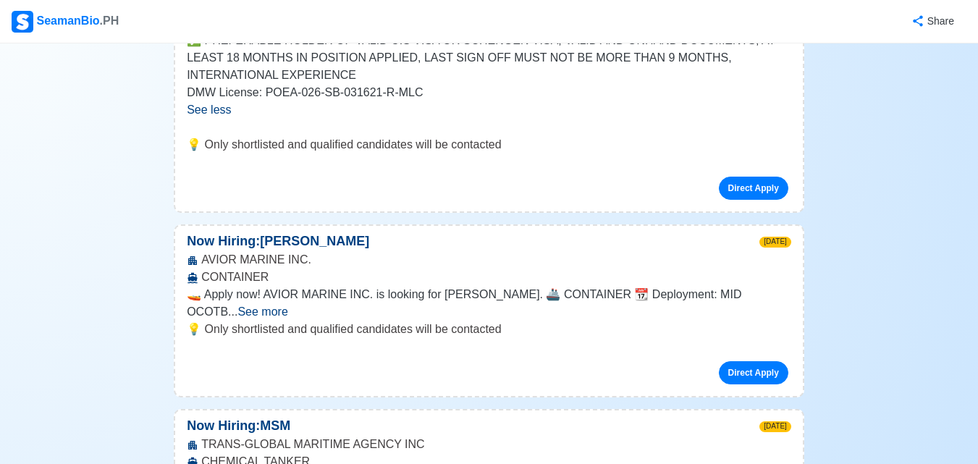
scroll to position [797, 0]
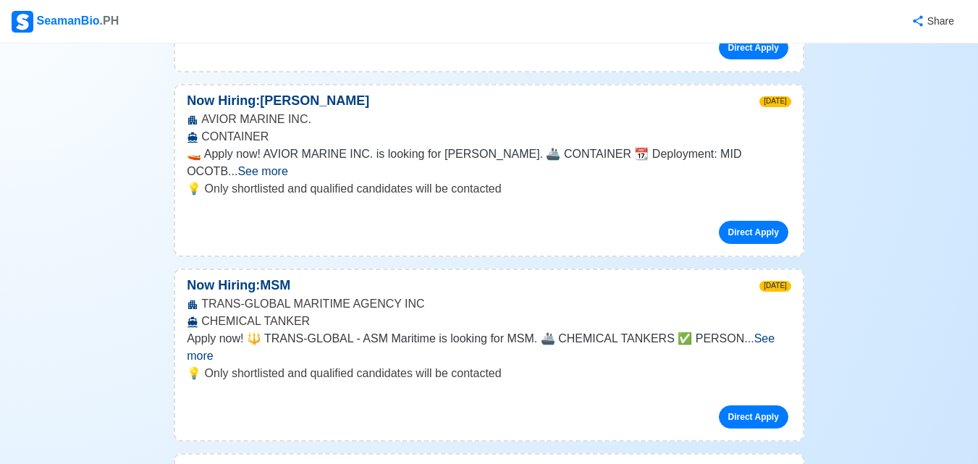
click at [287, 165] on span "See more" at bounding box center [263, 171] width 50 height 12
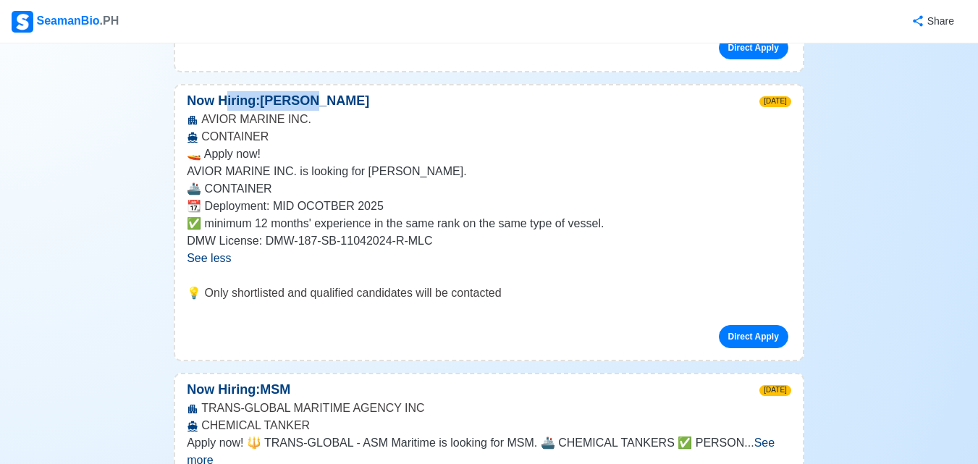
drag, startPoint x: 327, startPoint y: 101, endPoint x: 226, endPoint y: 101, distance: 101.4
click at [226, 101] on p "Now Hiring: [PERSON_NAME]" at bounding box center [278, 101] width 206 height 20
click at [285, 129] on div "AVIOR MARINE INC. CONTAINER" at bounding box center [489, 128] width 628 height 35
copy div "AVIOR MARINE INC."
drag, startPoint x: 309, startPoint y: 120, endPoint x: 201, endPoint y: 122, distance: 107.9
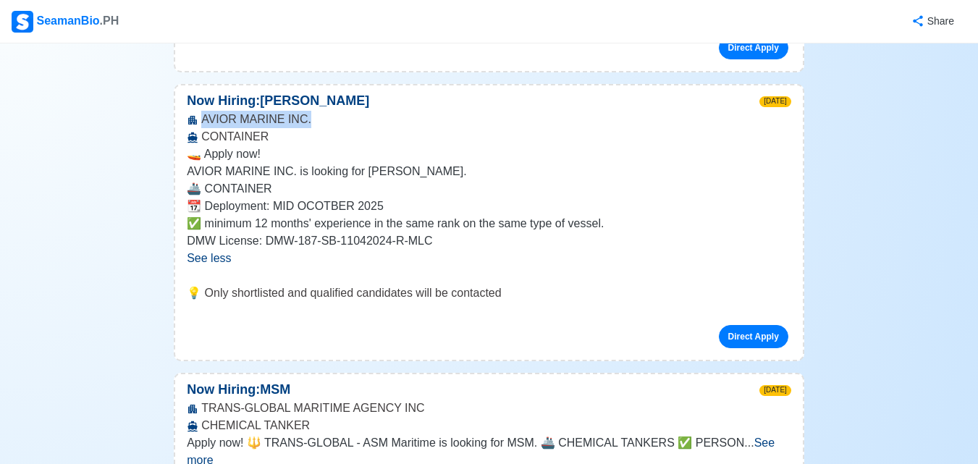
click at [201, 122] on div "AVIOR MARINE INC. CONTAINER" at bounding box center [489, 128] width 628 height 35
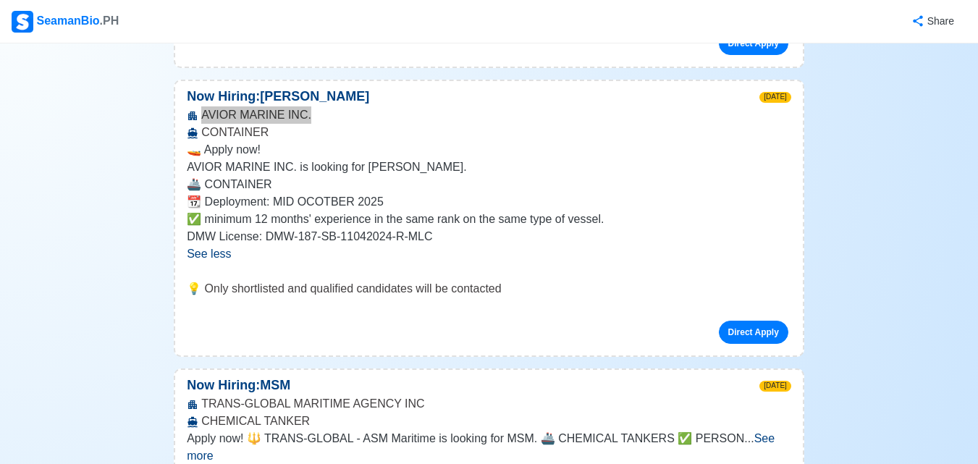
scroll to position [1014, 0]
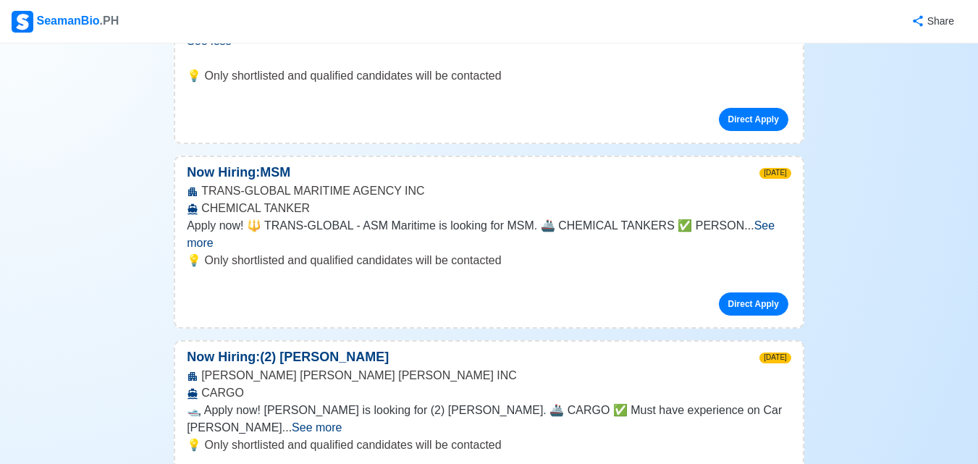
click at [313, 259] on div "💡 Only shortlisted and qualified candidates will be contacted Direct Apply" at bounding box center [489, 289] width 628 height 75
click at [763, 219] on span "See more" at bounding box center [481, 234] width 588 height 30
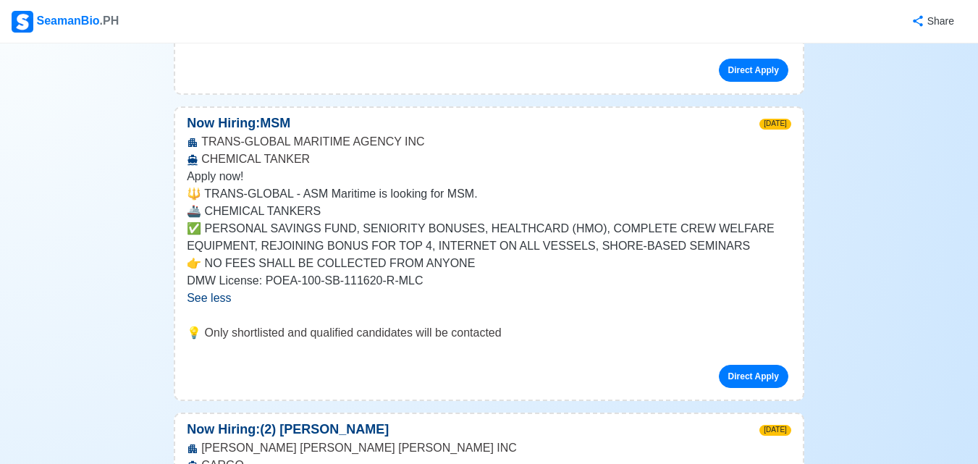
scroll to position [1086, 0]
